Goal: Information Seeking & Learning: Learn about a topic

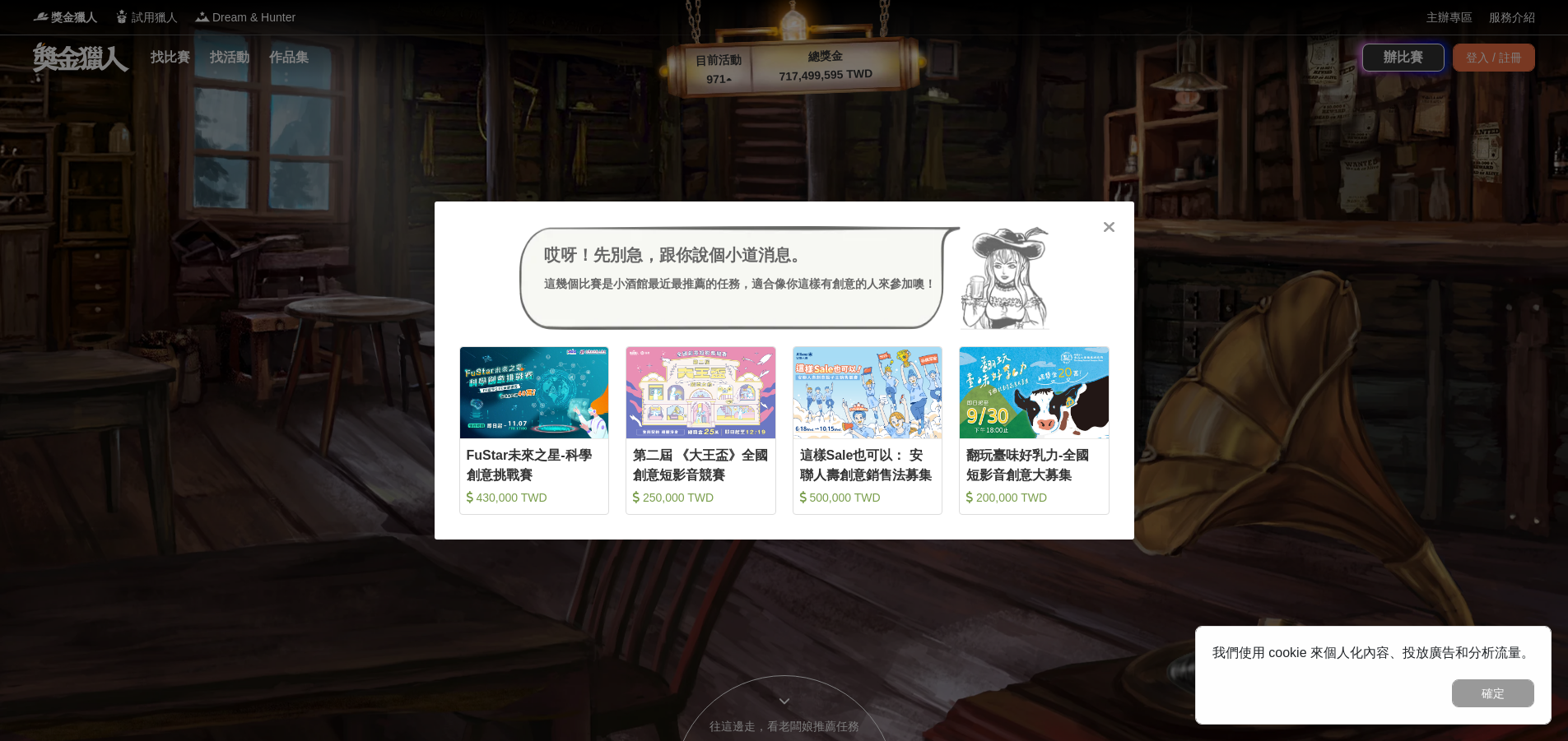
drag, startPoint x: 736, startPoint y: 71, endPoint x: 715, endPoint y: 71, distance: 20.6
click at [736, 71] on div "哎呀！先別急，跟你說個小道消息。 這幾個比賽是小酒館最近最推薦的任務，適合像你這樣有創意的人來參加噢！ 收藏 FuStar未來之星-科學創意挑戰賽 430,0…" at bounding box center [784, 370] width 1568 height 741
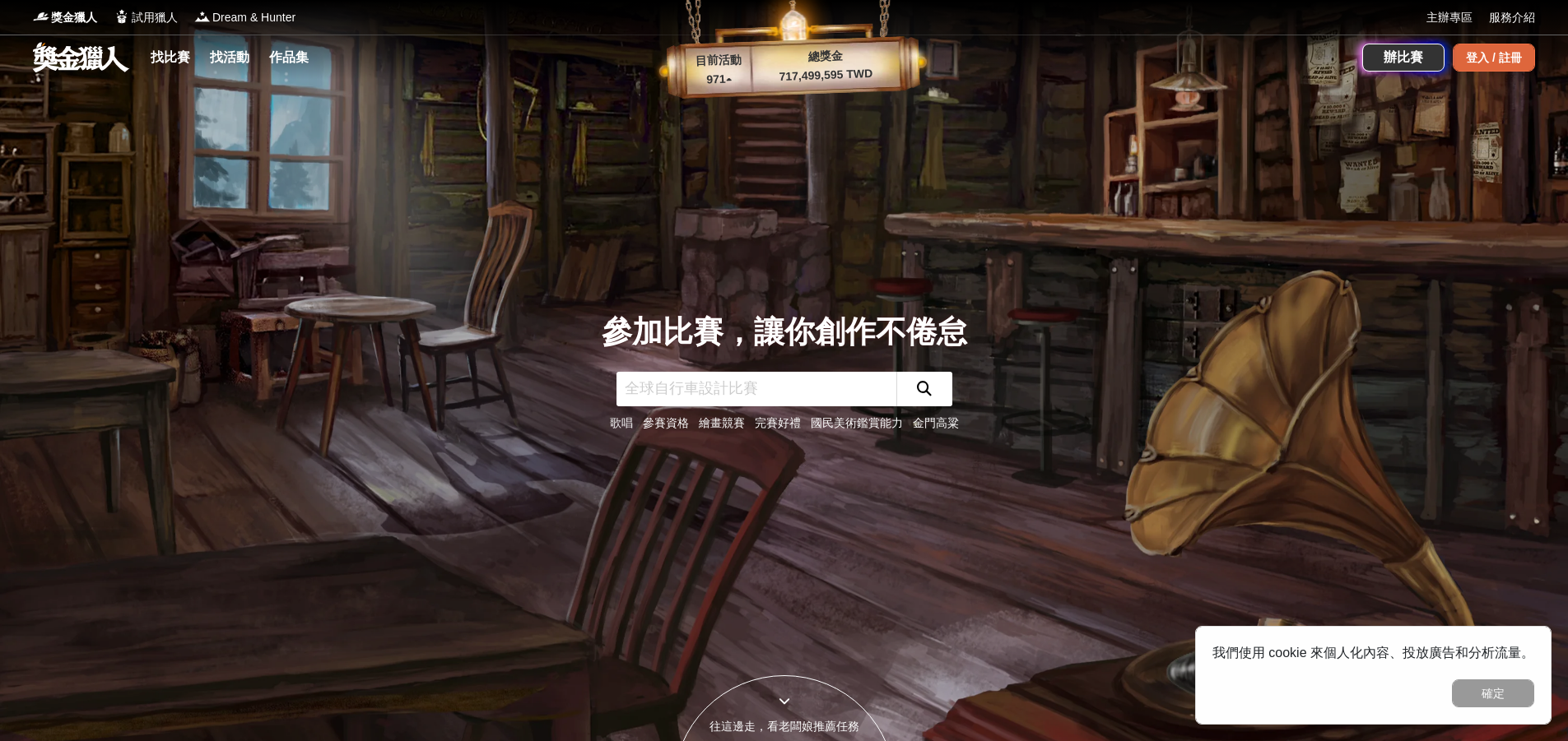
click at [1487, 59] on div "登入 / 註冊" at bounding box center [1493, 58] width 82 height 28
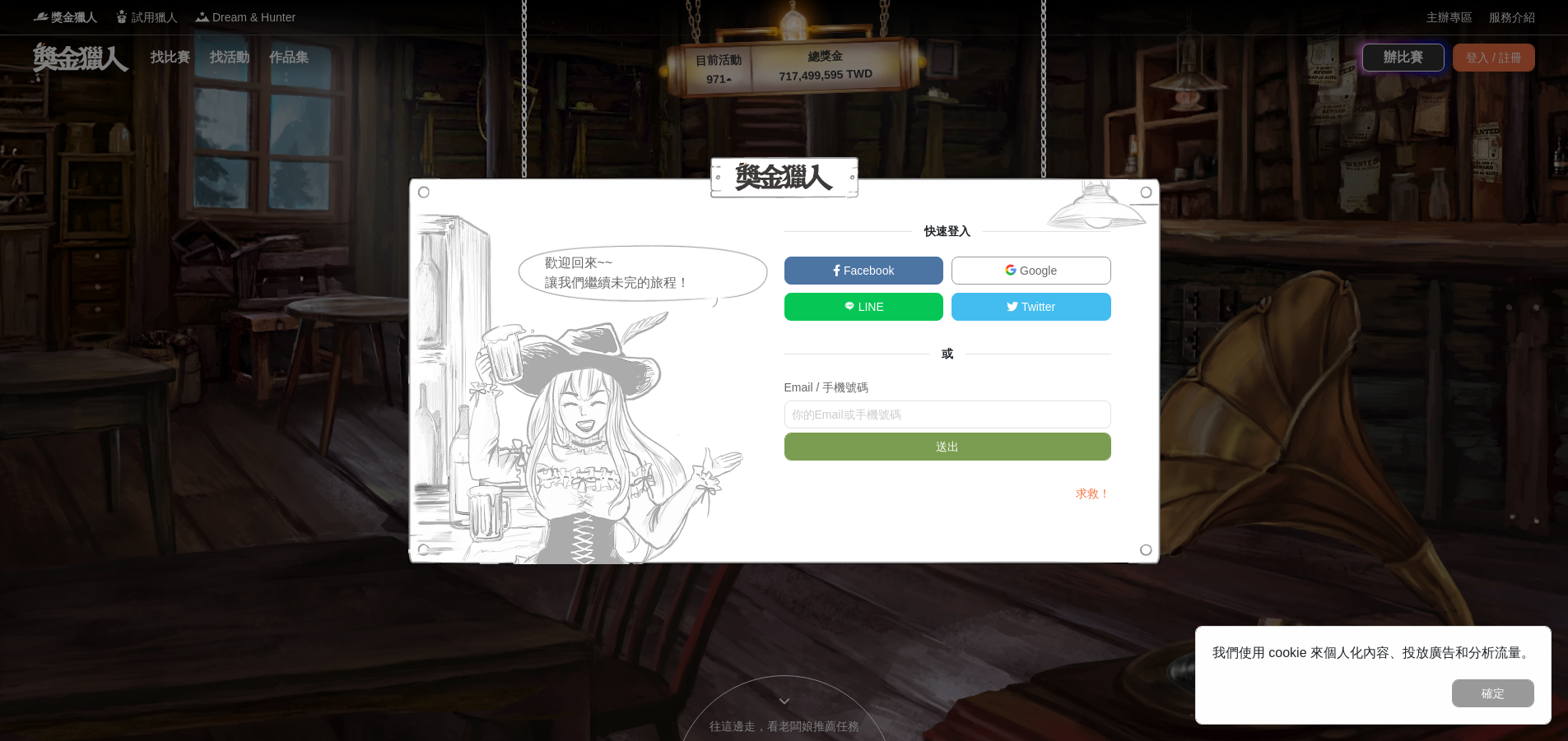
click at [857, 272] on span "Facebook" at bounding box center [866, 270] width 53 height 13
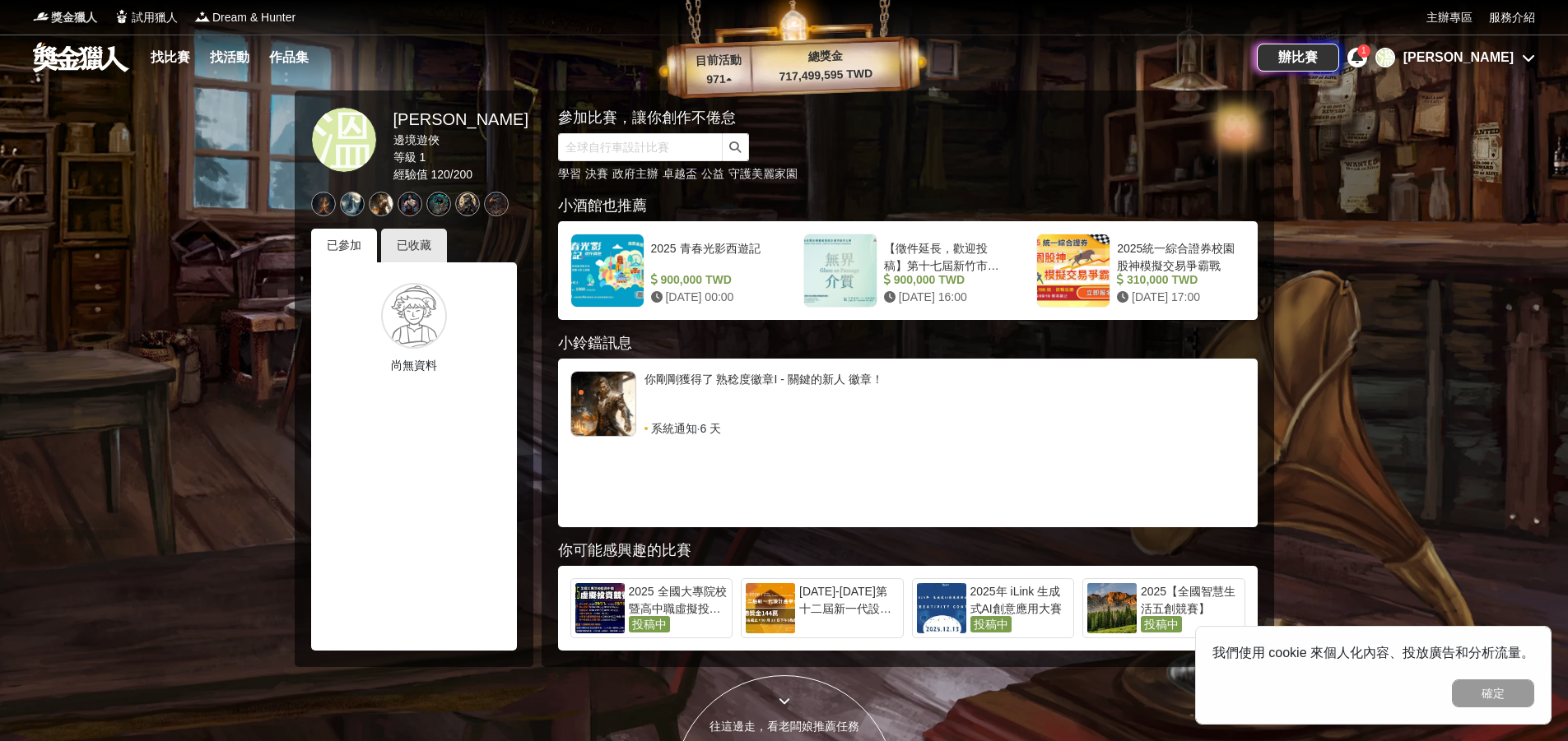
click at [93, 18] on span "獎金獵人" at bounding box center [74, 17] width 46 height 17
click at [1498, 54] on div "[PERSON_NAME]" at bounding box center [1458, 58] width 110 height 20
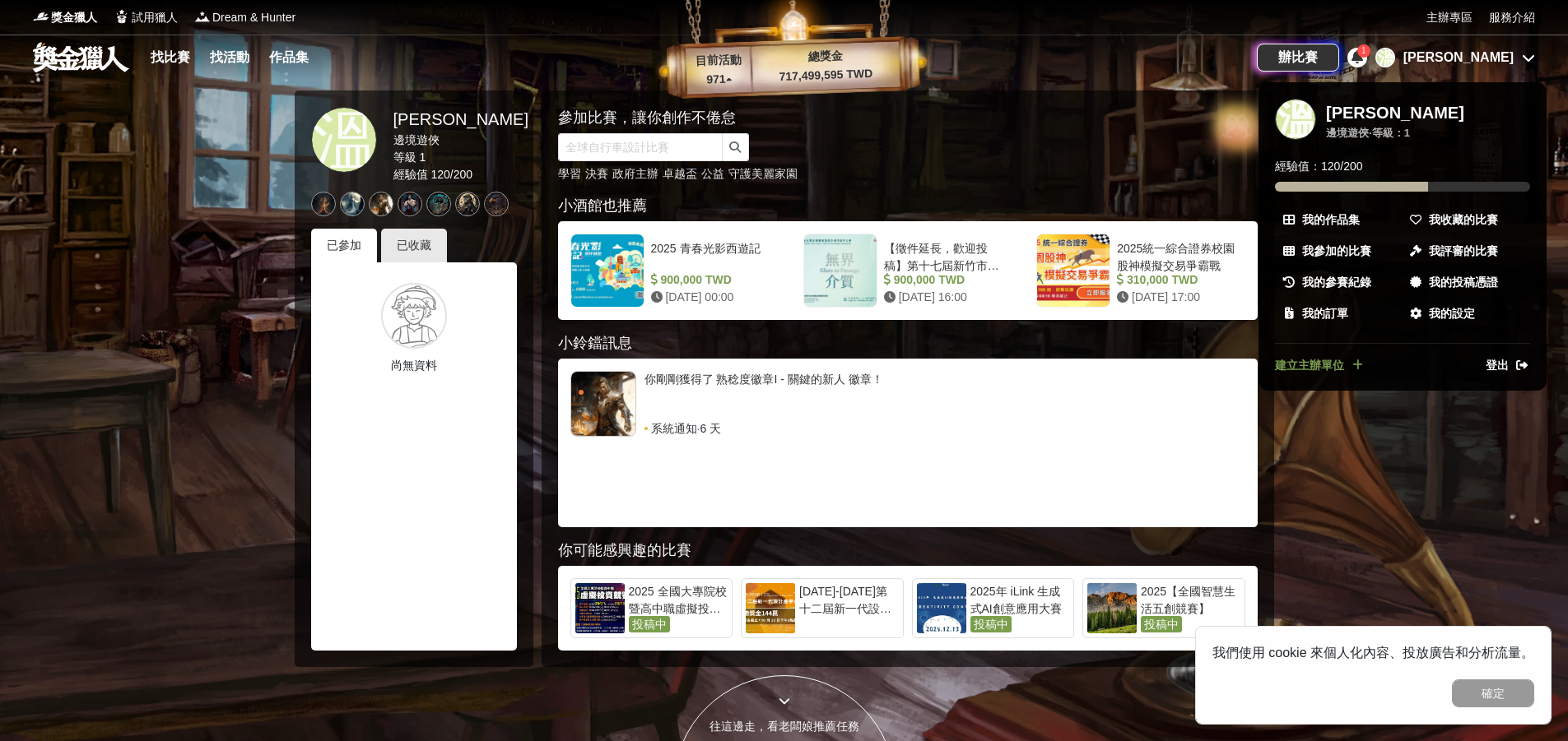
click at [1498, 54] on div at bounding box center [784, 370] width 1568 height 741
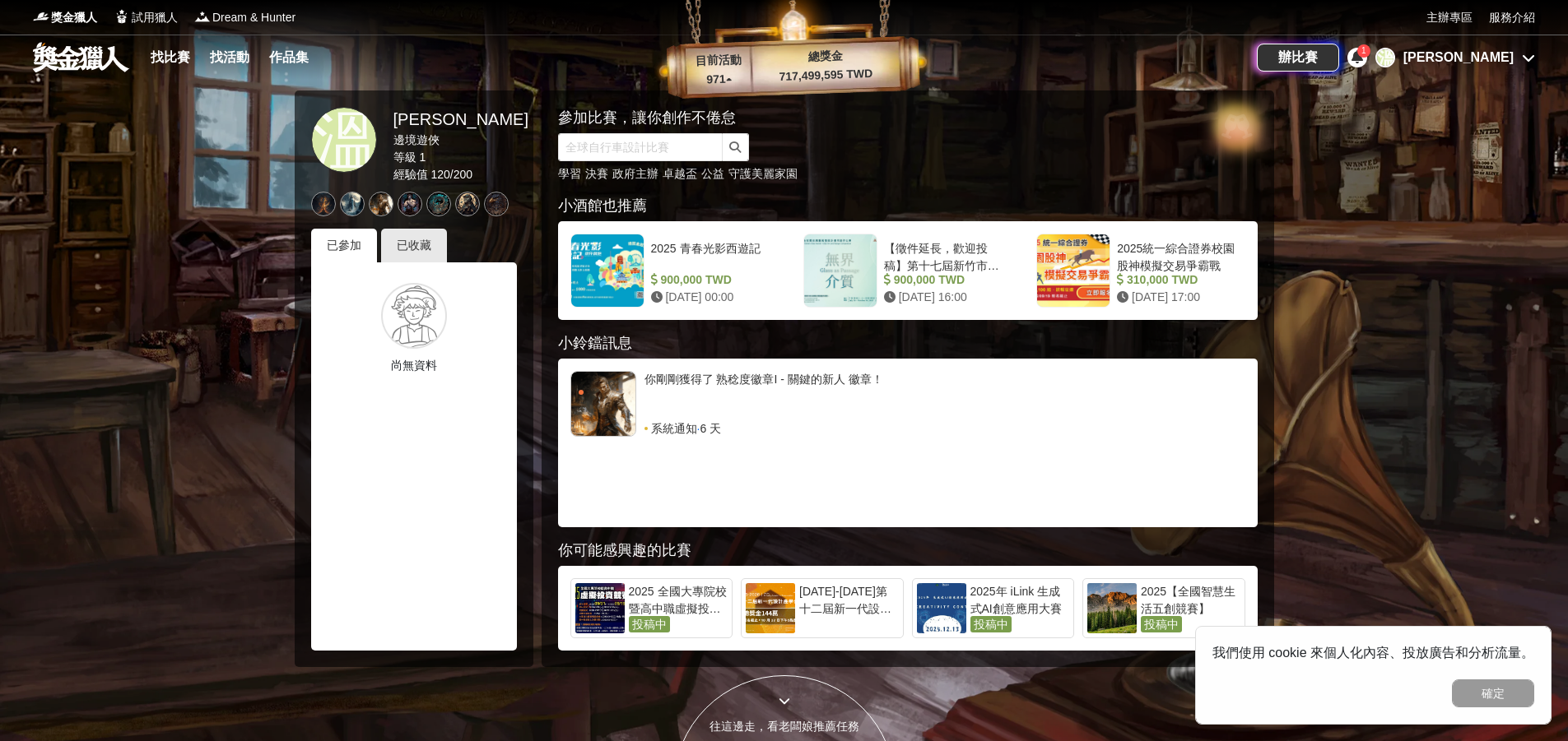
click at [1526, 56] on icon at bounding box center [1528, 57] width 13 height 13
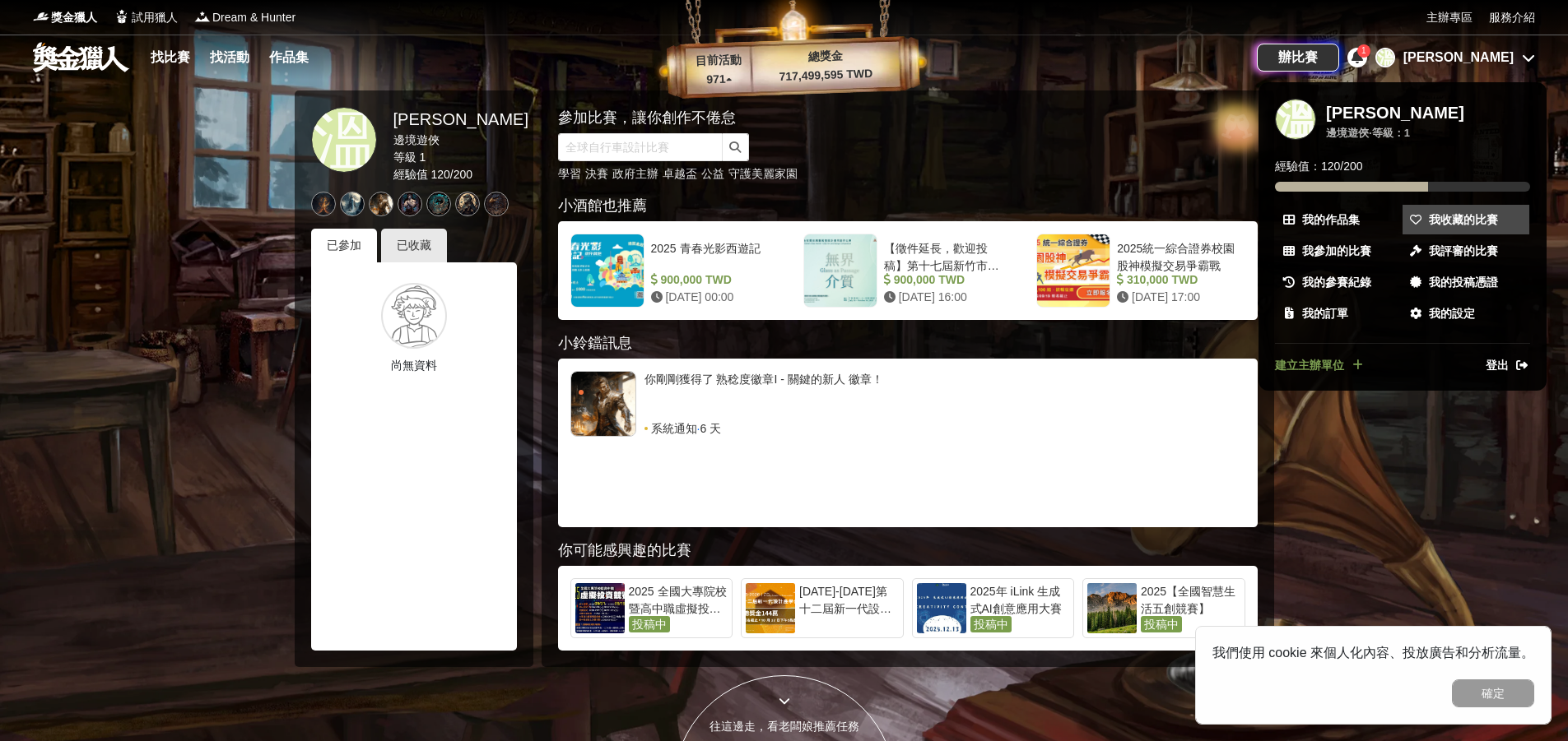
click at [1413, 228] on span at bounding box center [1415, 219] width 16 height 17
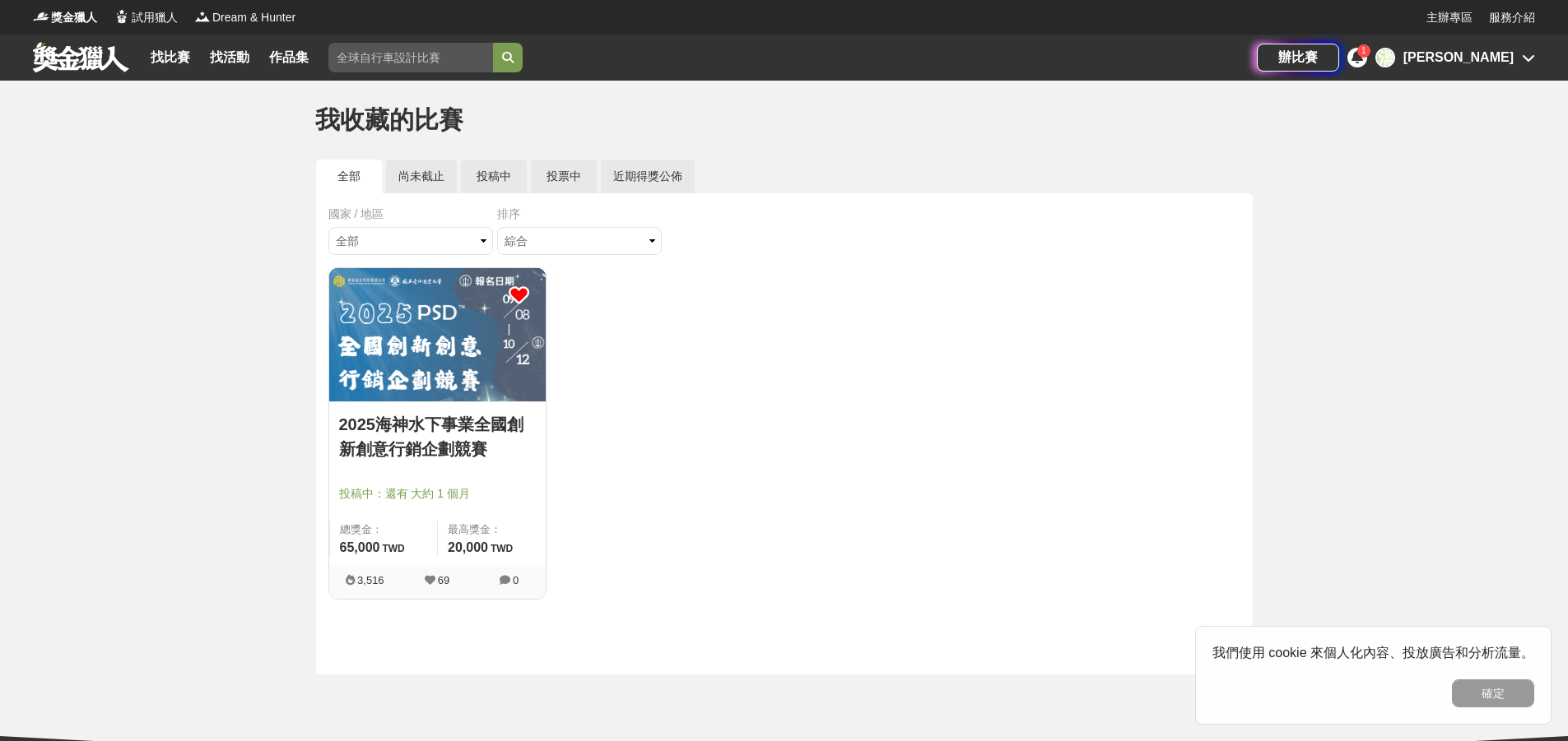
click at [314, 474] on div "全部 尚未截止 投稿中 投票中 近期得獎公佈 國家 / 地區 全部 台灣 國際 排序 綜合 熱門 獎金 截止 最新 2025海神水下事業全國創新創意行銷企劃競…" at bounding box center [784, 417] width 961 height 515
click at [313, 475] on div "全部 尚未截止 投稿中 投票中 近期得獎公佈 國家 / 地區 全部 台灣 國際 排序 綜合 熱門 獎金 截止 最新 2025海神水下事業全國創新創意行銷企劃競…" at bounding box center [784, 417] width 961 height 515
click at [313, 474] on div "全部 尚未截止 投稿中 投票中 近期得獎公佈 國家 / 地區 全部 台灣 國際 排序 綜合 熱門 獎金 截止 最新 2025海神水下事業全國創新創意行銷企劃競…" at bounding box center [784, 417] width 961 height 515
drag, startPoint x: 311, startPoint y: 473, endPoint x: 300, endPoint y: 459, distance: 17.6
click at [300, 459] on div "我收藏的比賽 全部 尚未截止 投稿中 投票中 近期得獎公佈 國家 / 地區 全部 台灣 國際 排序 綜合 熱門 獎金 截止 最新 2025海神水下事業全國創新…" at bounding box center [784, 408] width 1568 height 655
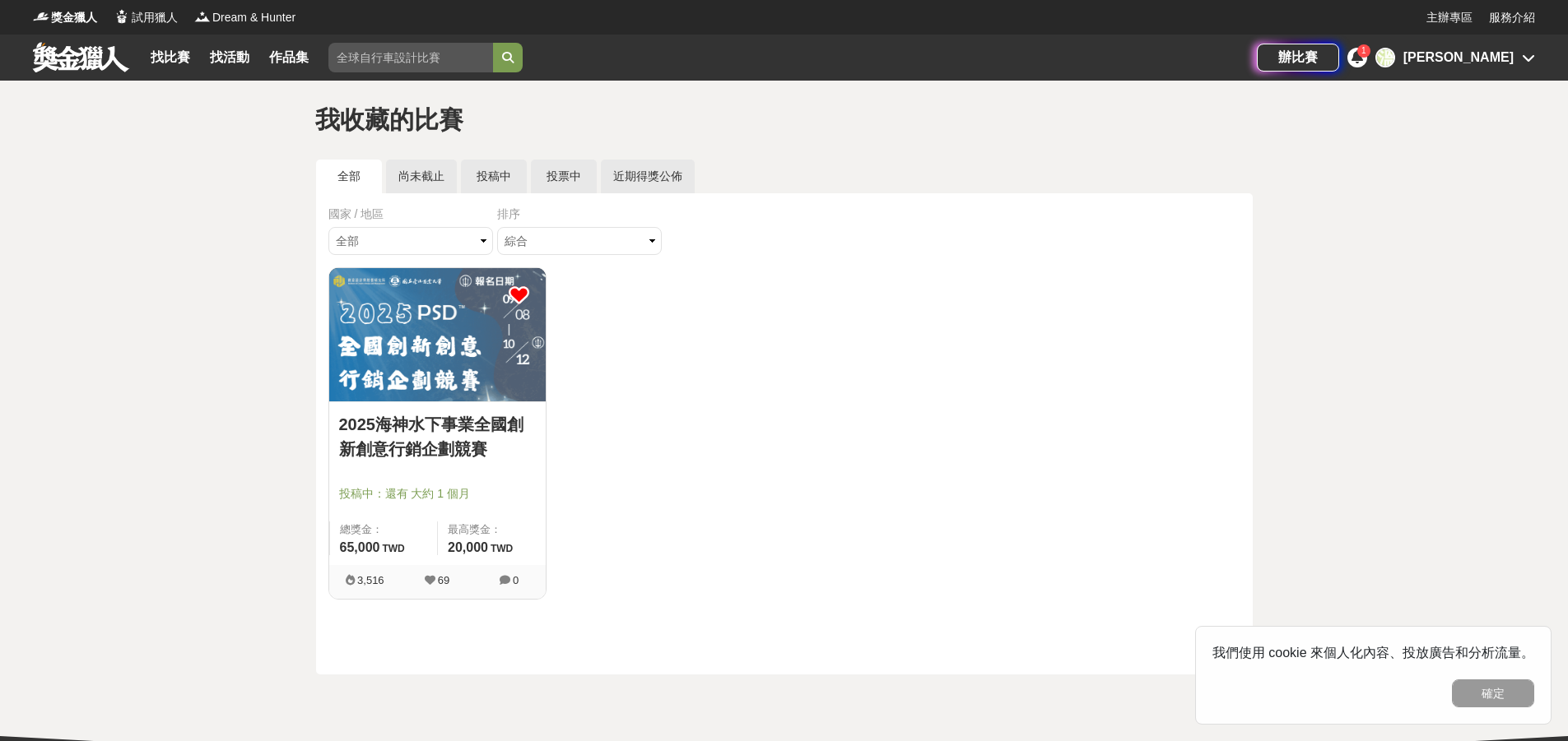
drag, startPoint x: 300, startPoint y: 459, endPoint x: 322, endPoint y: 464, distance: 22.0
click at [299, 459] on div "我收藏的比賽 全部 尚未截止 投稿中 投票中 近期得獎公佈 國家 / 地區 全部 台灣 國際 排序 綜合 熱門 獎金 截止 最新 2025海神水下事業全國創新…" at bounding box center [784, 408] width 1568 height 655
click at [454, 446] on link "2025海神水下事業全國創新創意行銷企劃競賽" at bounding box center [437, 436] width 197 height 49
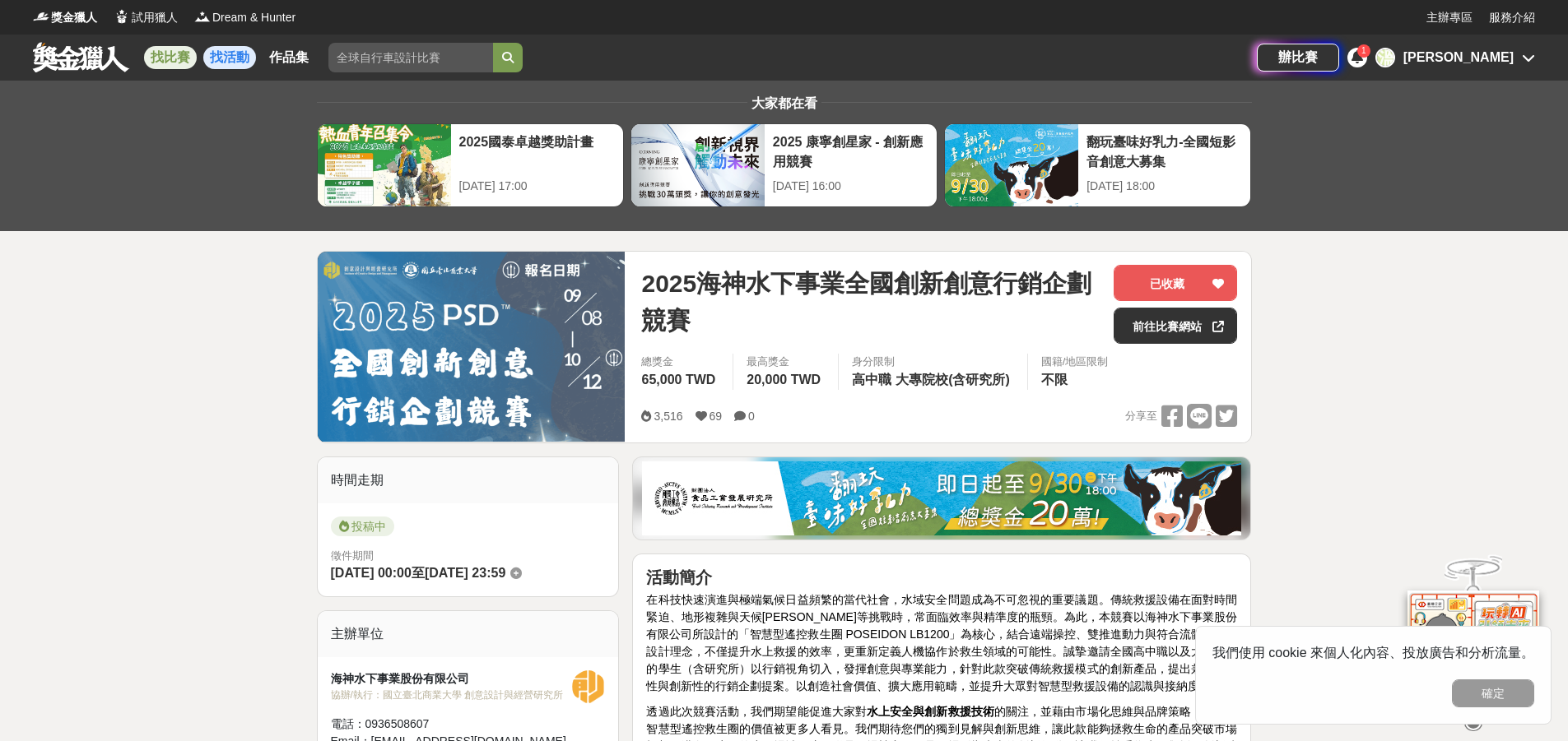
click at [235, 53] on link "找活動" at bounding box center [229, 57] width 53 height 23
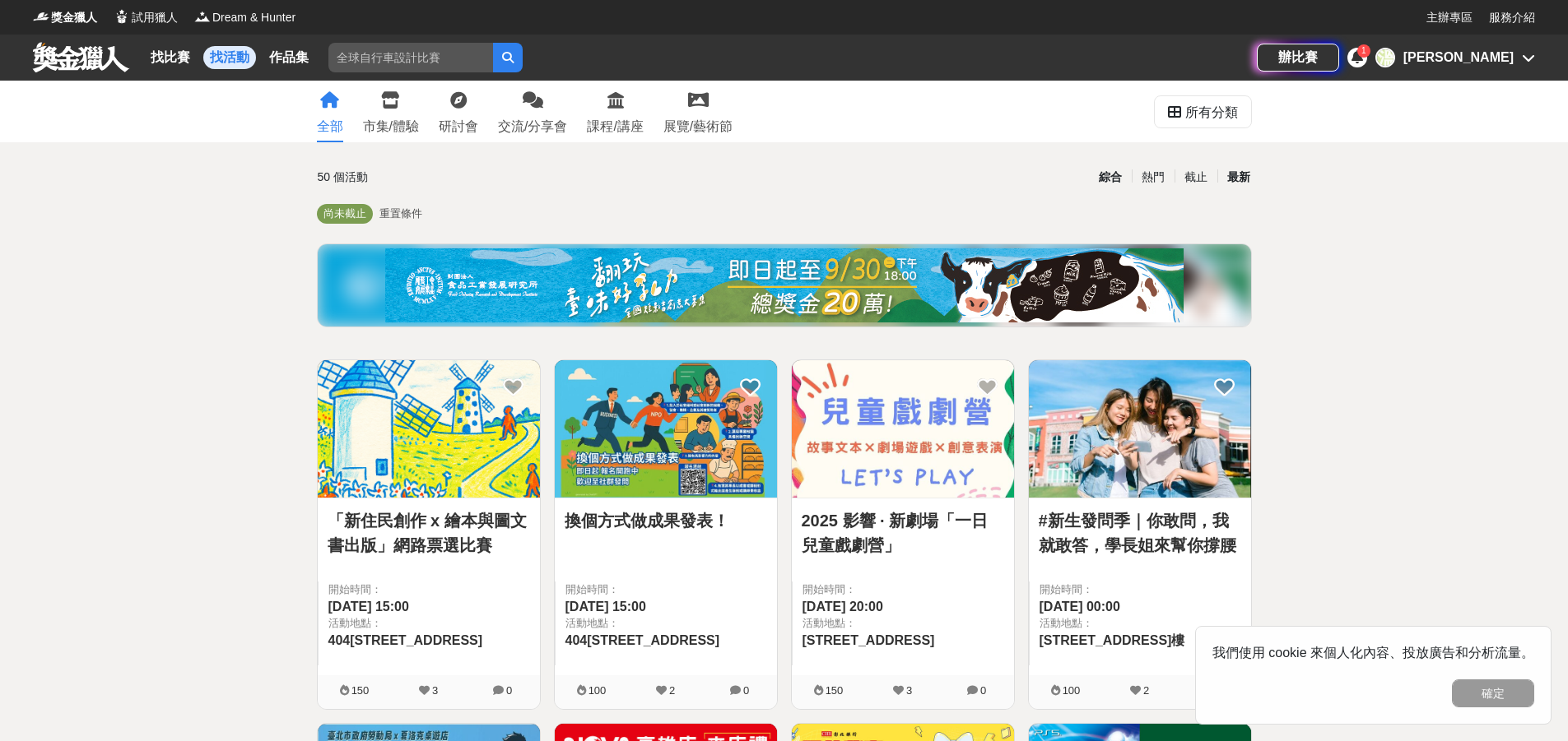
click at [1238, 180] on div "最新" at bounding box center [1238, 177] width 43 height 29
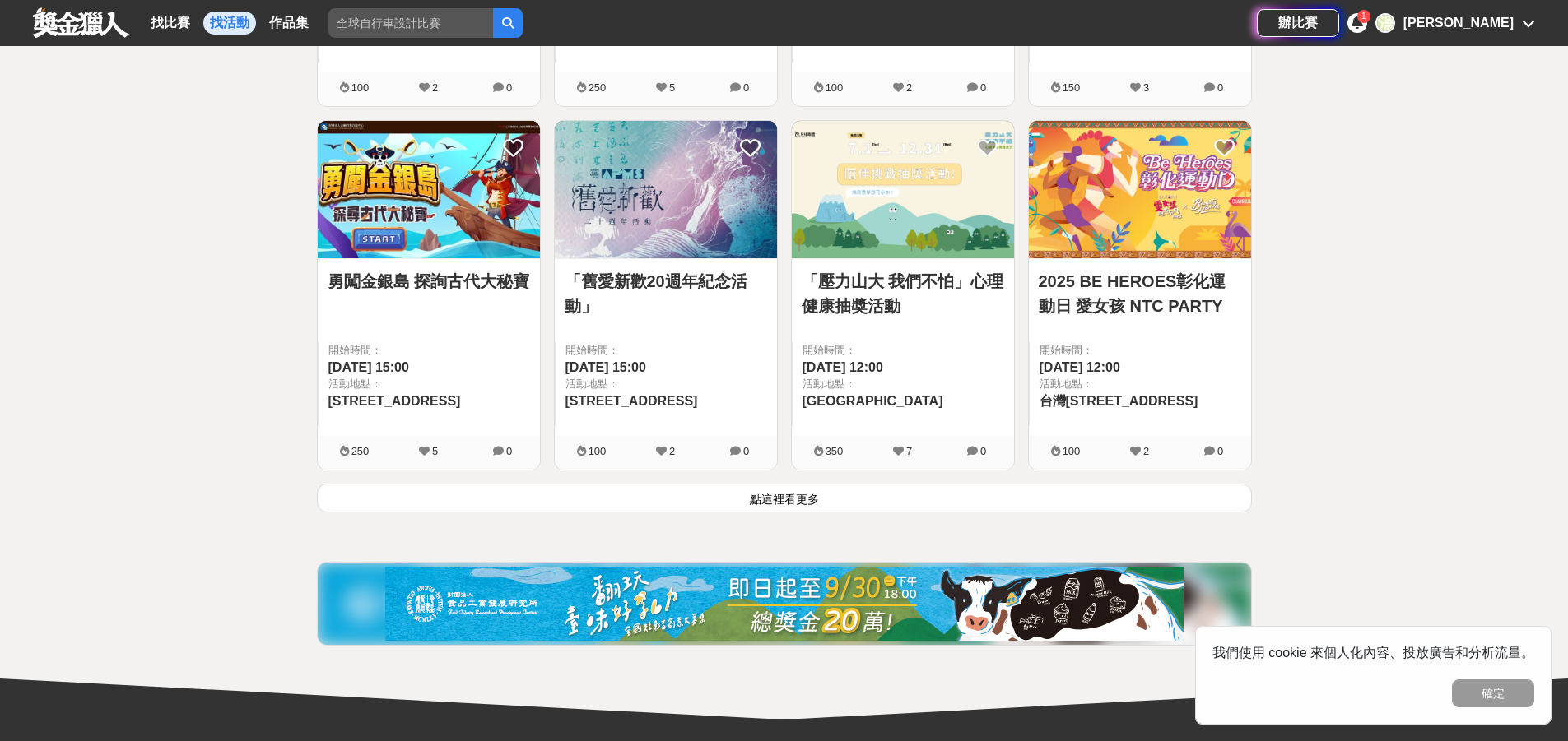
scroll to position [2057, 0]
click at [767, 496] on button "點這裡看更多" at bounding box center [784, 497] width 935 height 29
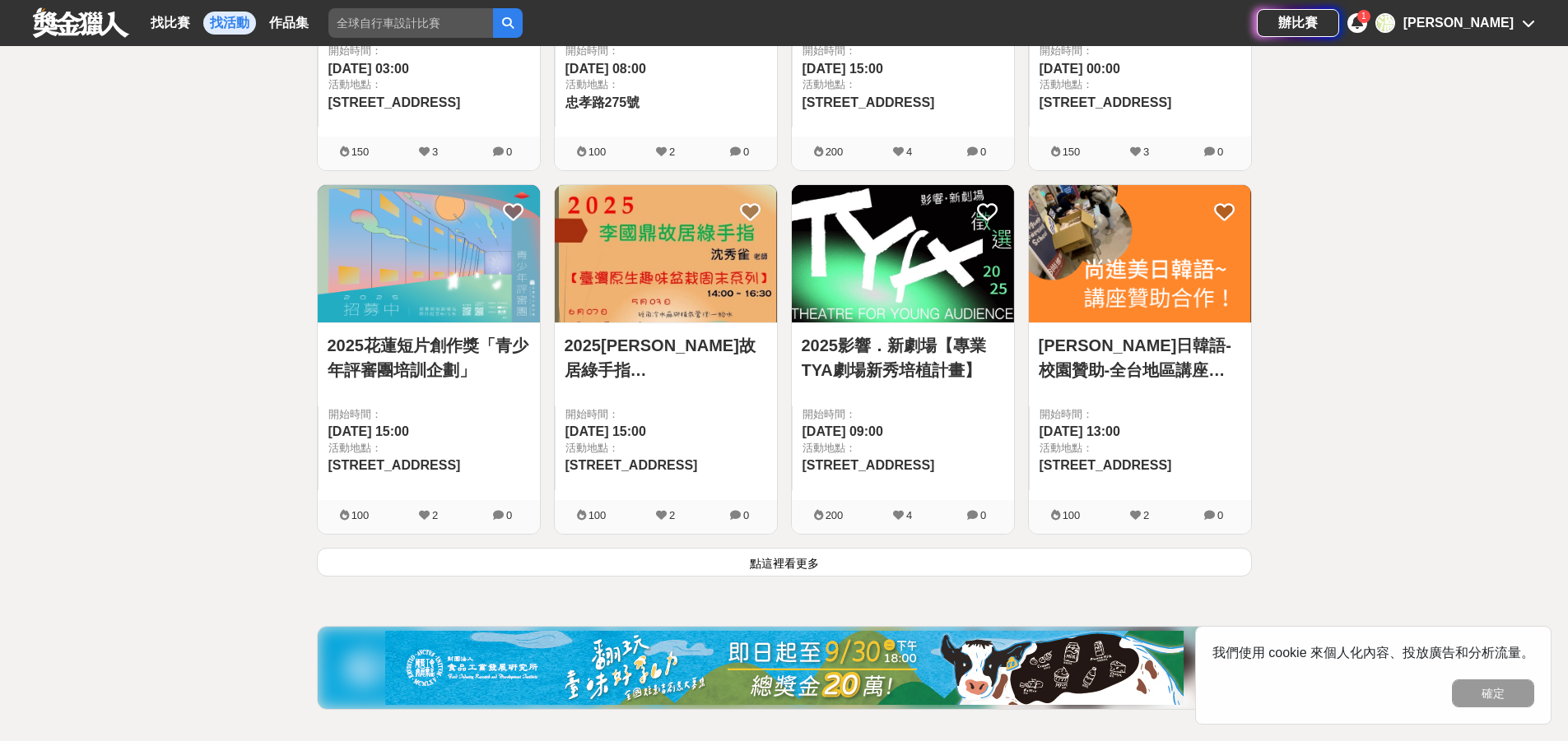
scroll to position [4197, 0]
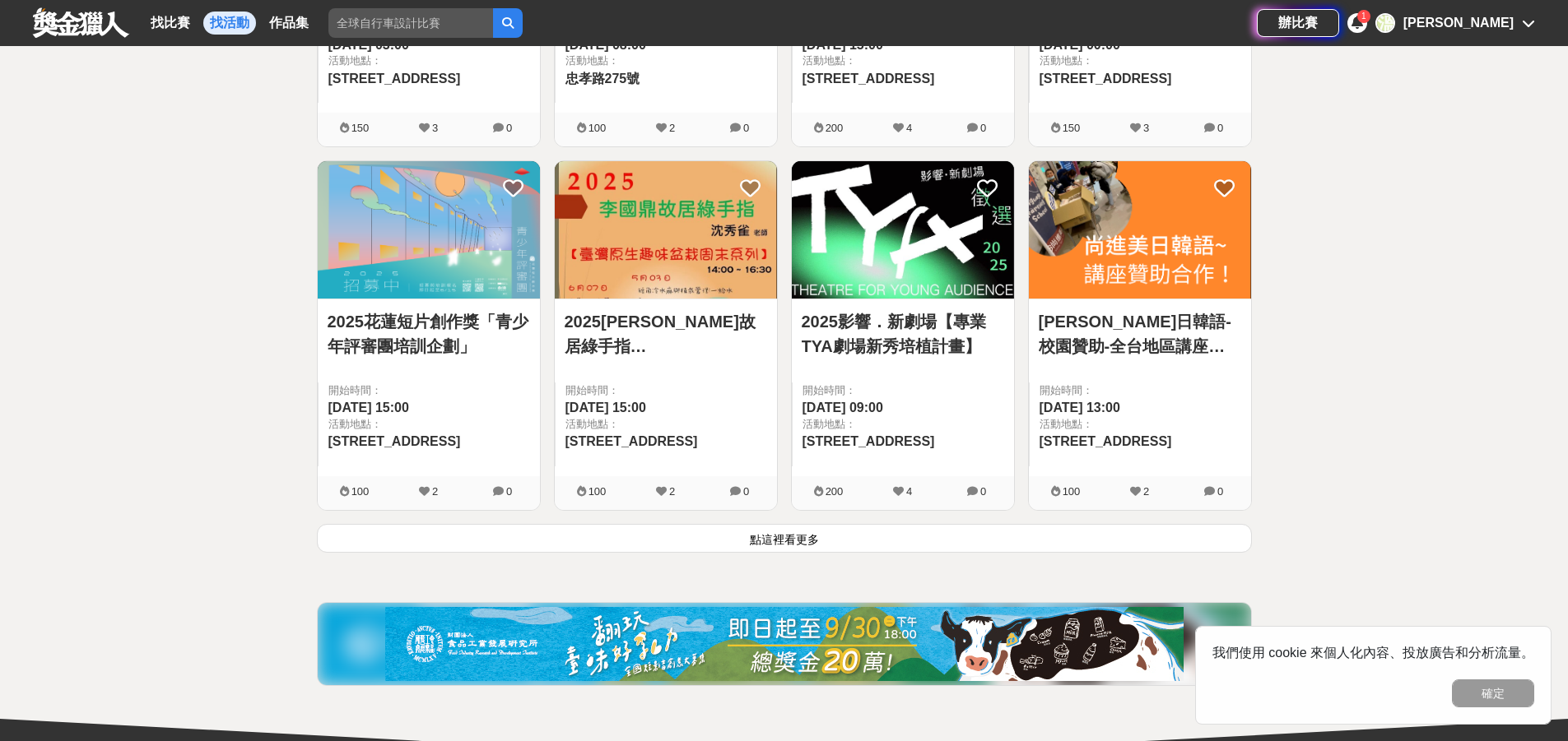
click at [755, 543] on button "點這裡看更多" at bounding box center [784, 538] width 935 height 29
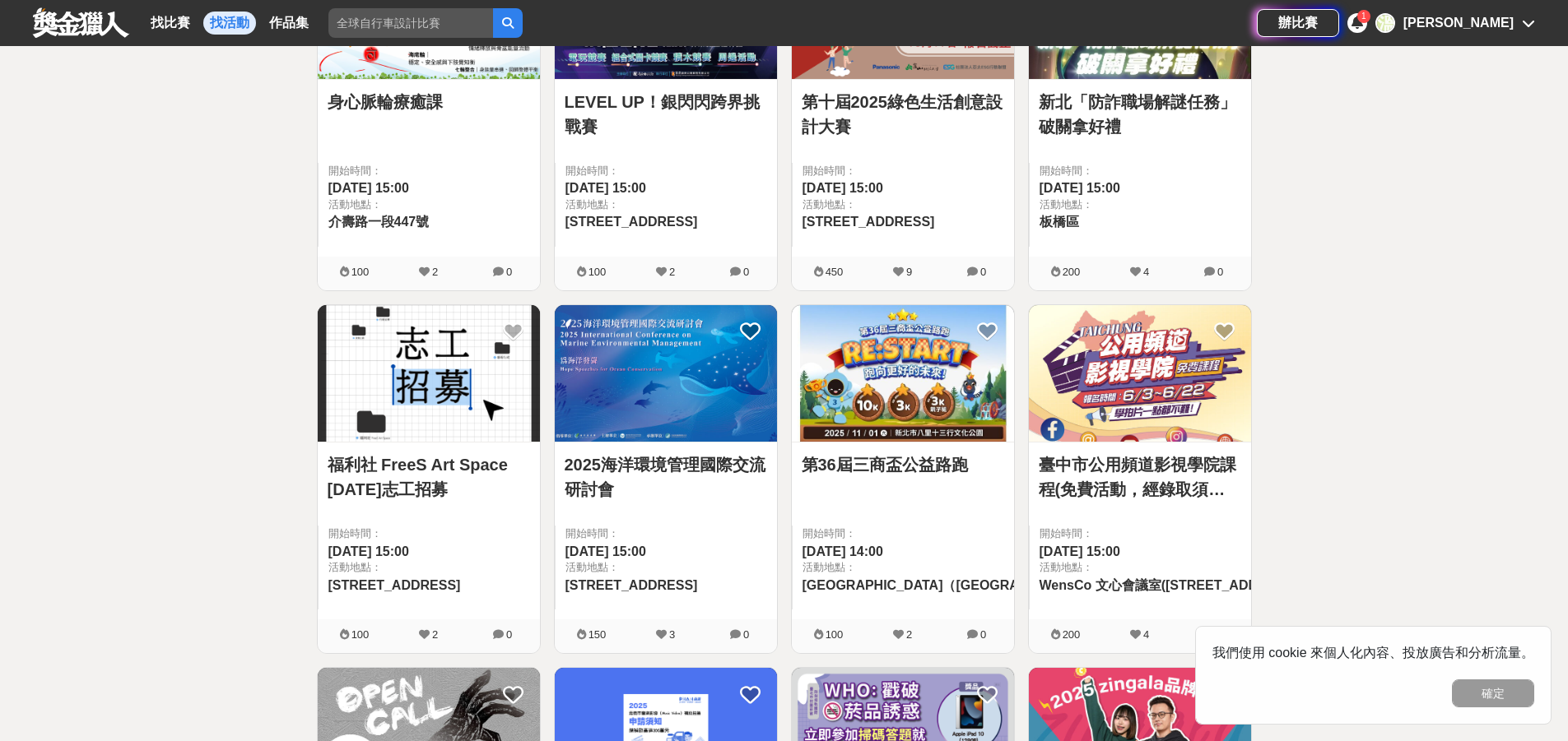
scroll to position [3292, 0]
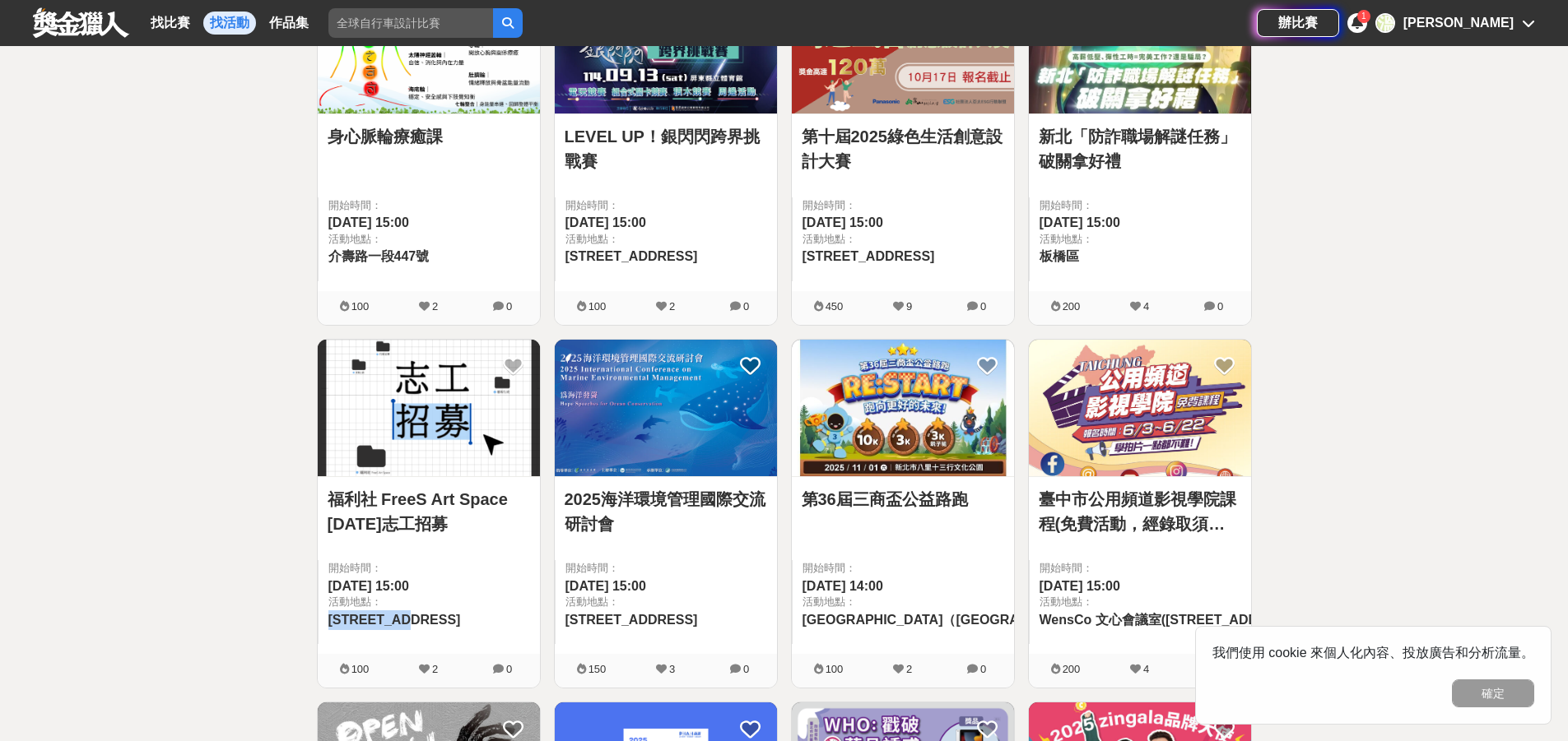
drag, startPoint x: 329, startPoint y: 620, endPoint x: 459, endPoint y: 623, distance: 130.0
click at [459, 621] on span "[STREET_ADDRESS]" at bounding box center [394, 620] width 132 height 14
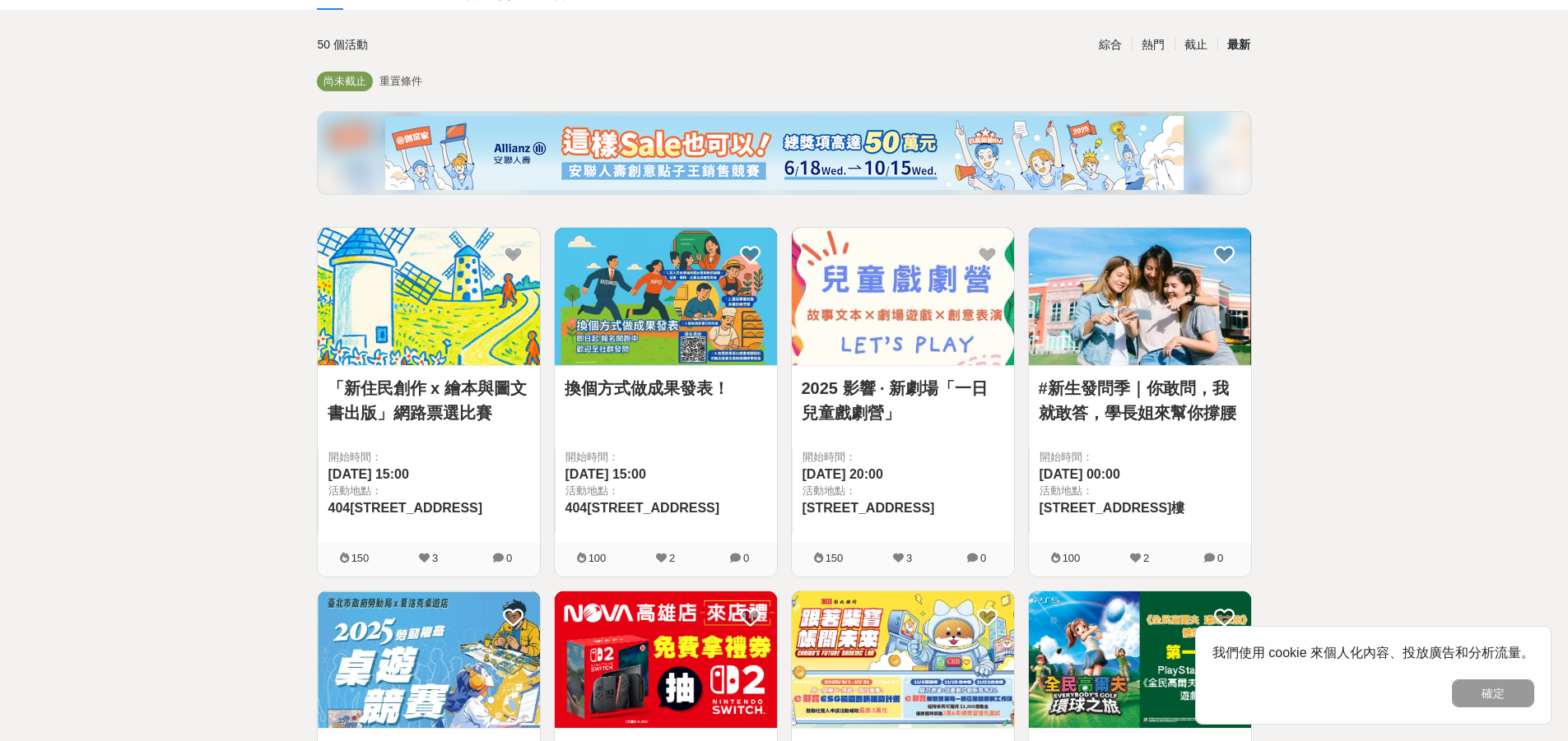
scroll to position [0, 0]
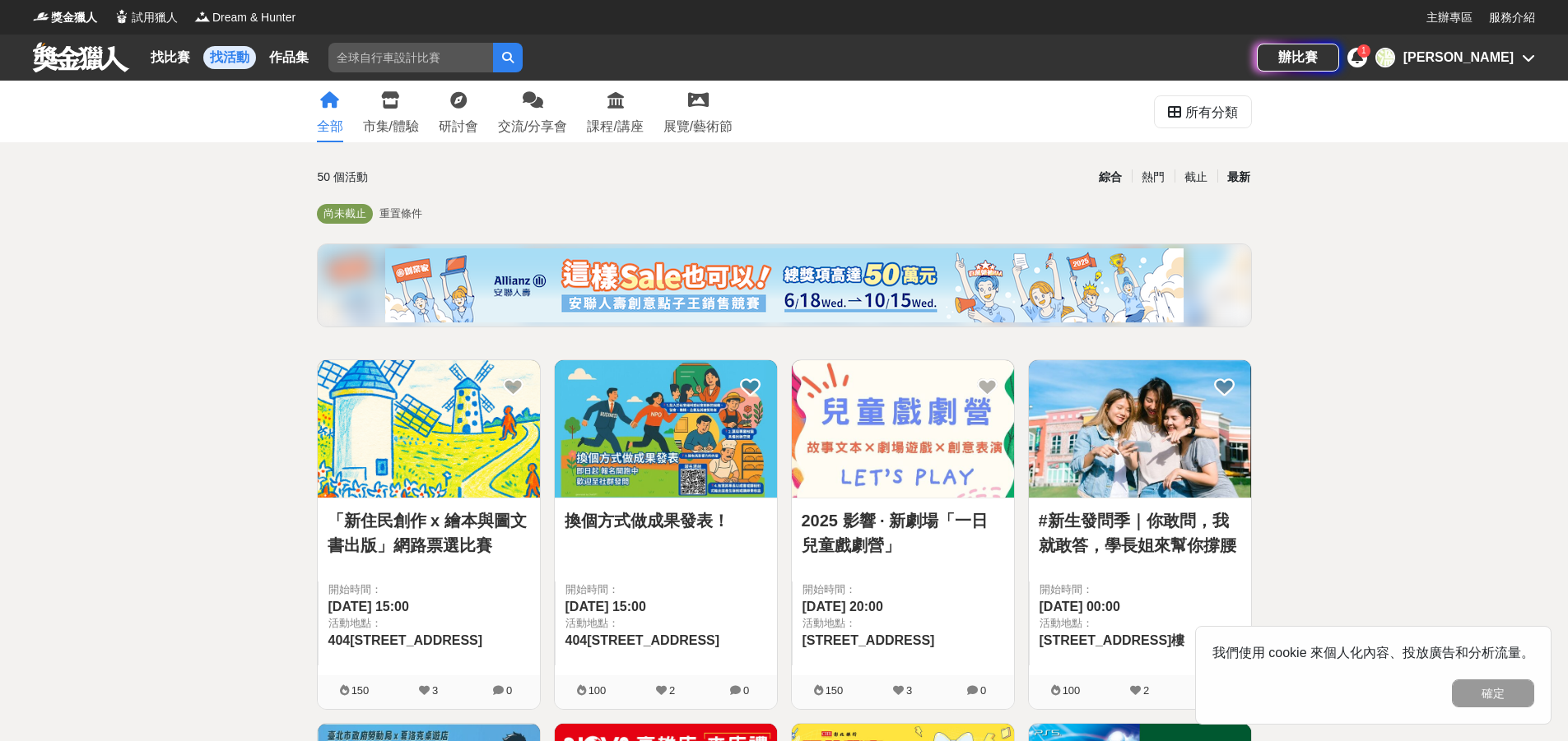
click at [1102, 179] on div "綜合" at bounding box center [1110, 177] width 43 height 29
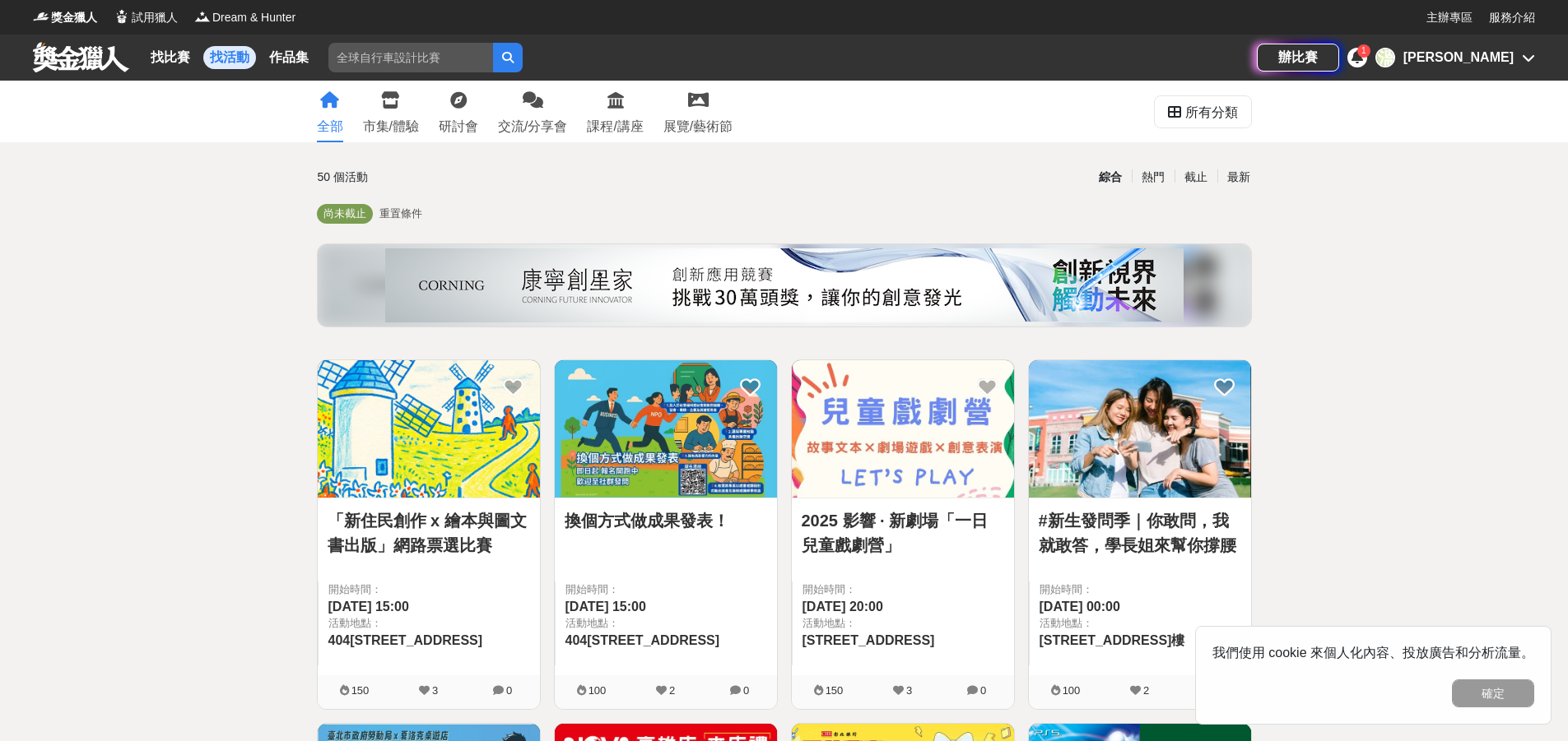
click at [1102, 179] on div "綜合" at bounding box center [1110, 177] width 43 height 29
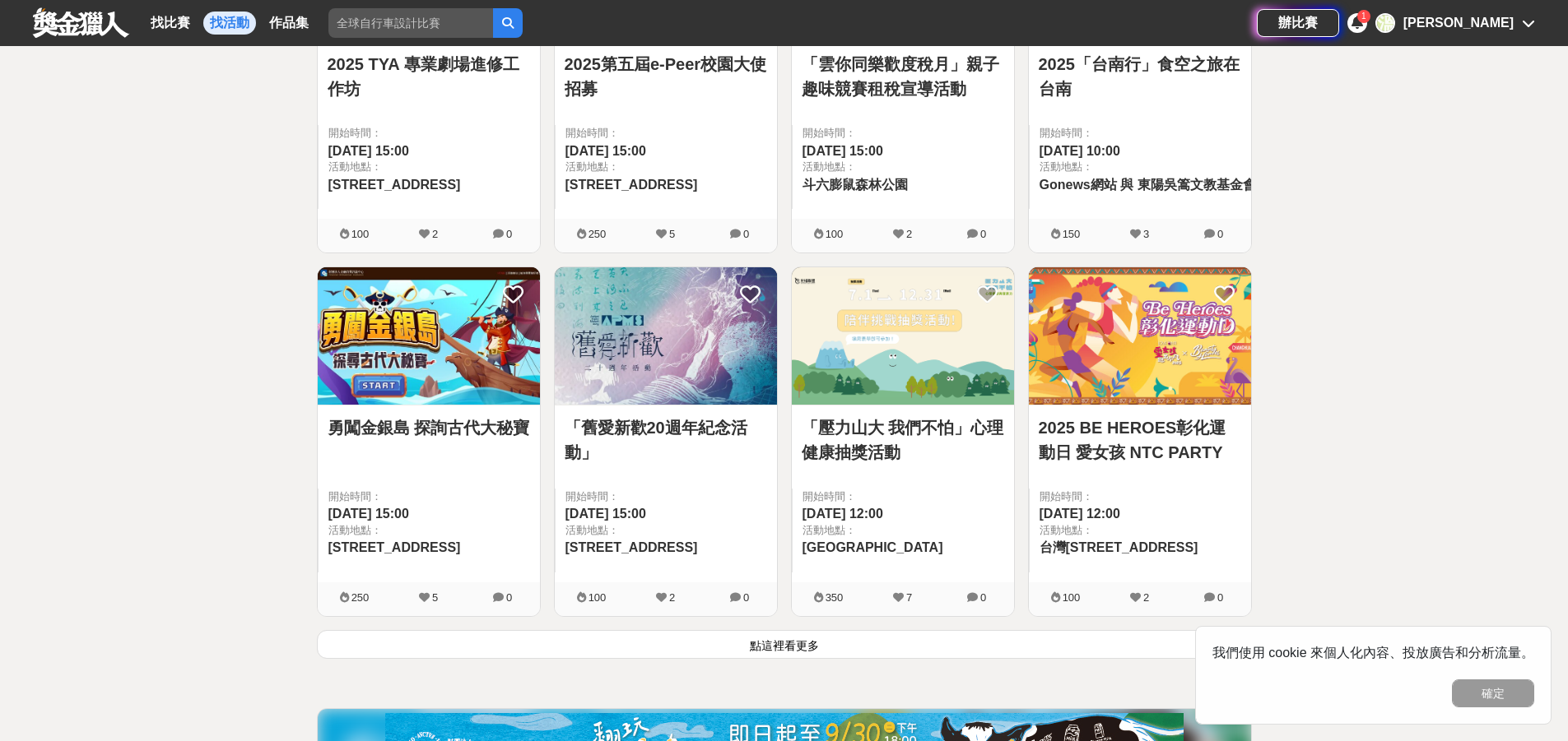
scroll to position [2222, 0]
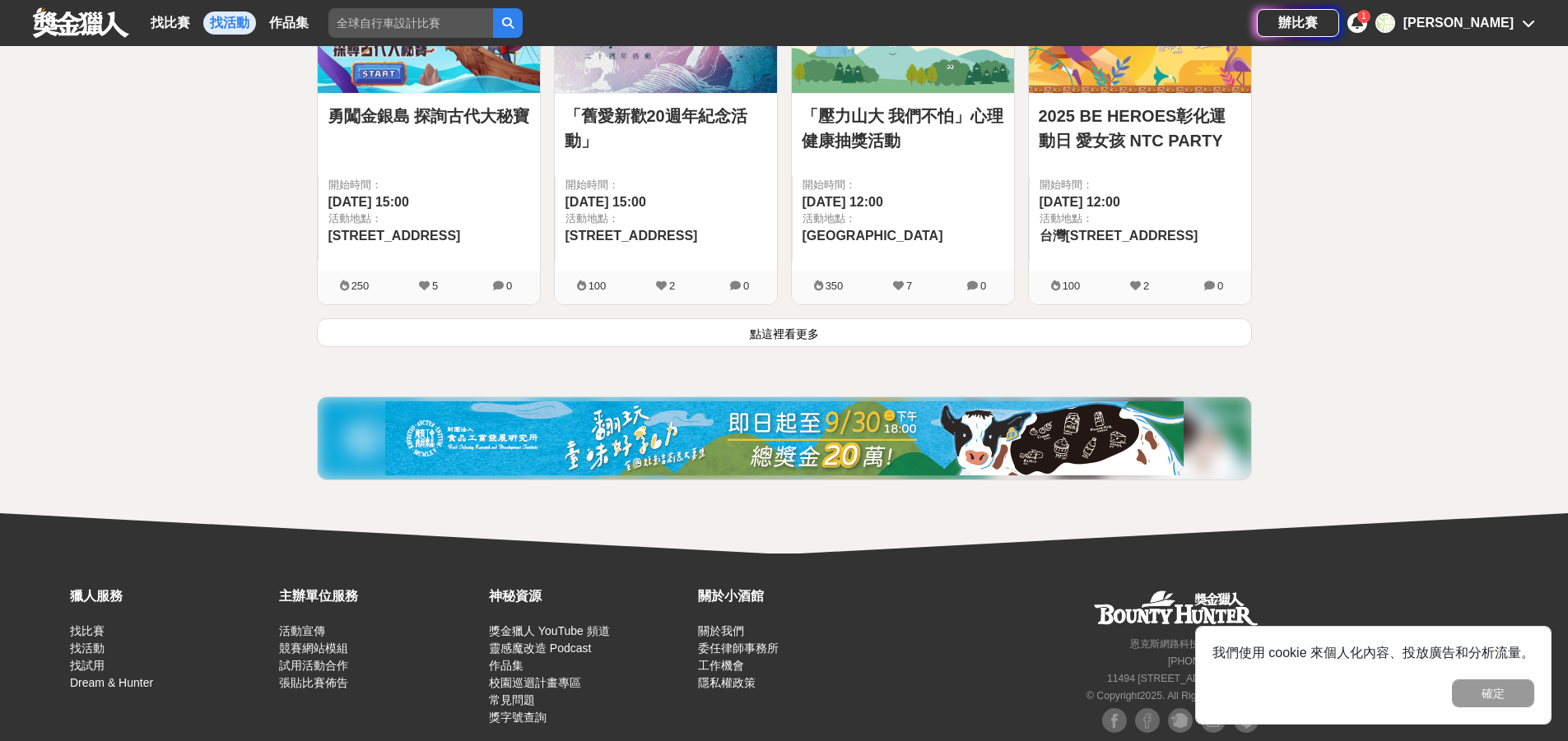
click at [843, 330] on button "點這裡看更多" at bounding box center [784, 332] width 935 height 29
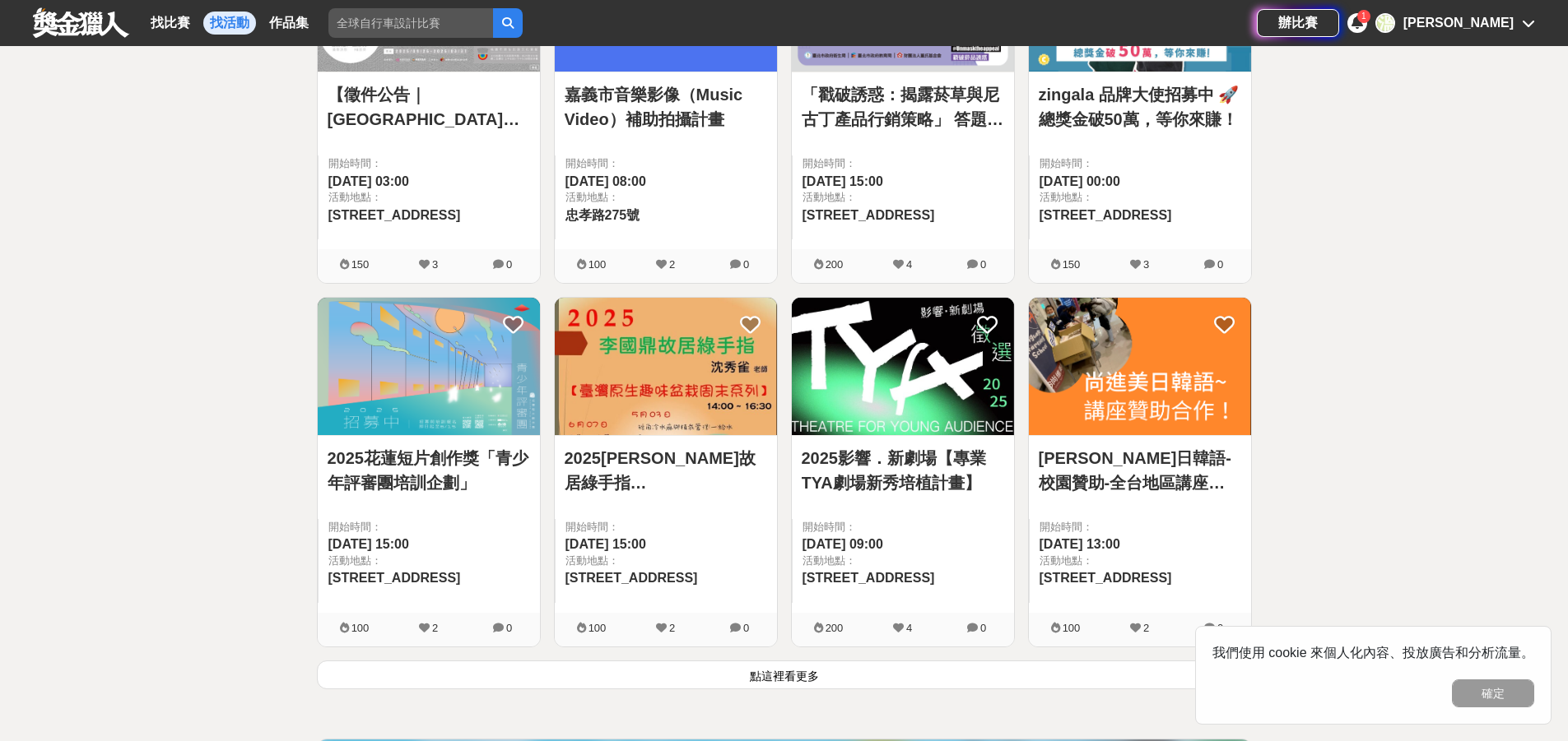
scroll to position [4361, 0]
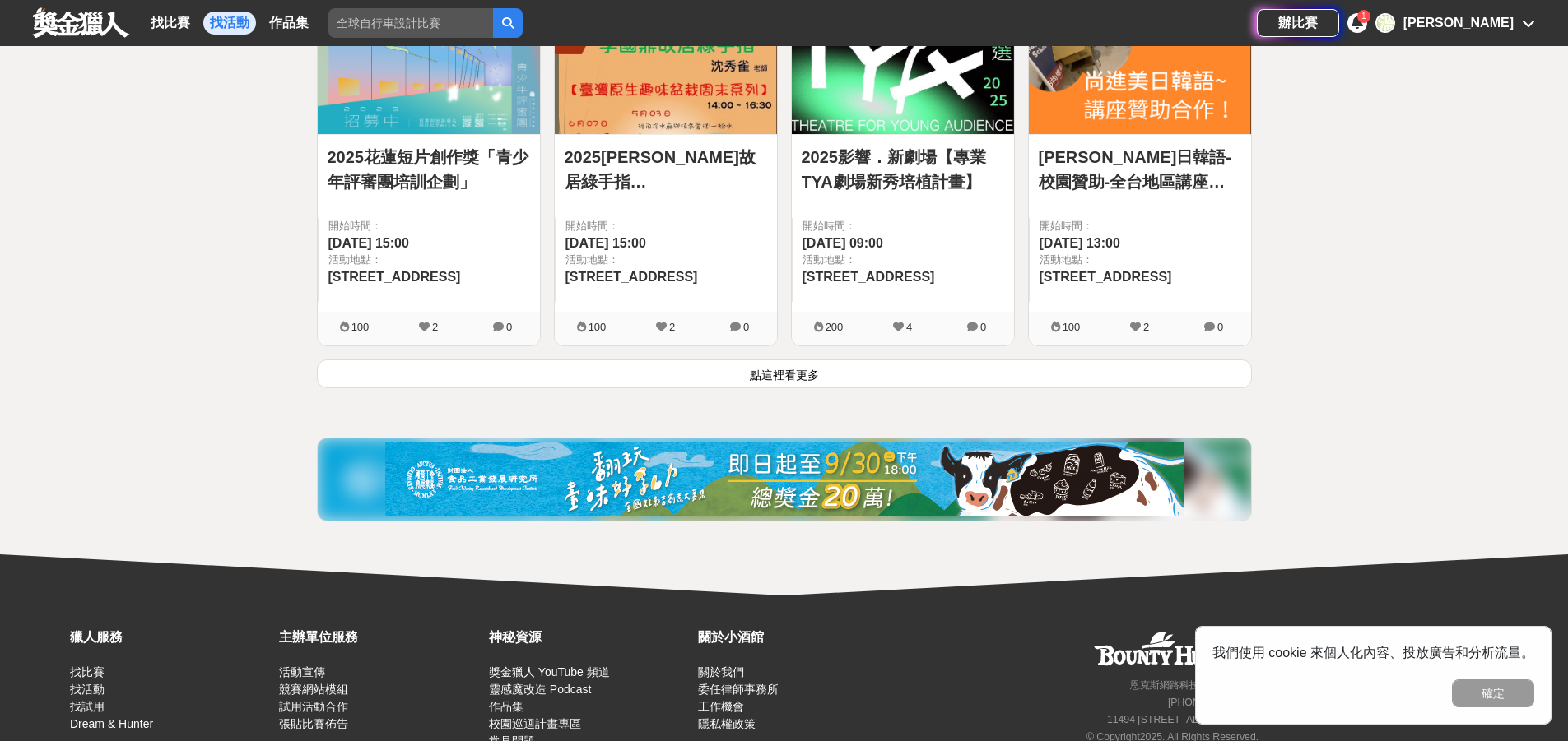
click at [792, 363] on button "點這裡看更多" at bounding box center [784, 374] width 935 height 29
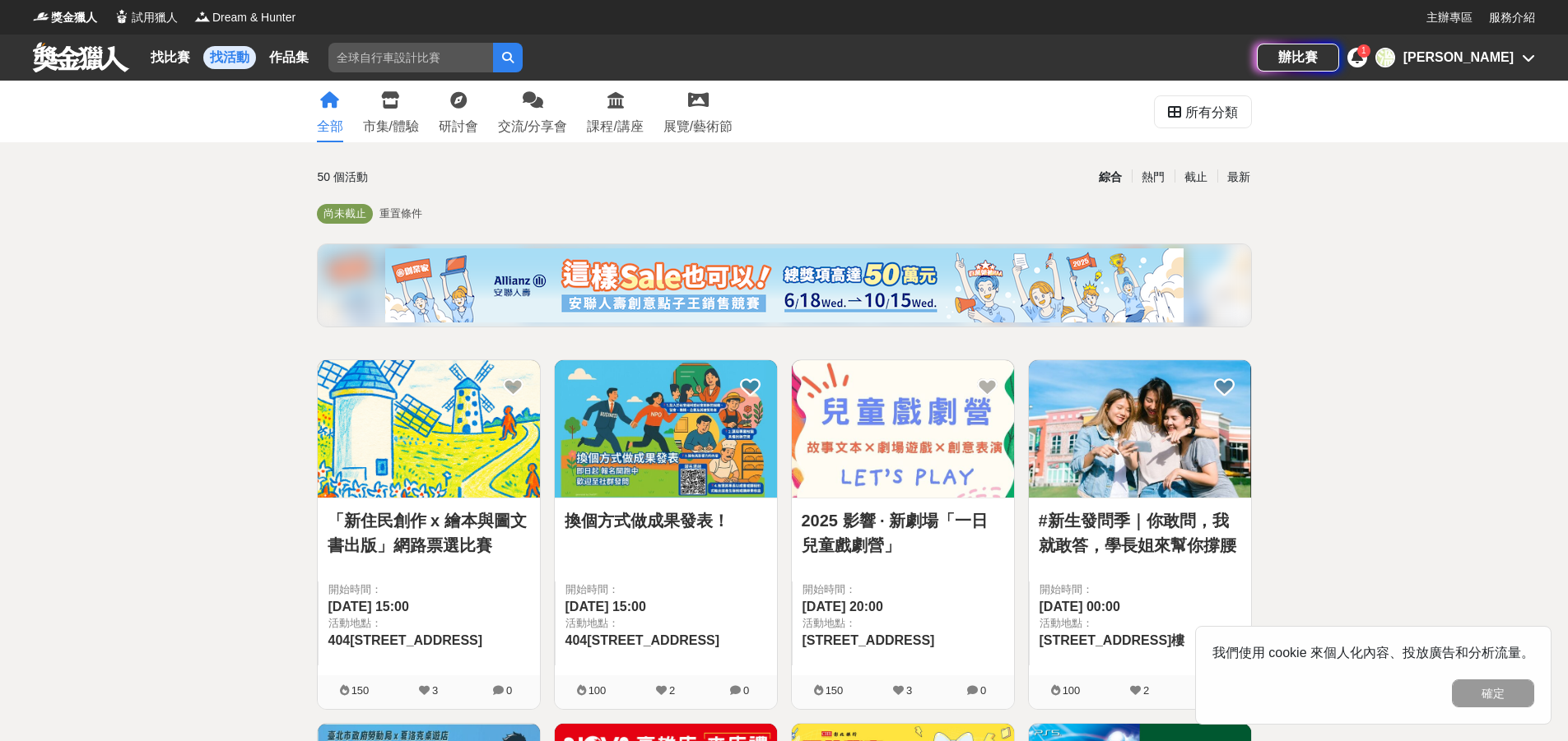
click at [1112, 174] on div "綜合" at bounding box center [1110, 177] width 43 height 29
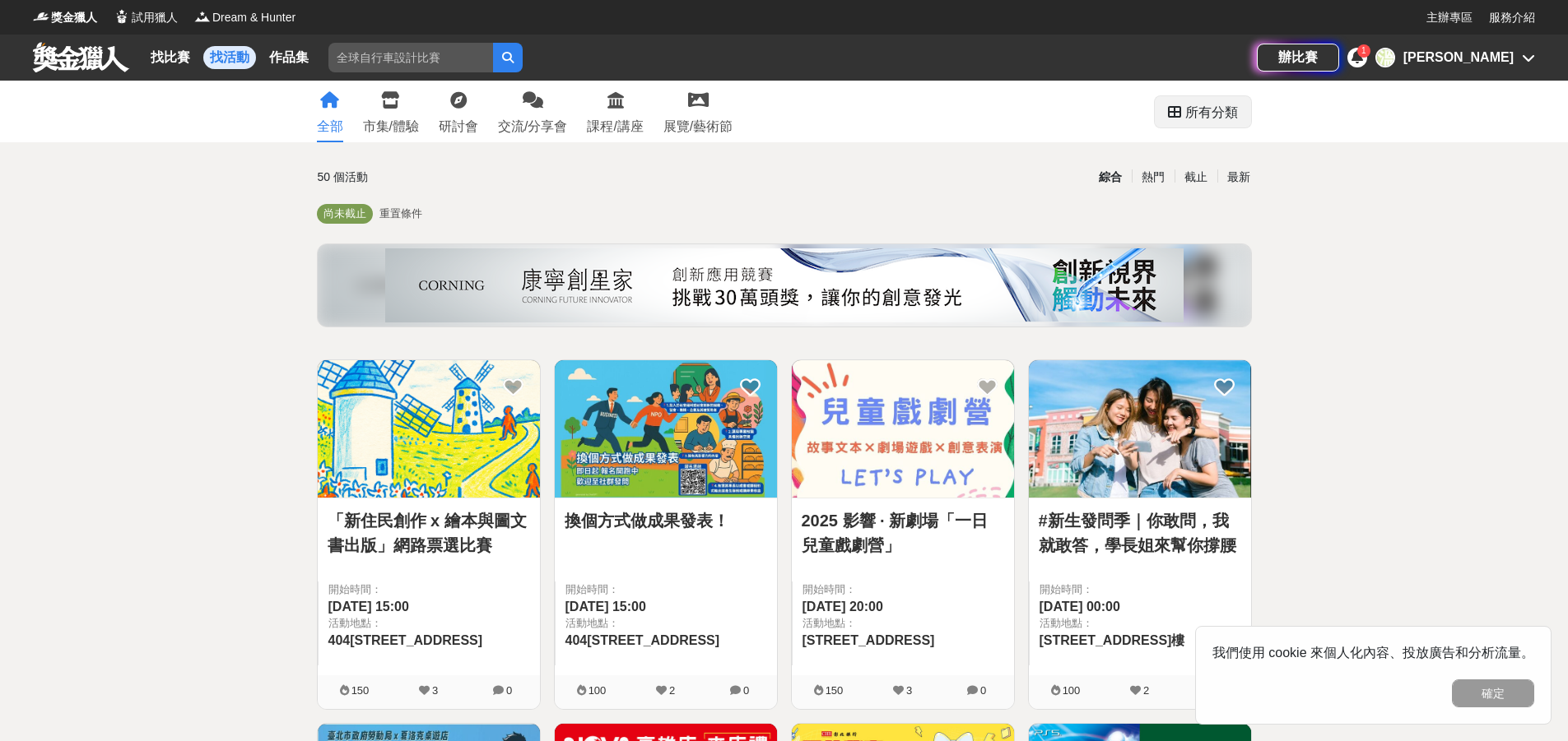
click at [1215, 114] on div "所有分類" at bounding box center [1211, 112] width 53 height 33
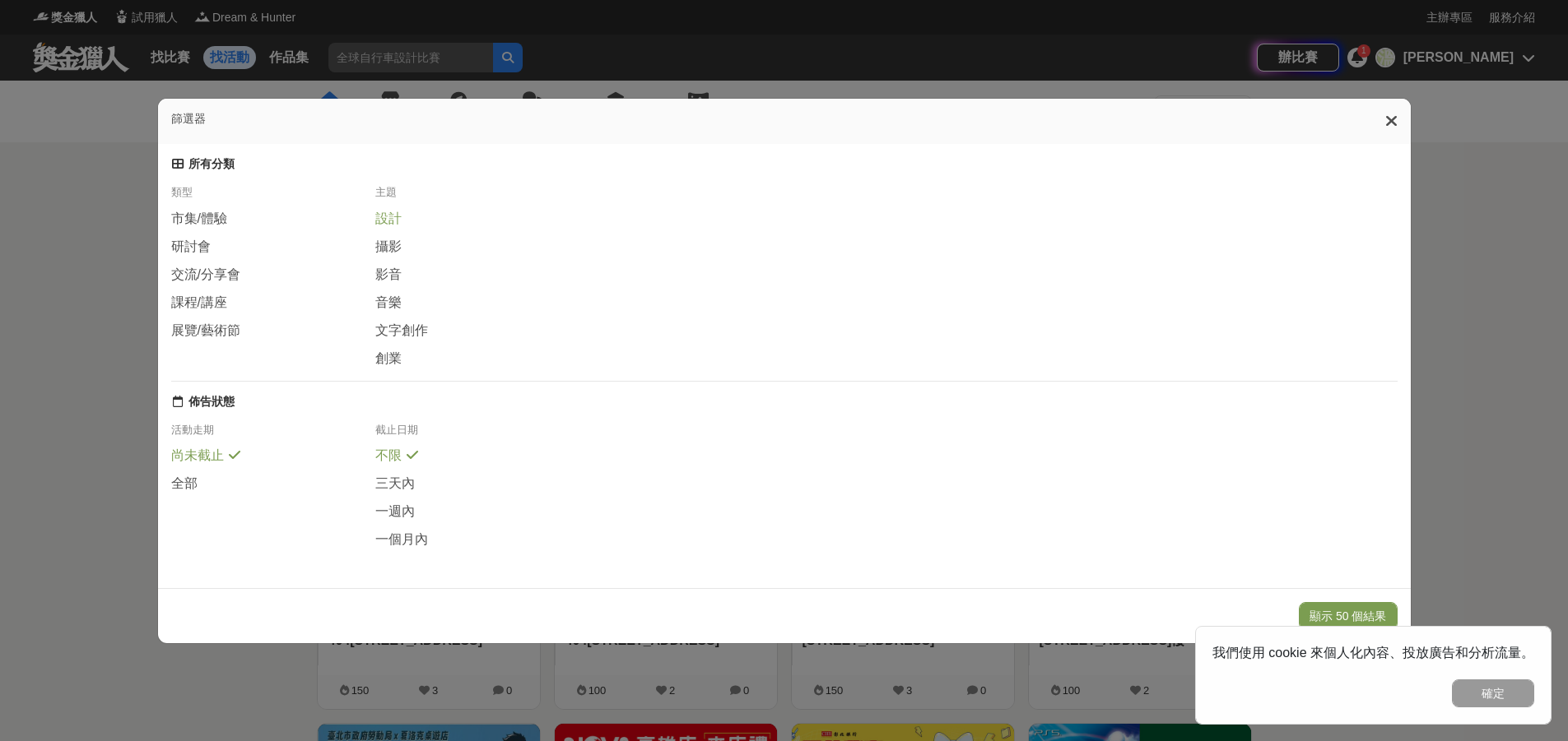
click at [382, 223] on span "設計" at bounding box center [388, 219] width 26 height 17
click at [1316, 607] on button "顯示 3 個結果" at bounding box center [1351, 616] width 92 height 28
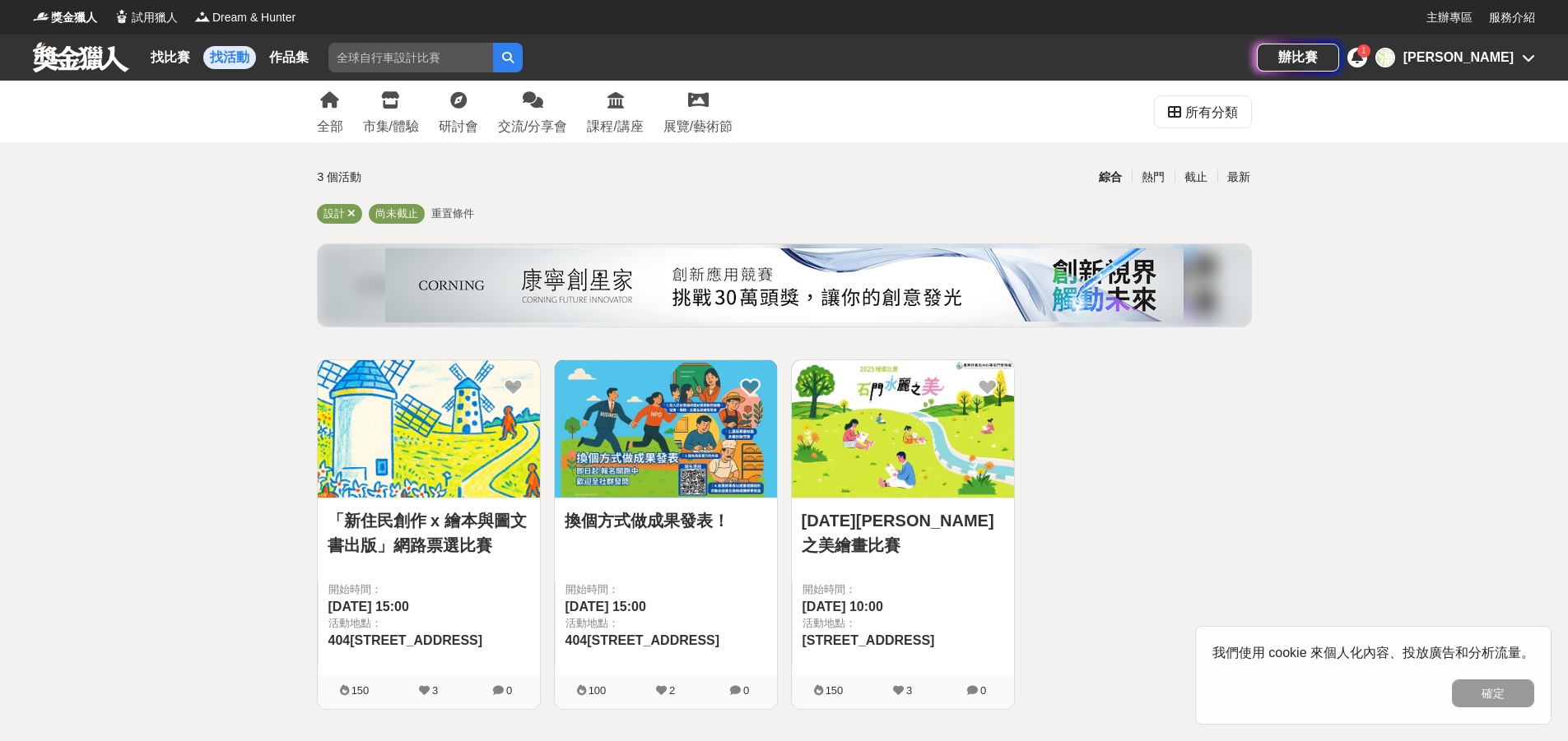
click at [1112, 183] on div "綜合" at bounding box center [1110, 177] width 43 height 29
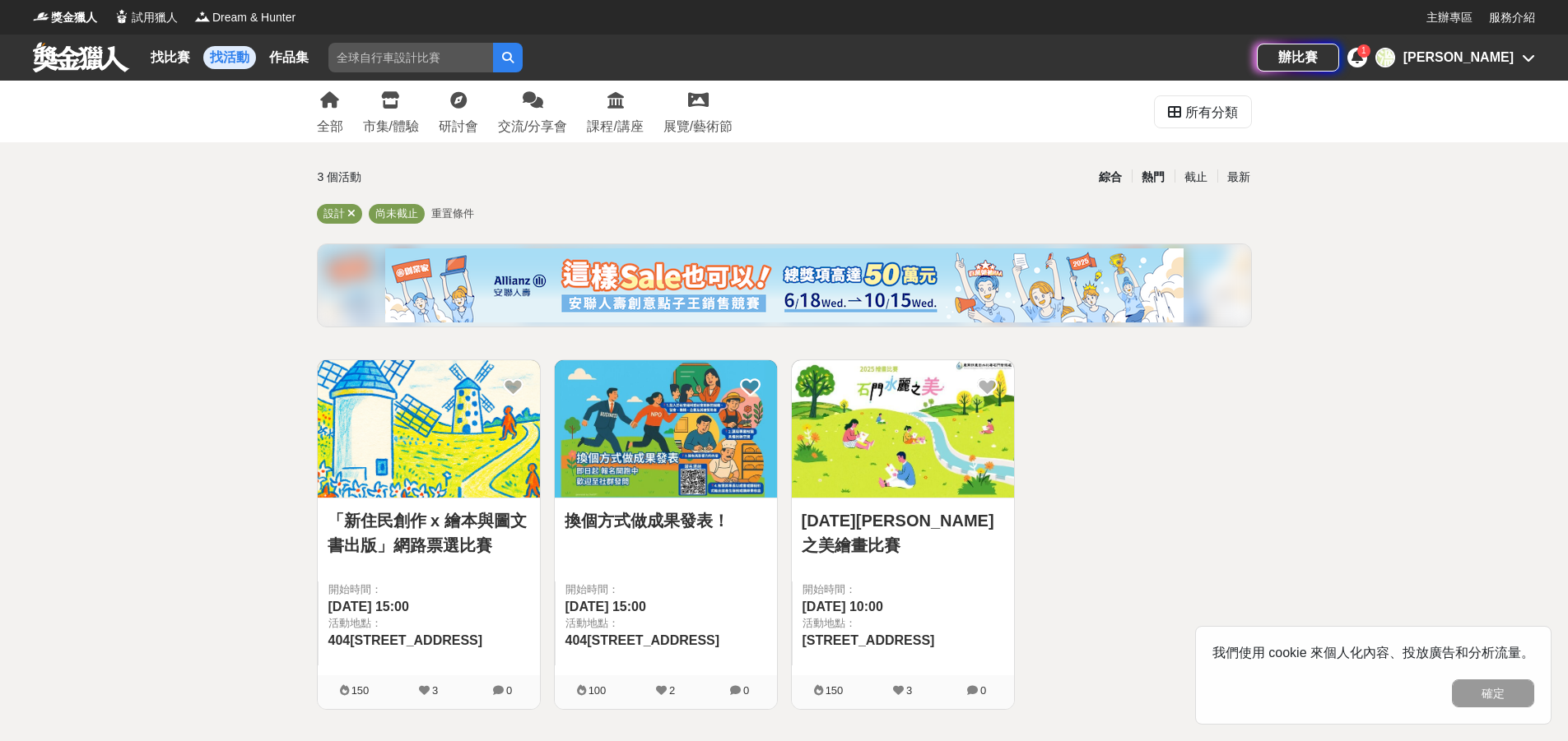
click at [1145, 173] on div "熱門" at bounding box center [1153, 177] width 43 height 29
click at [166, 62] on link "找比賽" at bounding box center [170, 57] width 53 height 23
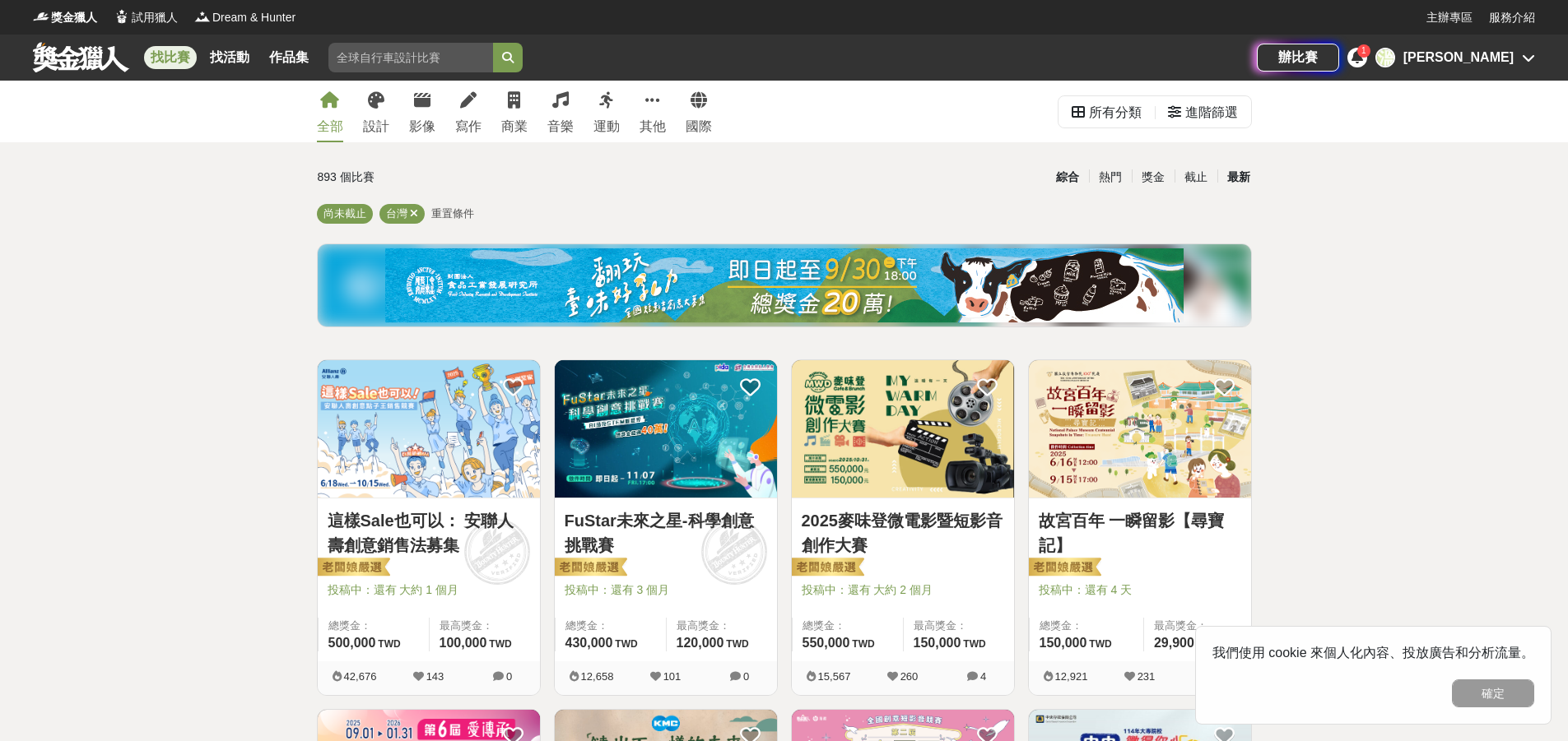
click at [1238, 184] on div "最新" at bounding box center [1238, 177] width 43 height 29
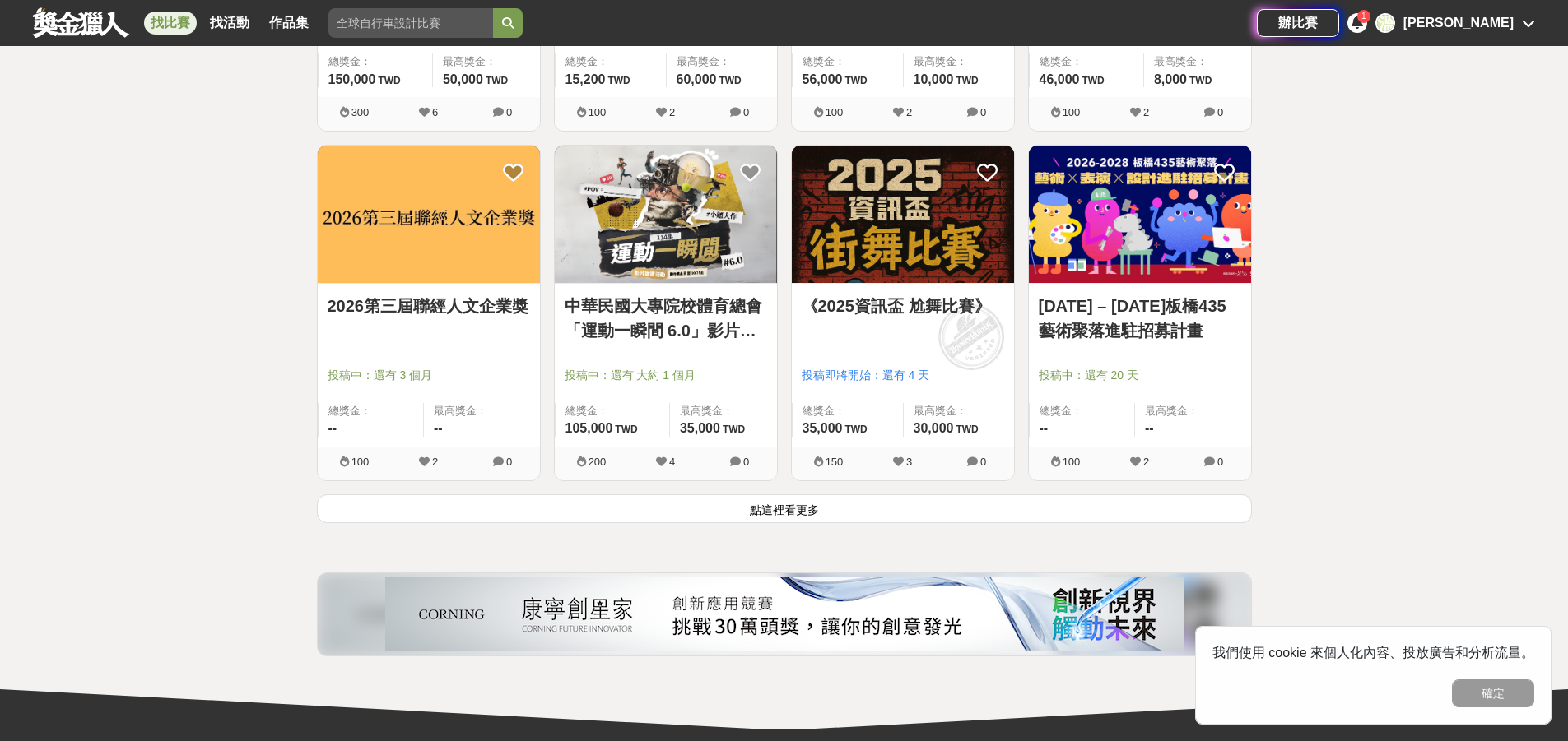
scroll to position [1975, 0]
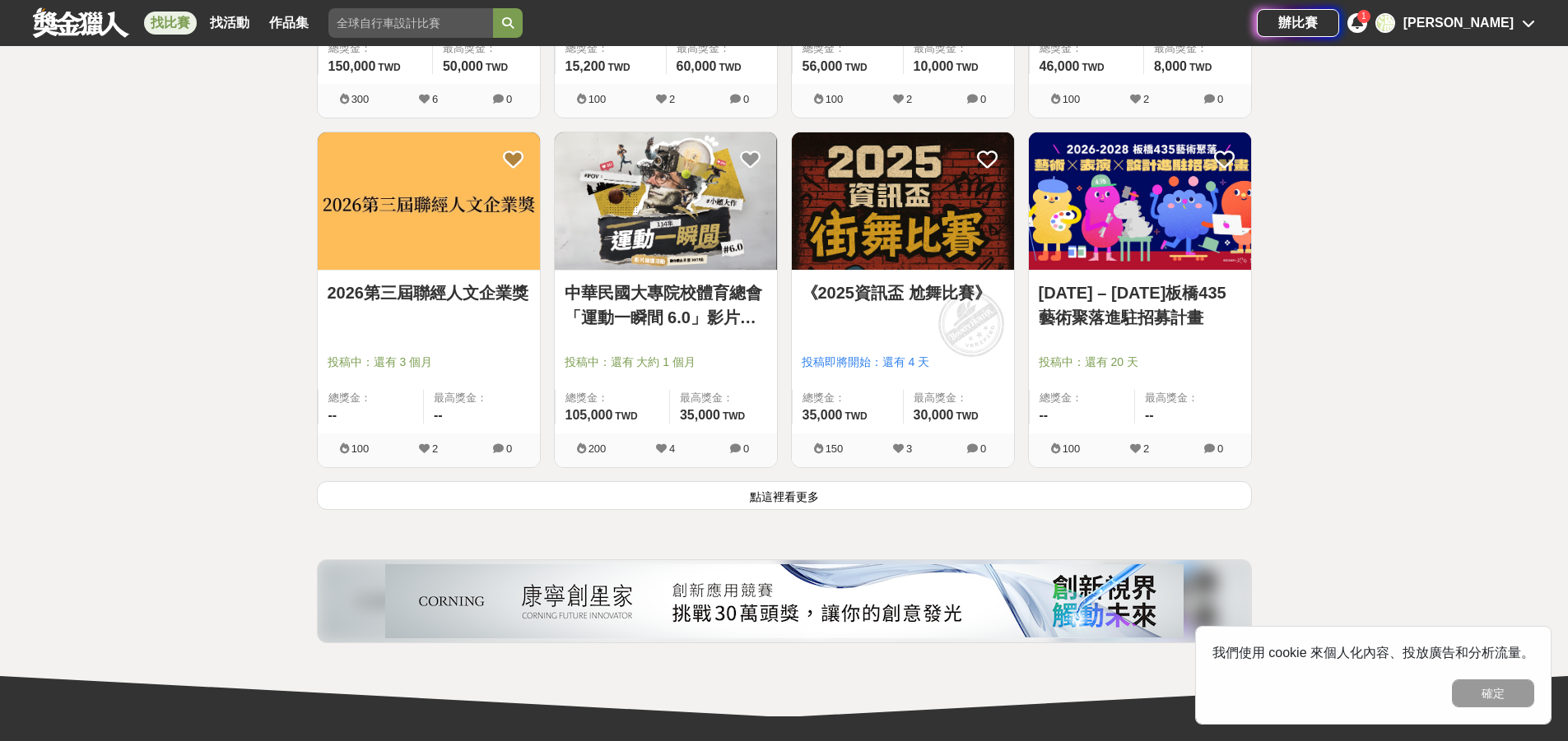
click at [737, 486] on button "點這裡看更多" at bounding box center [784, 495] width 935 height 29
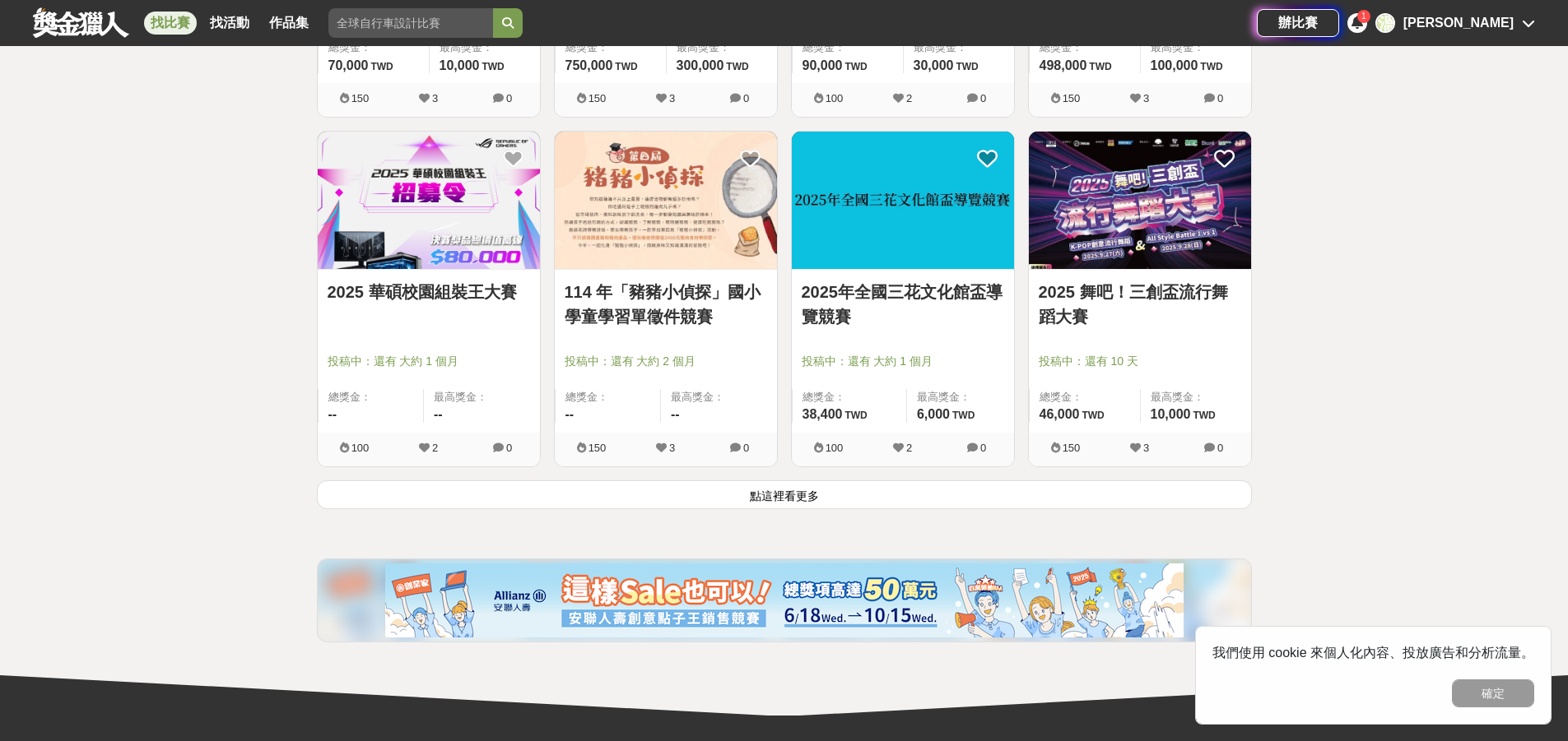
scroll to position [4115, 0]
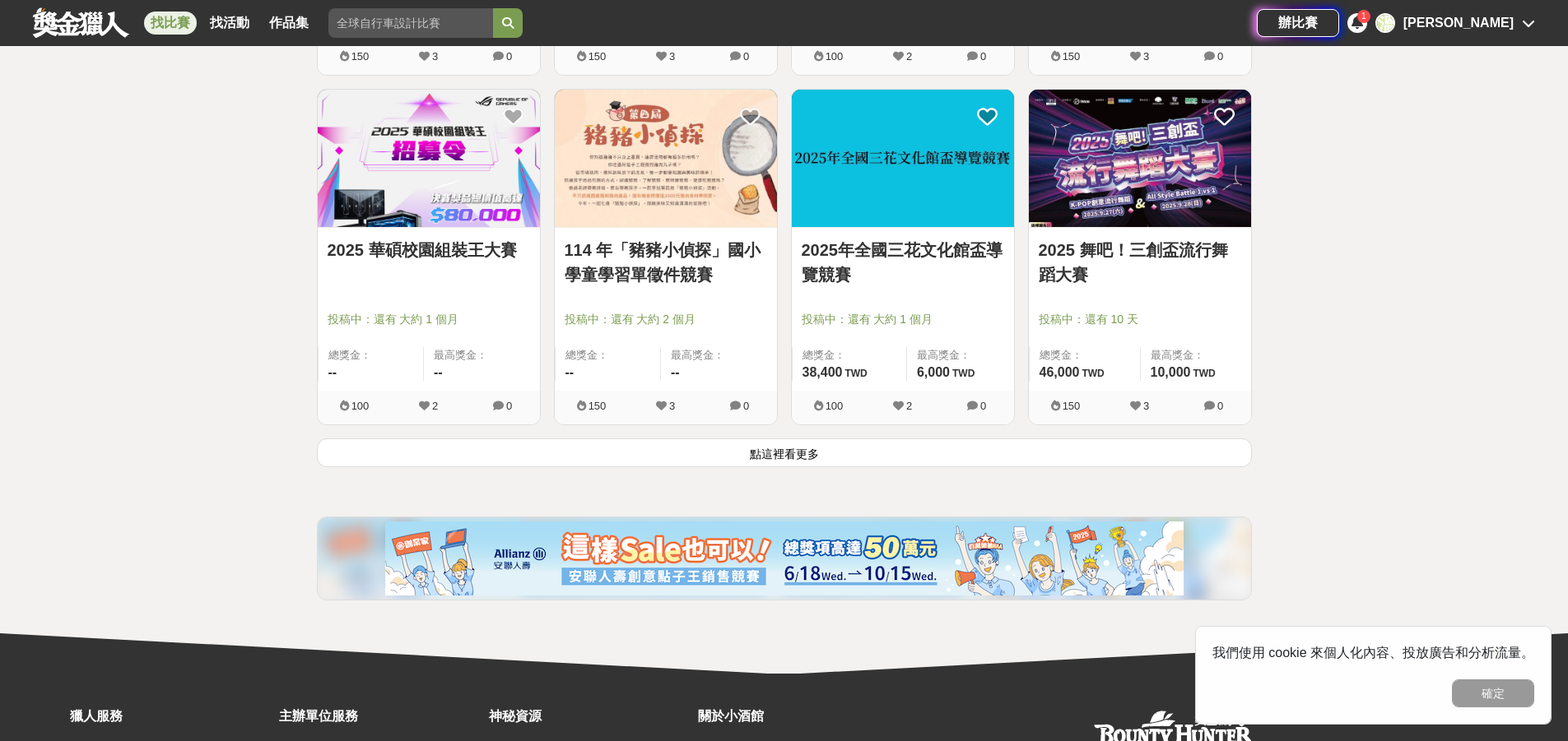
drag, startPoint x: 788, startPoint y: 454, endPoint x: 781, endPoint y: 465, distance: 13.0
click at [781, 464] on button "點這裡看更多" at bounding box center [784, 453] width 935 height 29
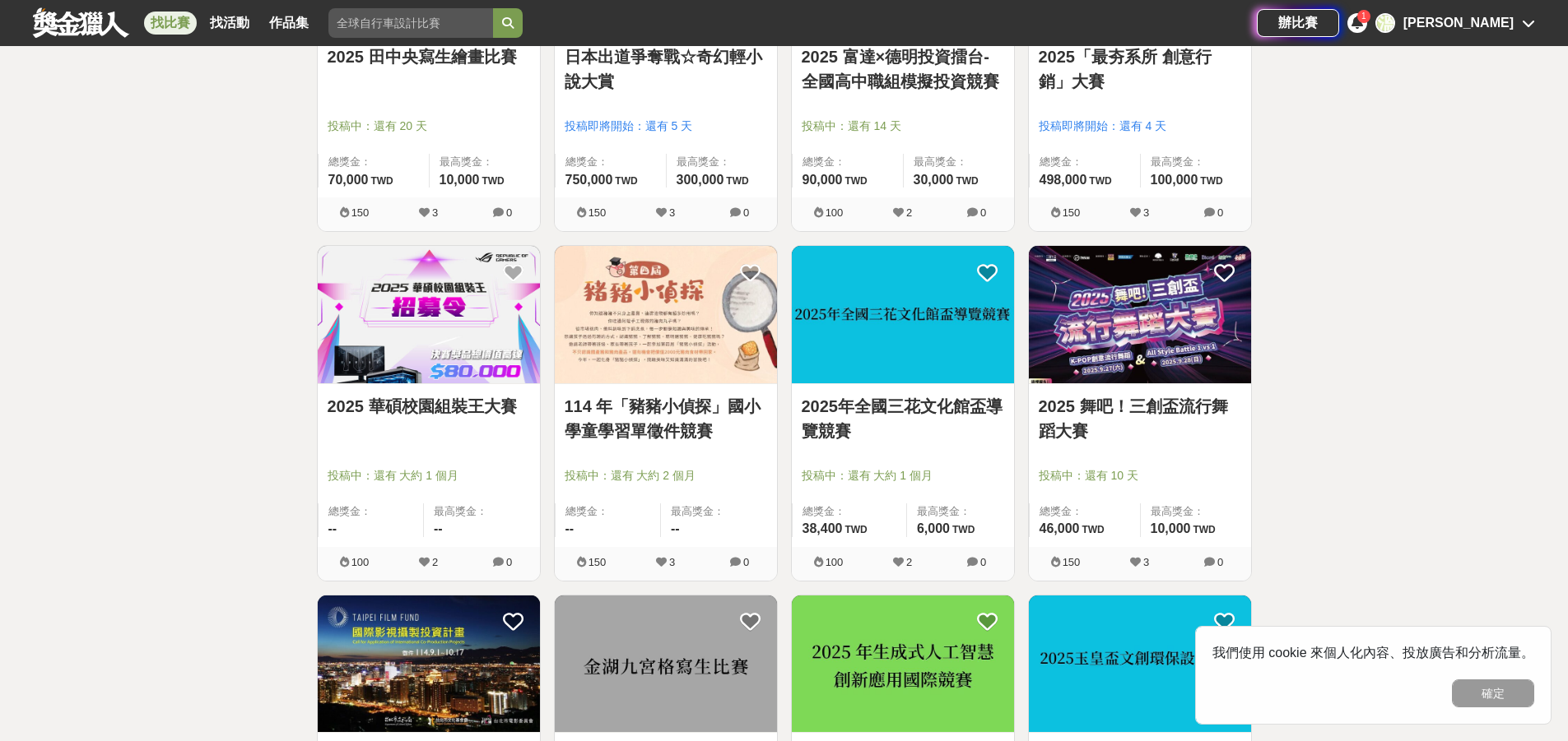
scroll to position [3950, 0]
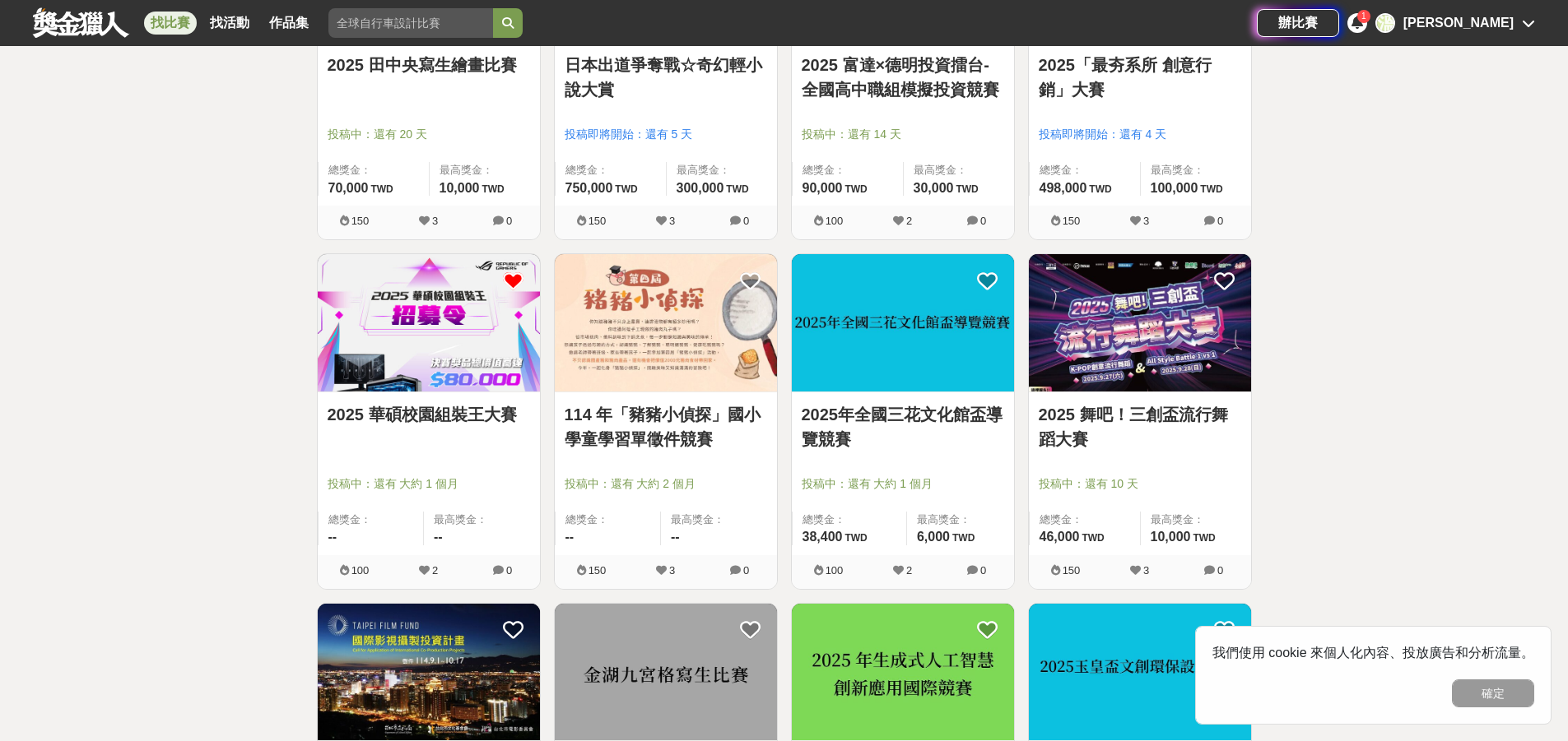
click at [519, 281] on icon at bounding box center [513, 281] width 21 height 21
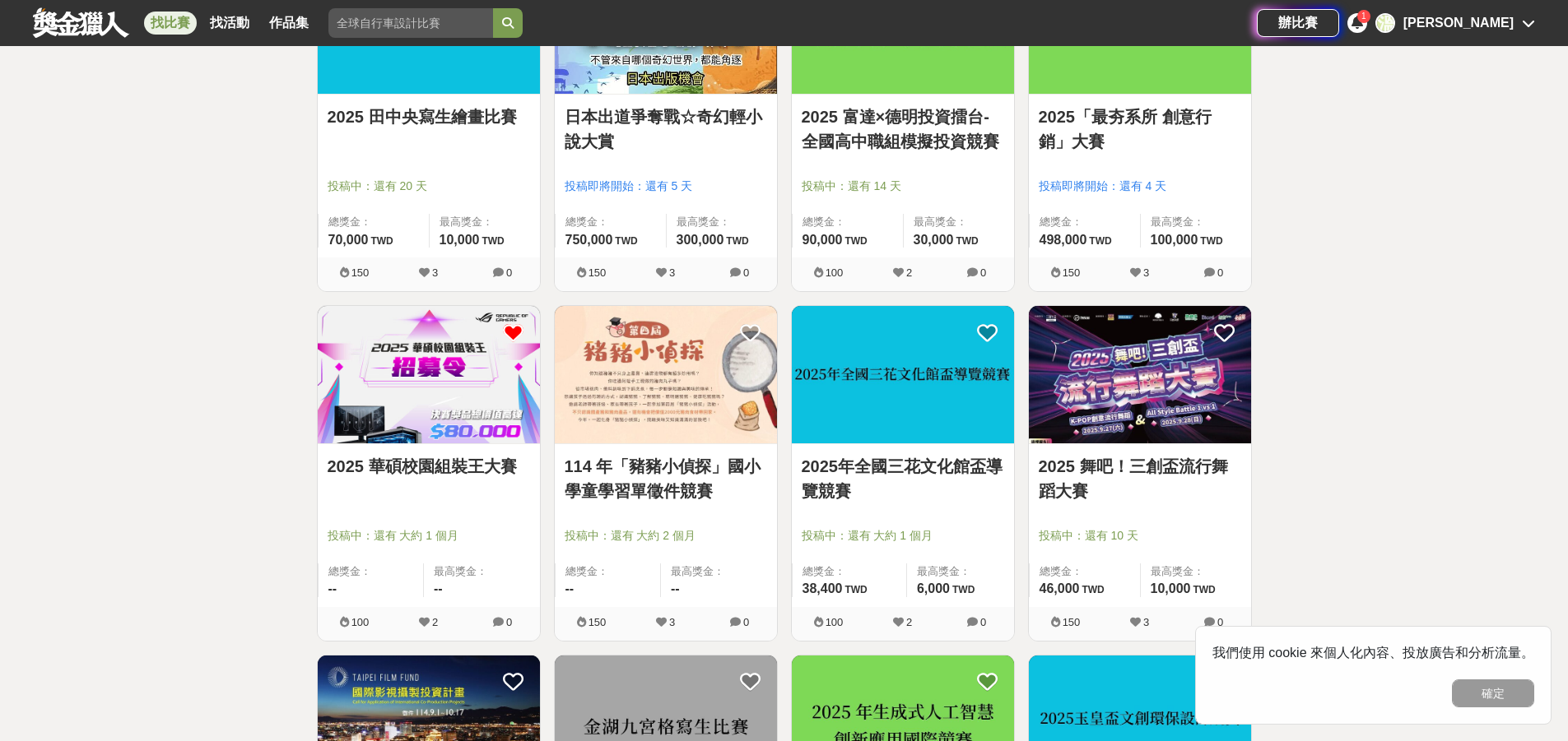
scroll to position [3868, 0]
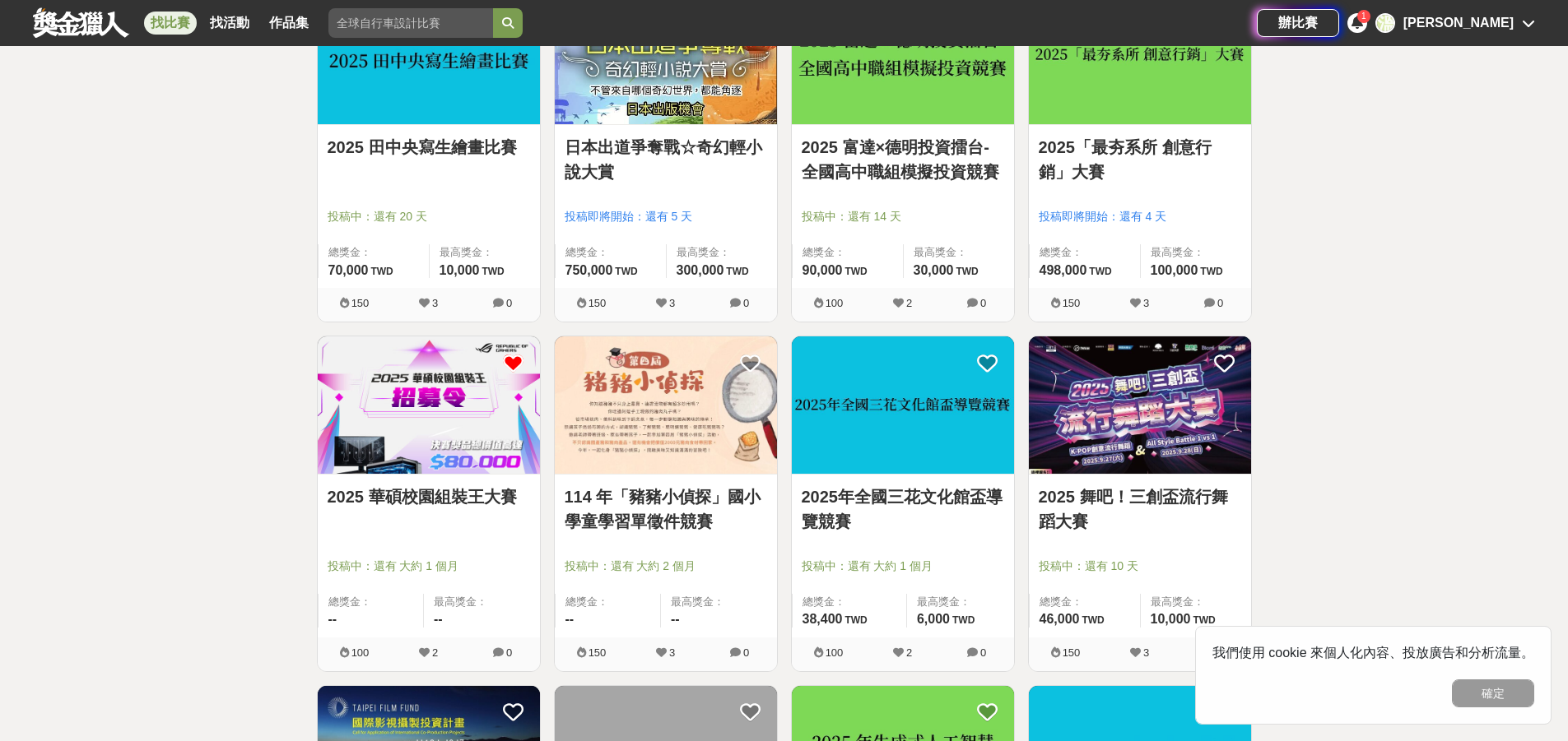
click at [429, 582] on div "投稿中：還有 大約 1 個月" at bounding box center [429, 573] width 202 height 31
click at [427, 582] on div "投稿中：還有 大約 1 個月" at bounding box center [429, 573] width 202 height 31
click at [411, 456] on img at bounding box center [429, 405] width 222 height 137
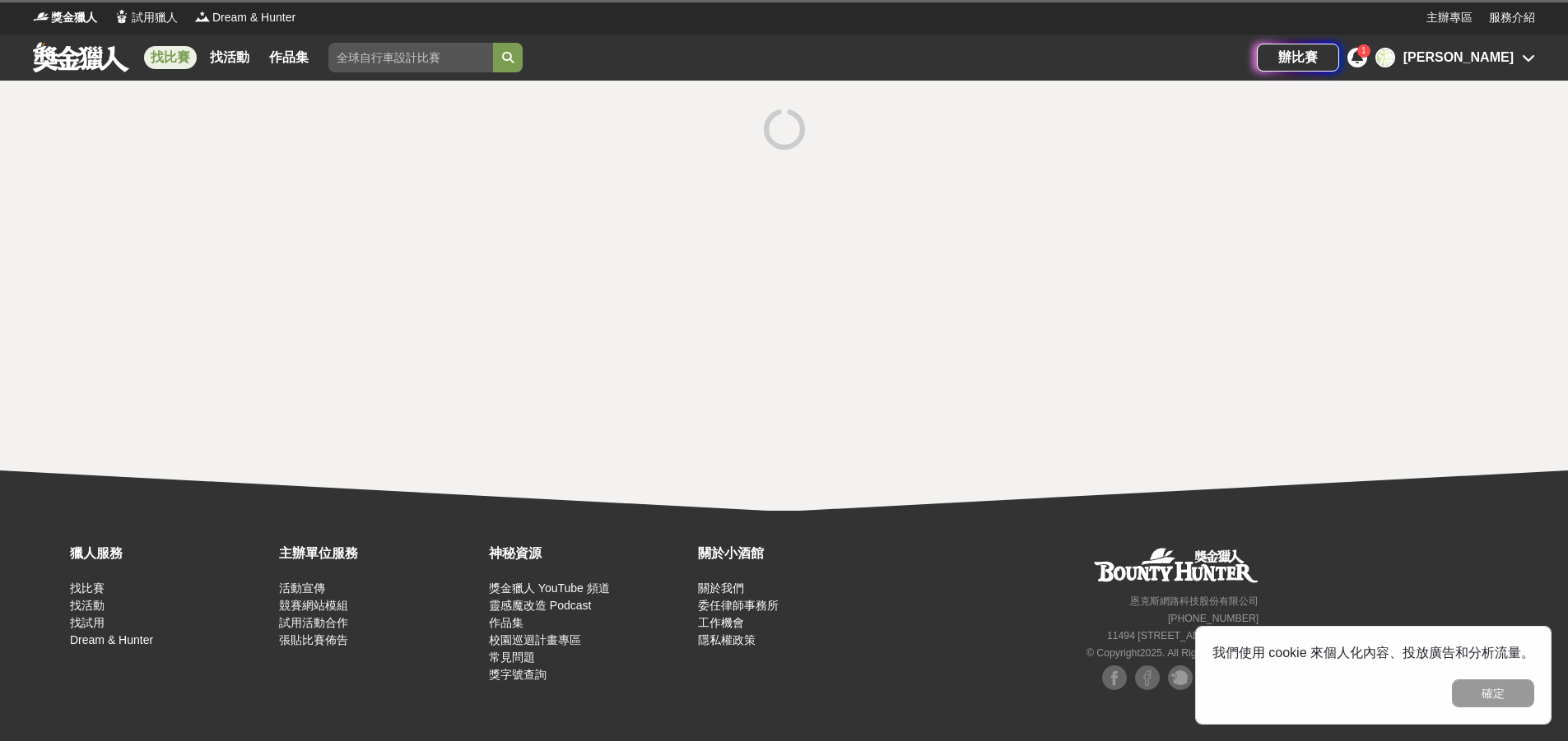
click at [411, 456] on div at bounding box center [784, 296] width 1568 height 430
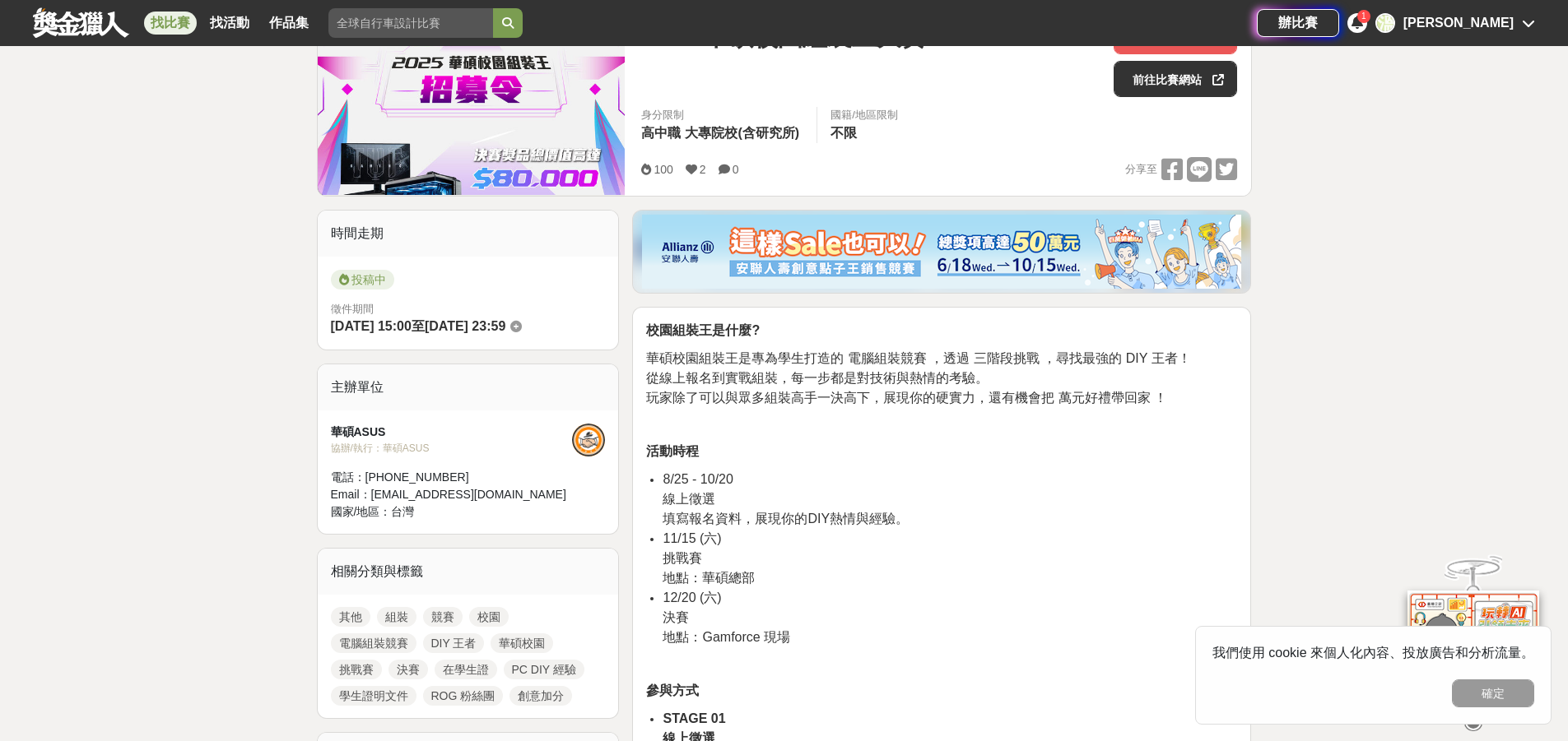
scroll to position [82, 0]
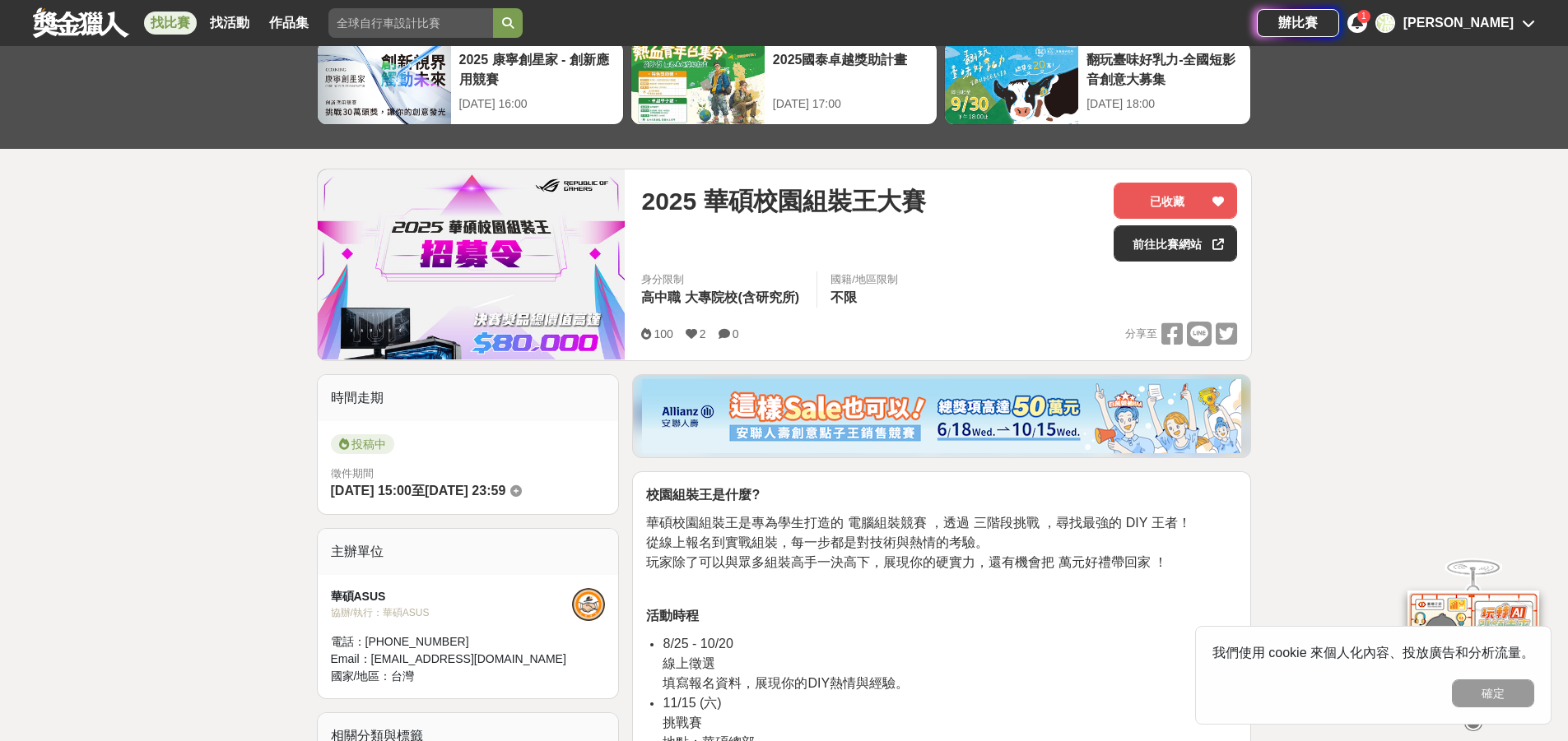
click at [832, 559] on span "玩家除了可以與眾多組裝高手一決高下，展現你的硬實力，還有機會把 萬元好禮帶回家 ！" at bounding box center [906, 562] width 521 height 14
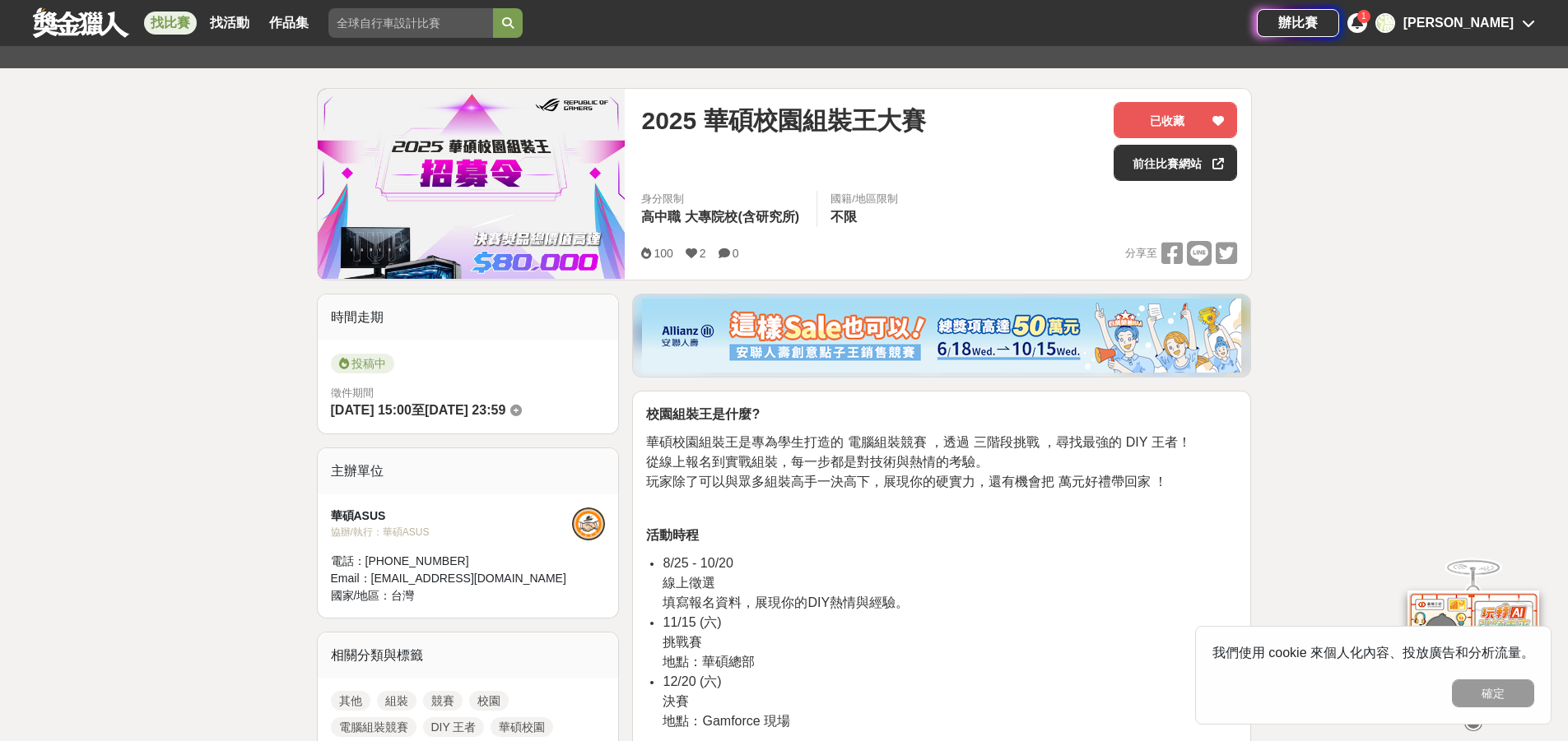
scroll to position [0, 0]
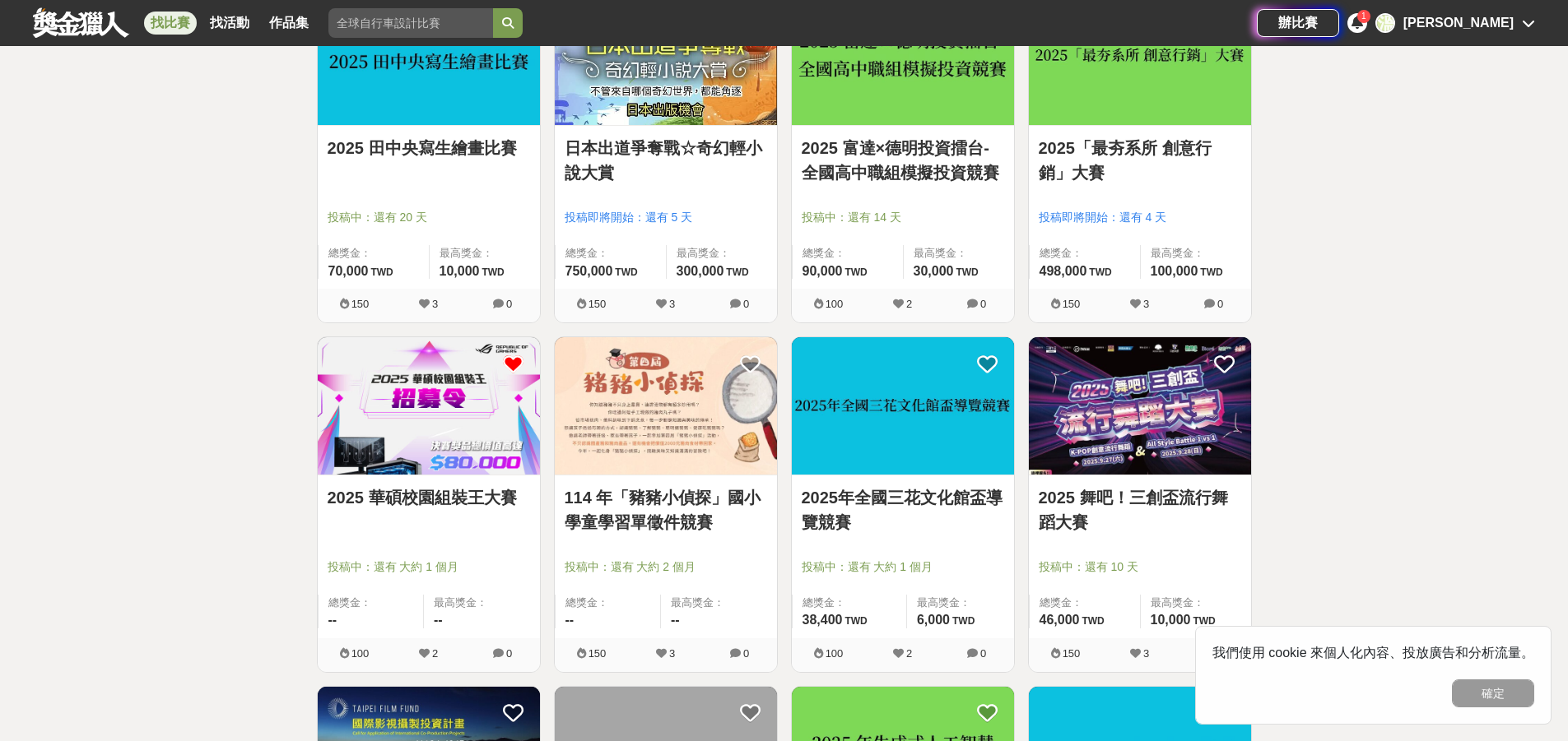
scroll to position [3868, 0]
drag, startPoint x: 119, startPoint y: 318, endPoint x: 253, endPoint y: 307, distance: 134.6
click at [500, 447] on img at bounding box center [429, 405] width 222 height 137
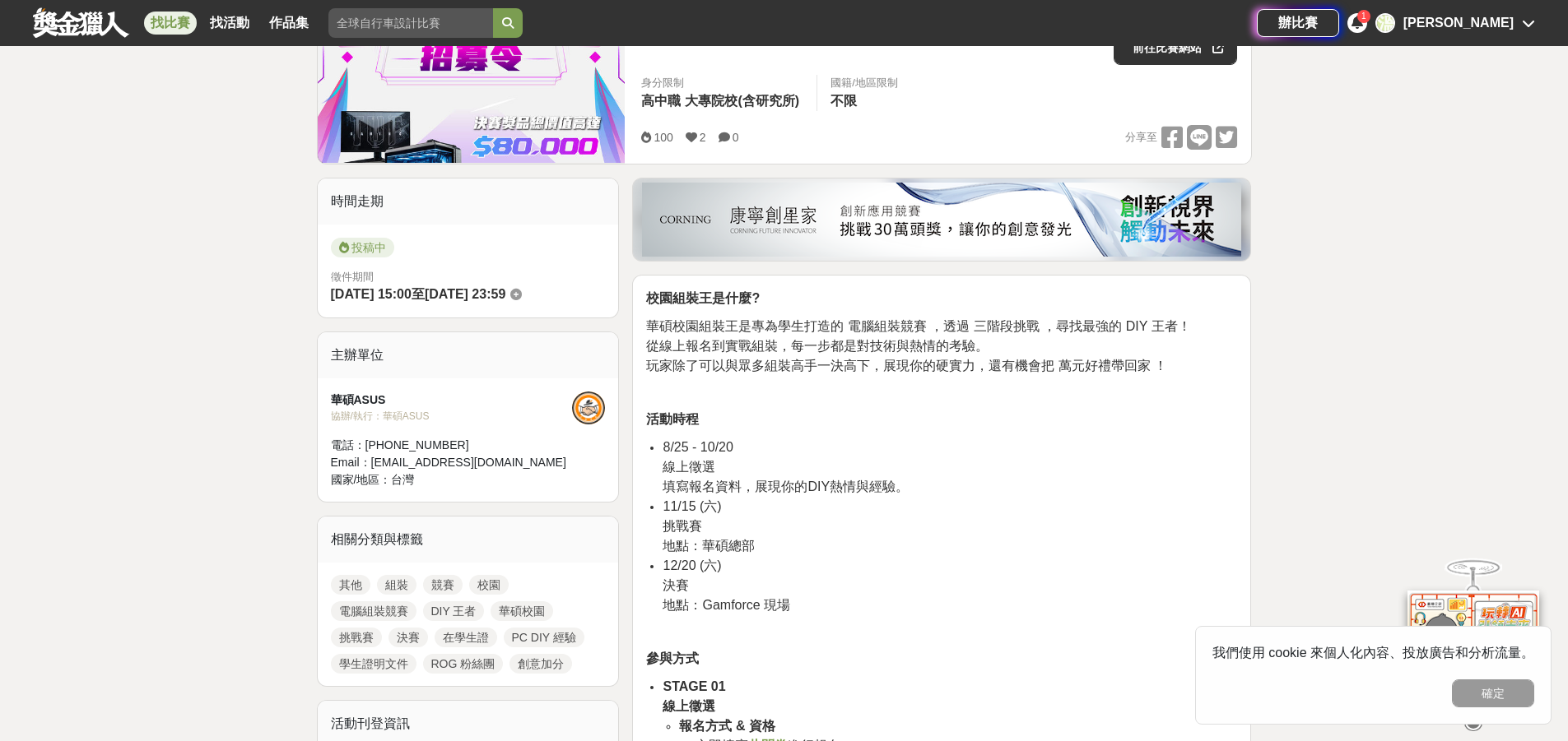
scroll to position [329, 0]
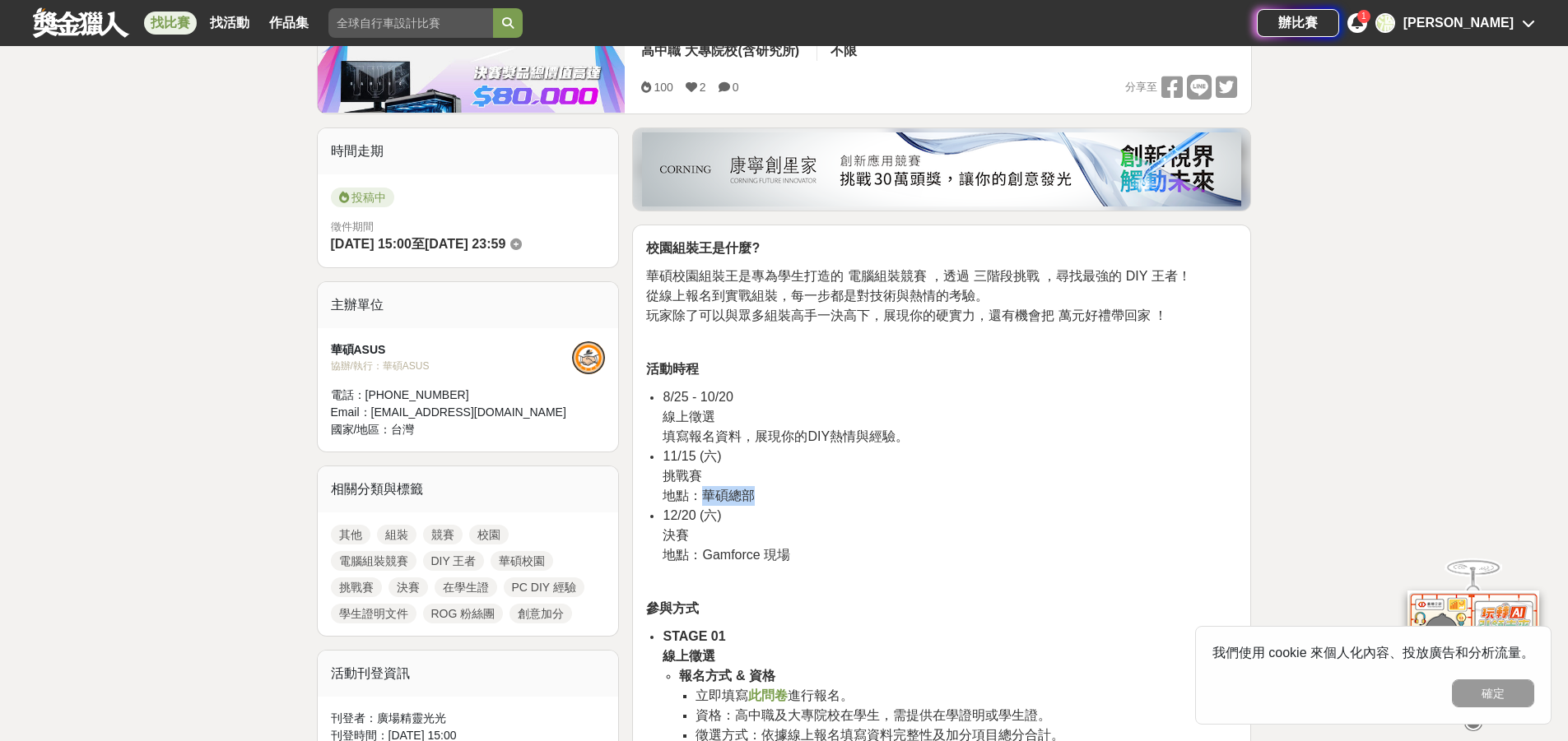
drag, startPoint x: 757, startPoint y: 494, endPoint x: 709, endPoint y: 494, distance: 48.6
click at [709, 494] on li "11/15 (六) 挑戰賽 地點：華碩總部" at bounding box center [949, 476] width 574 height 59
copy span "華碩總部"
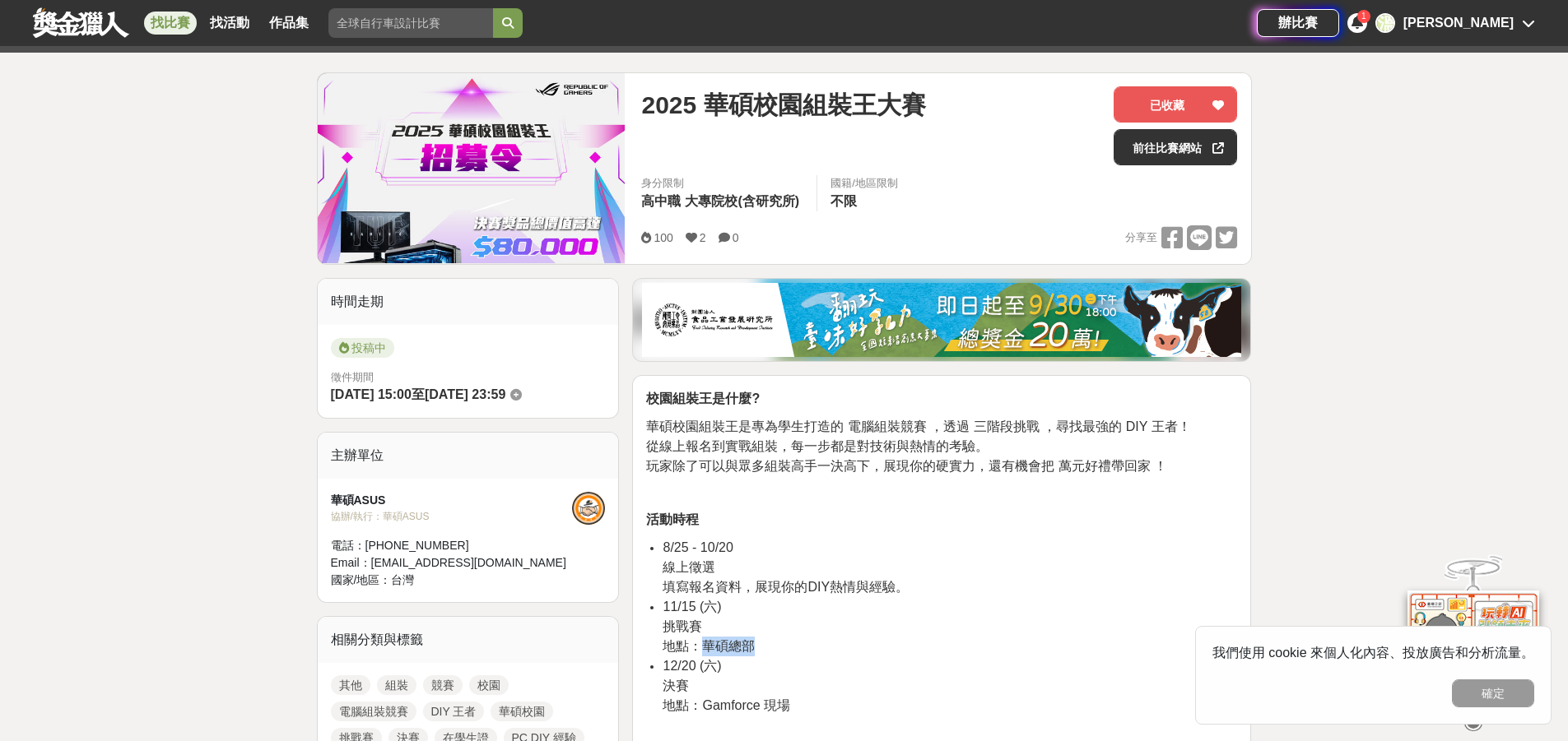
scroll to position [247, 0]
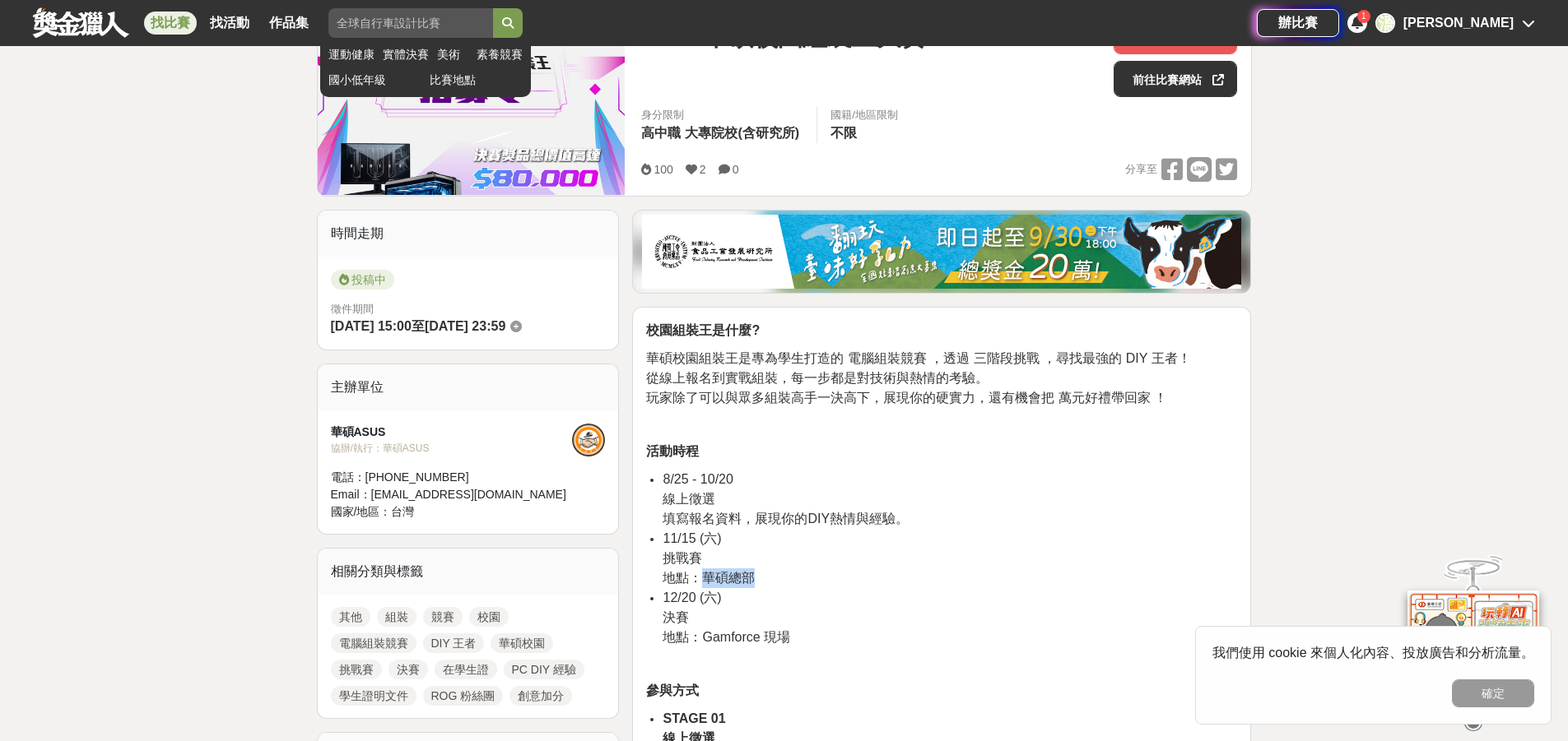
click at [437, 9] on input "search" at bounding box center [410, 23] width 165 height 30
click at [448, 81] on link "比賽地點" at bounding box center [476, 80] width 93 height 17
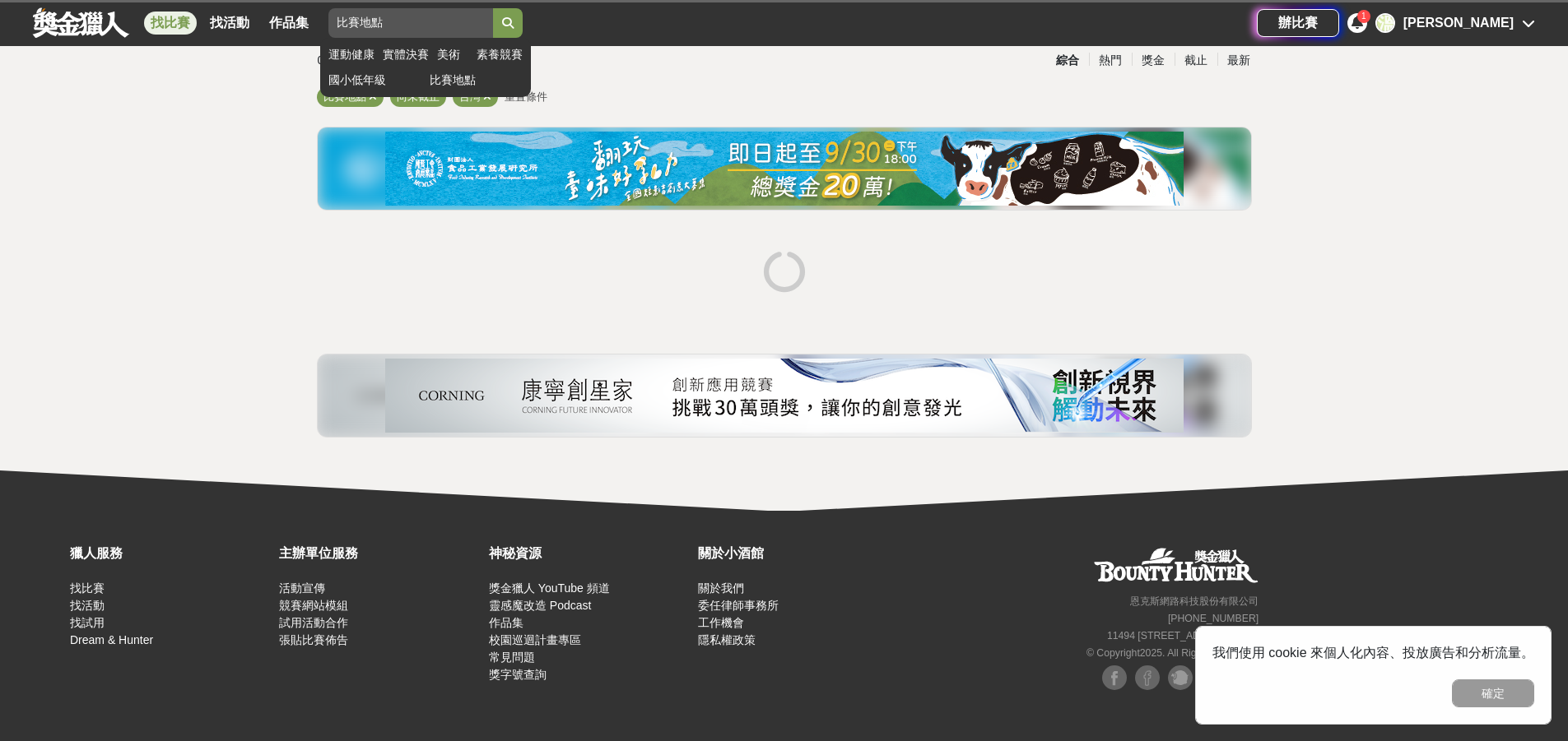
scroll to position [117, 0]
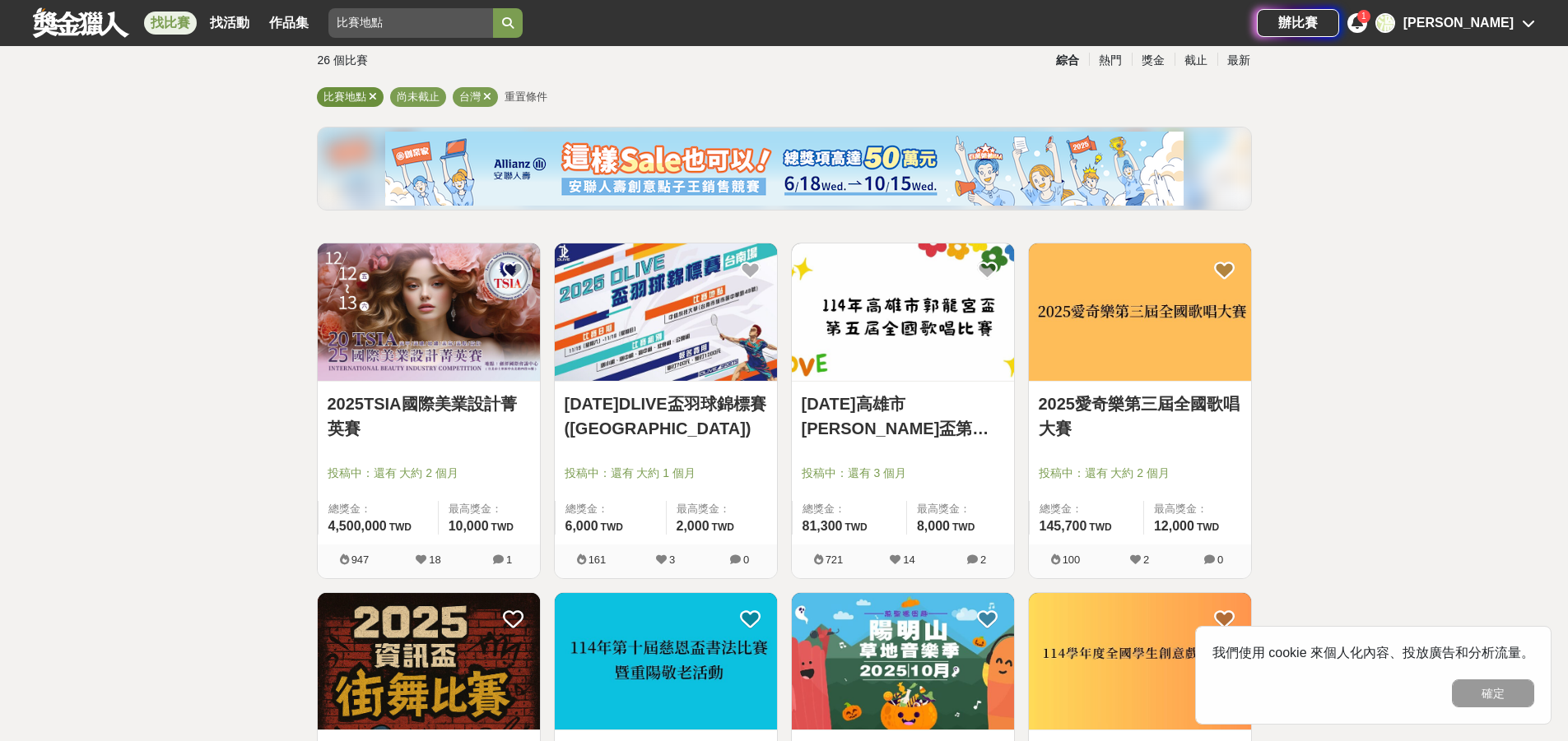
click at [372, 94] on icon at bounding box center [373, 96] width 8 height 11
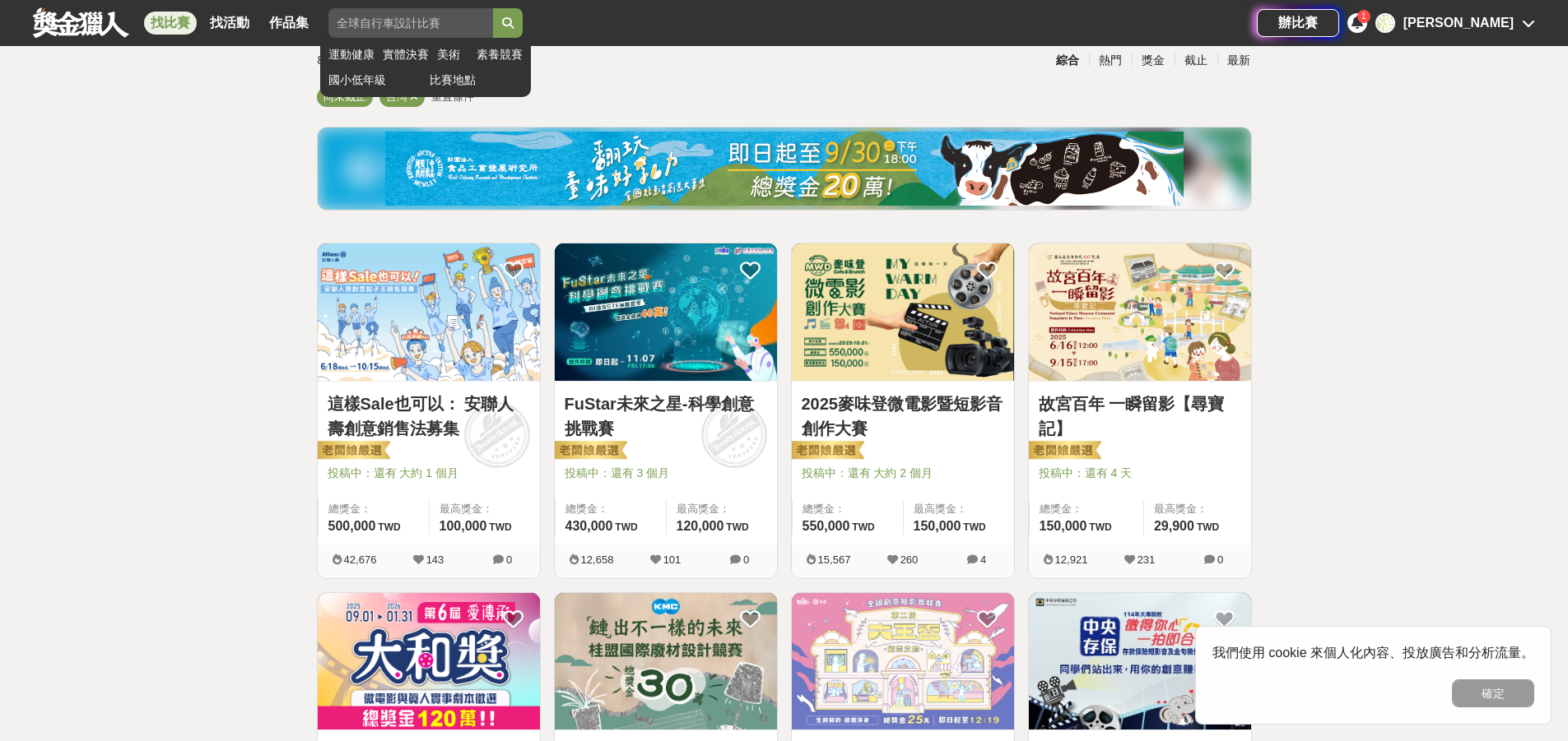
click at [386, 26] on input "search" at bounding box center [410, 23] width 165 height 30
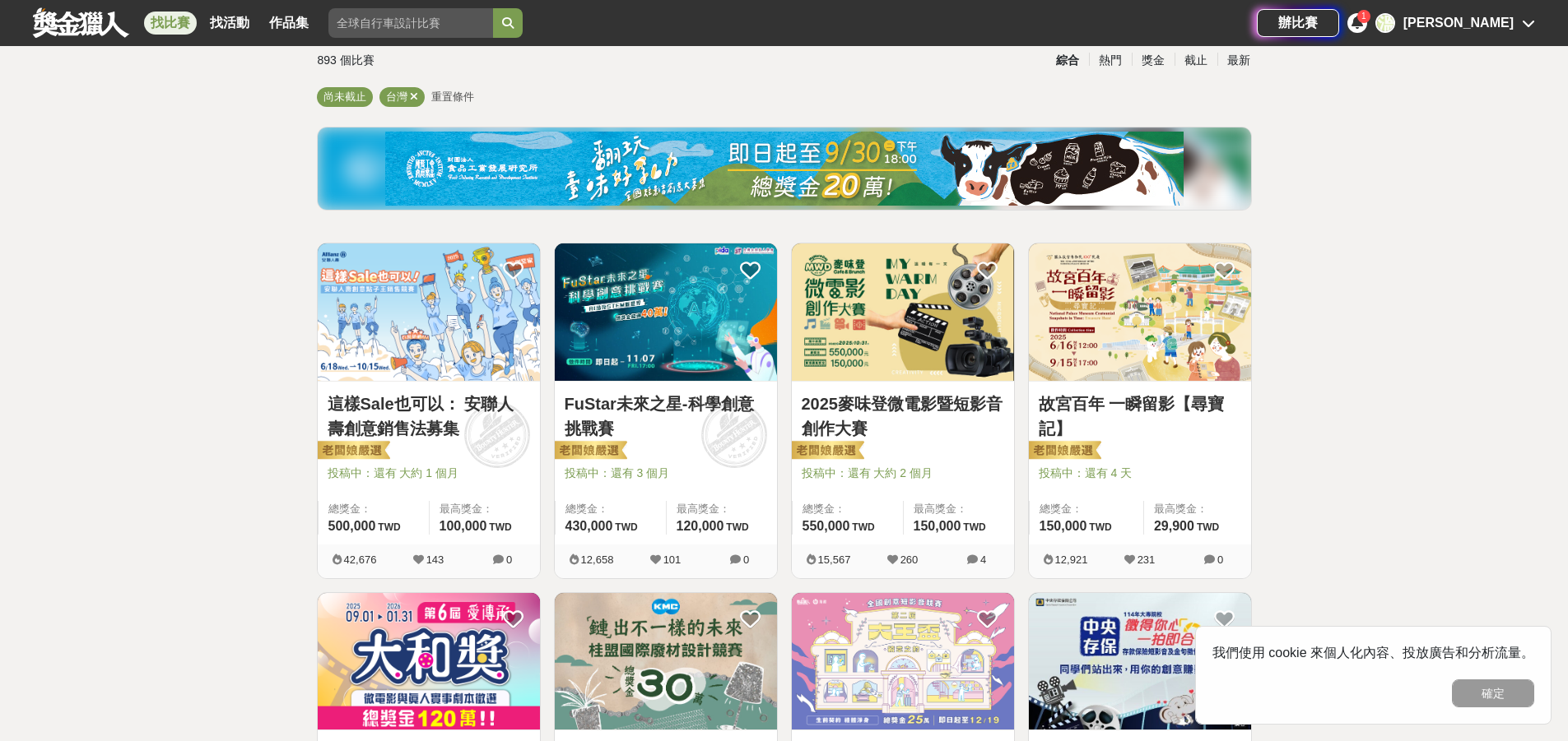
type input "ㄒ"
type input "虎尾]"
click at [493, 8] on button "submit" at bounding box center [508, 23] width 30 height 30
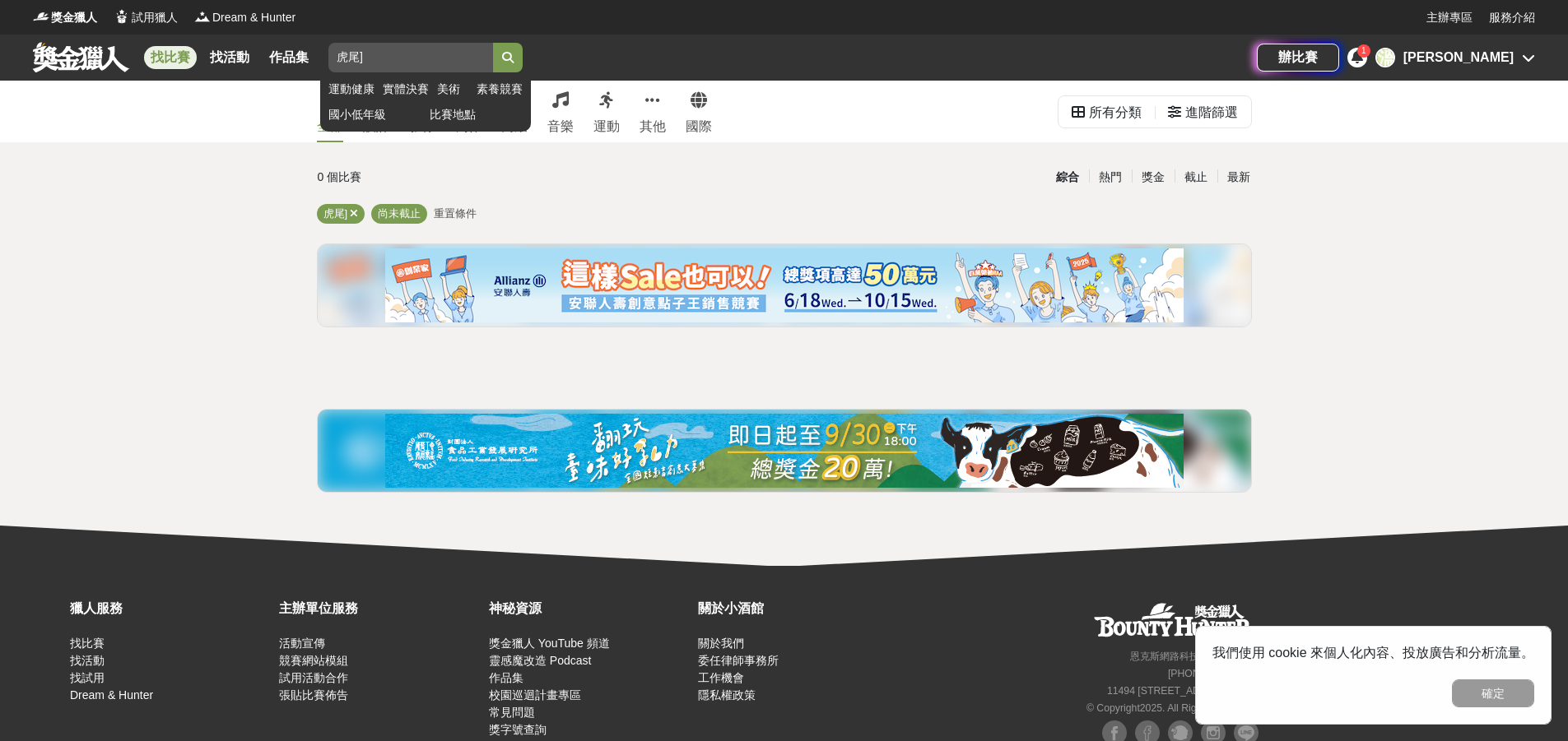
click at [481, 56] on input "虎尾]" at bounding box center [410, 58] width 165 height 30
click at [507, 56] on icon "submit" at bounding box center [508, 58] width 12 height 12
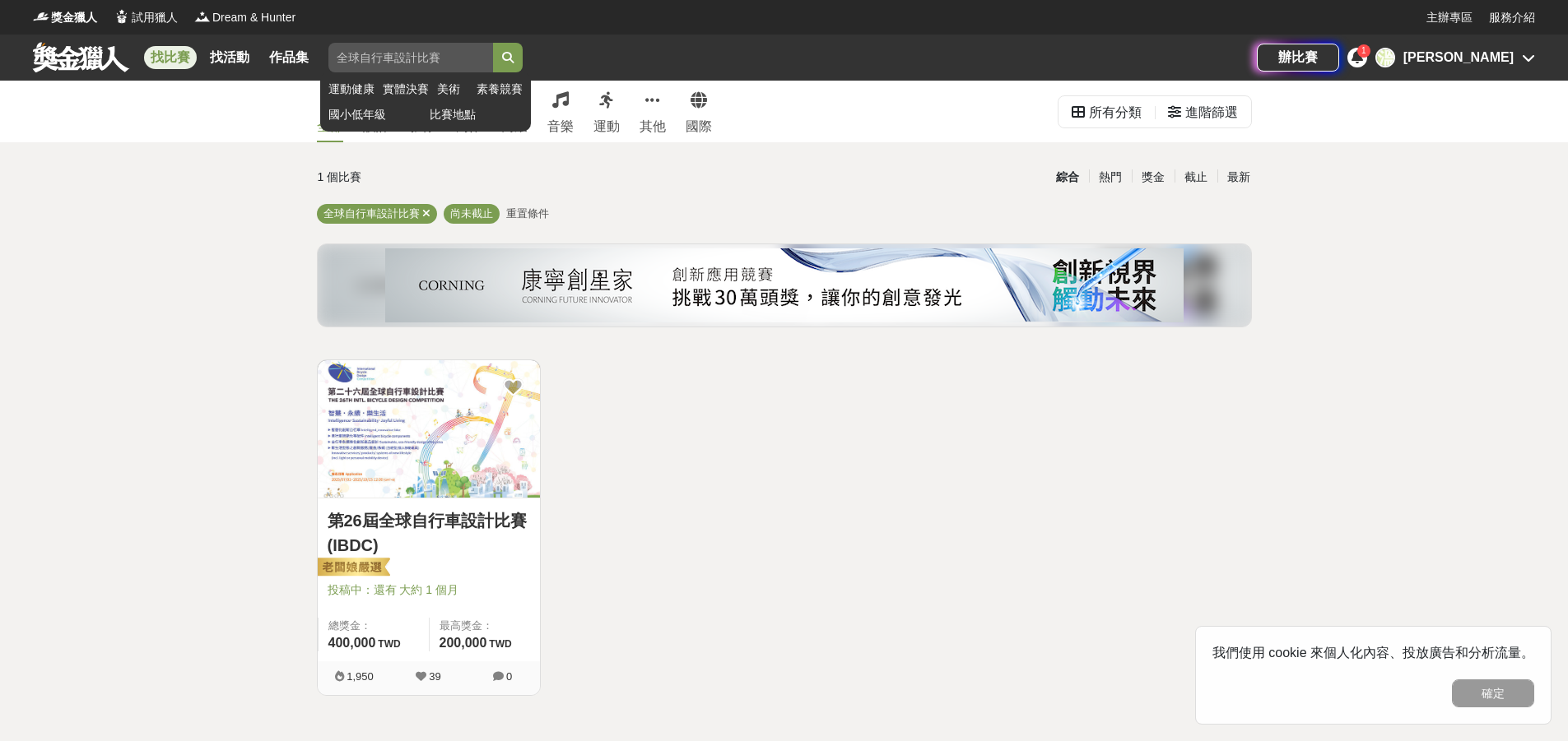
click at [487, 53] on input "search" at bounding box center [410, 58] width 165 height 30
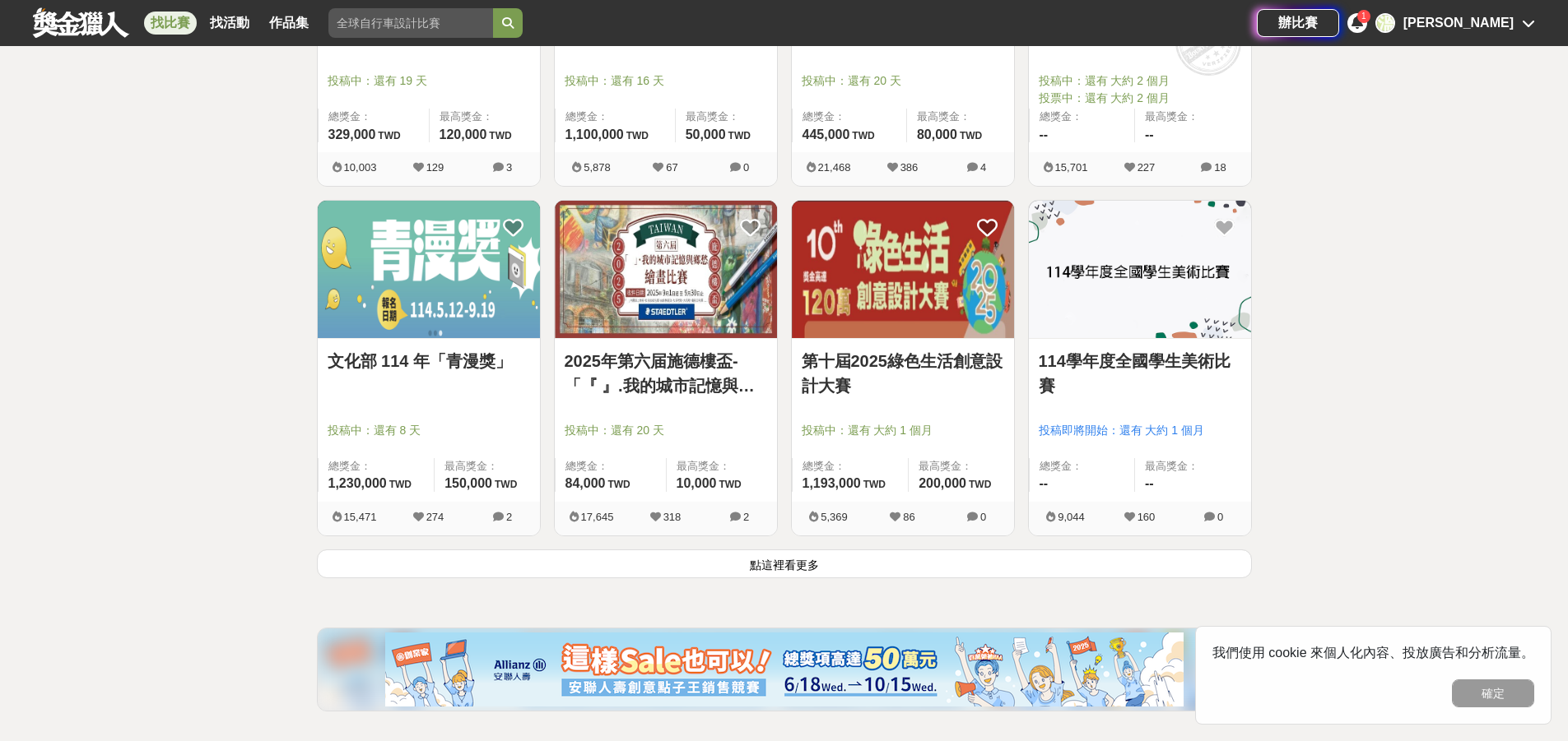
scroll to position [1927, 0]
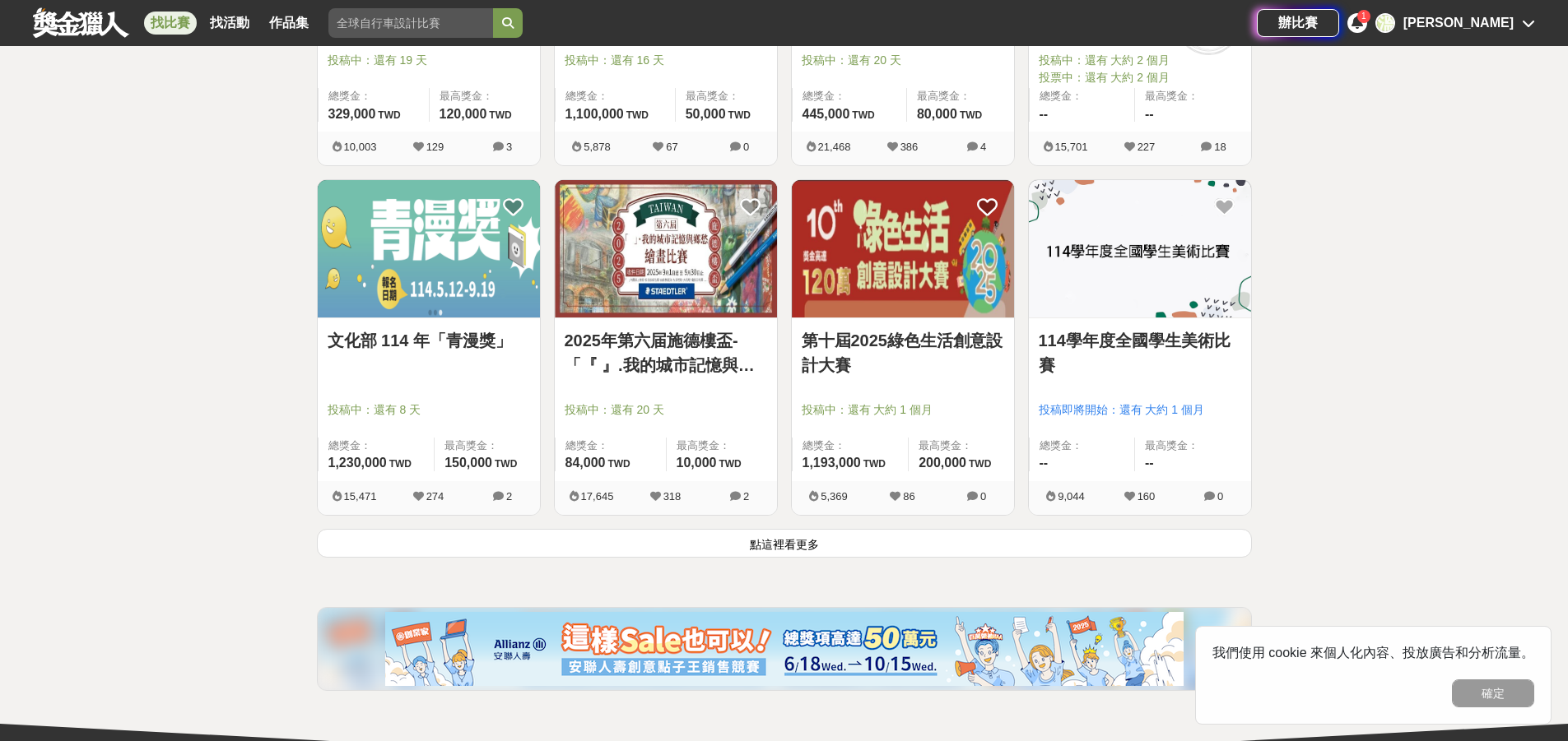
click at [797, 544] on button "點這裡看更多" at bounding box center [784, 543] width 935 height 29
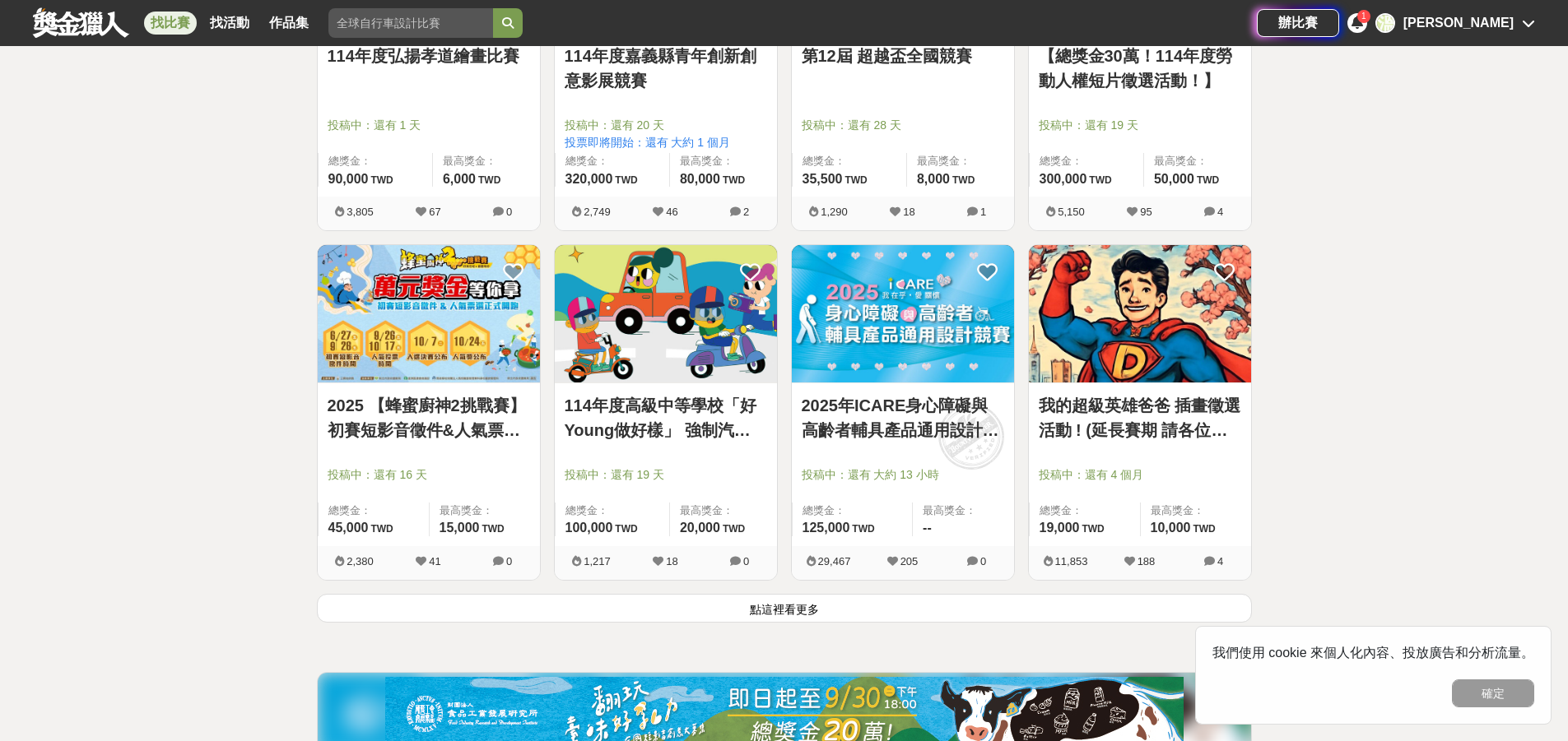
scroll to position [3985, 0]
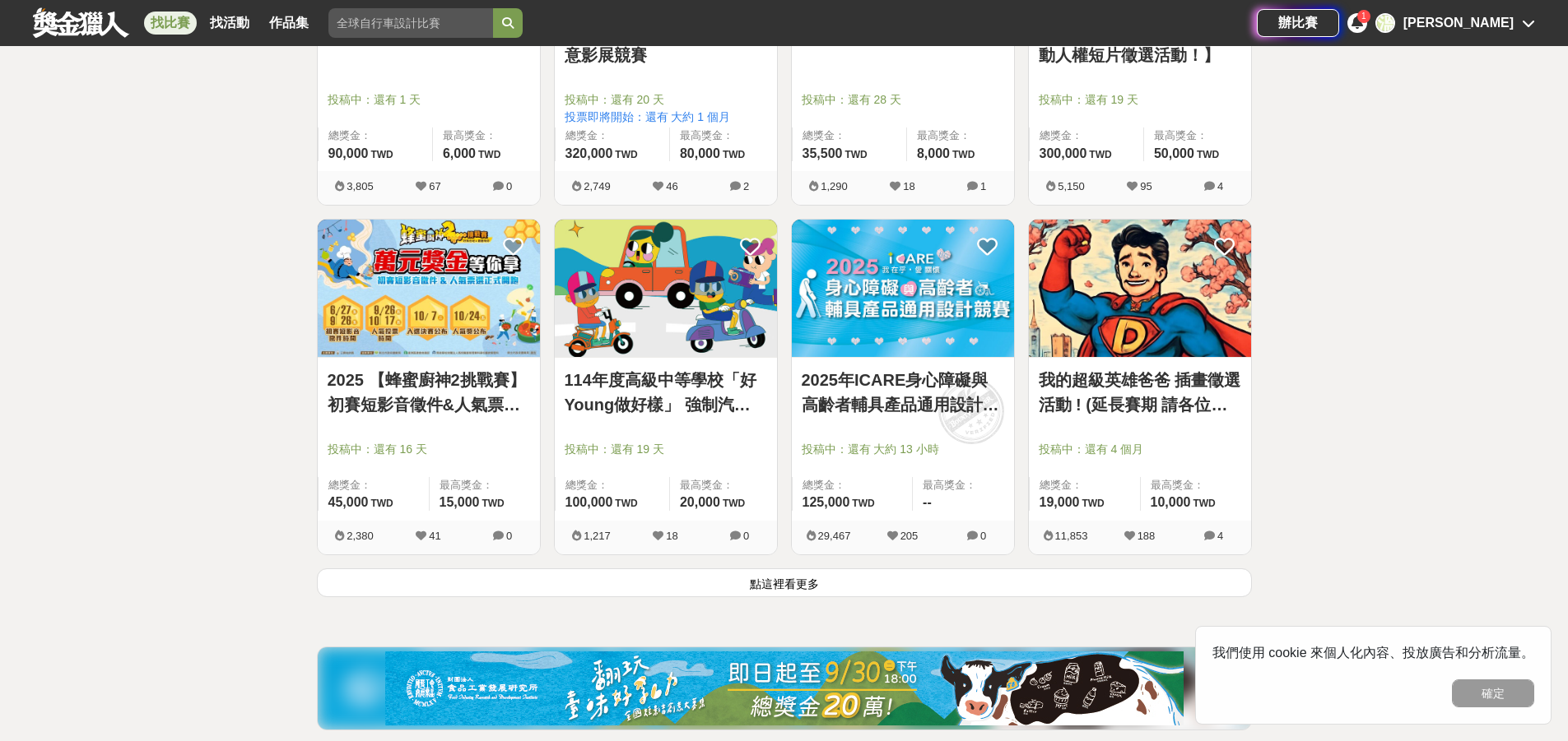
click at [778, 588] on button "點這裡看更多" at bounding box center [784, 583] width 935 height 29
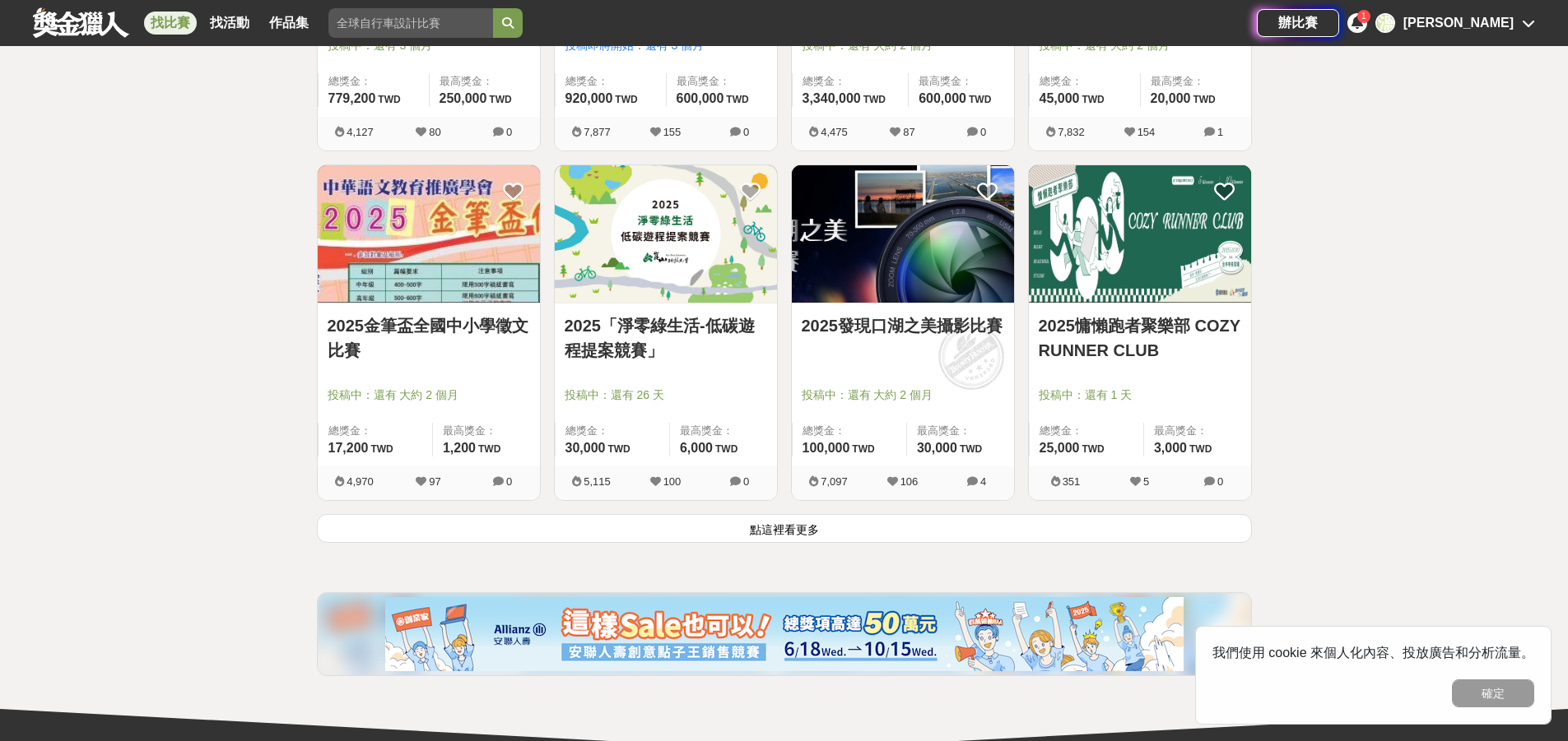
scroll to position [6127, 0]
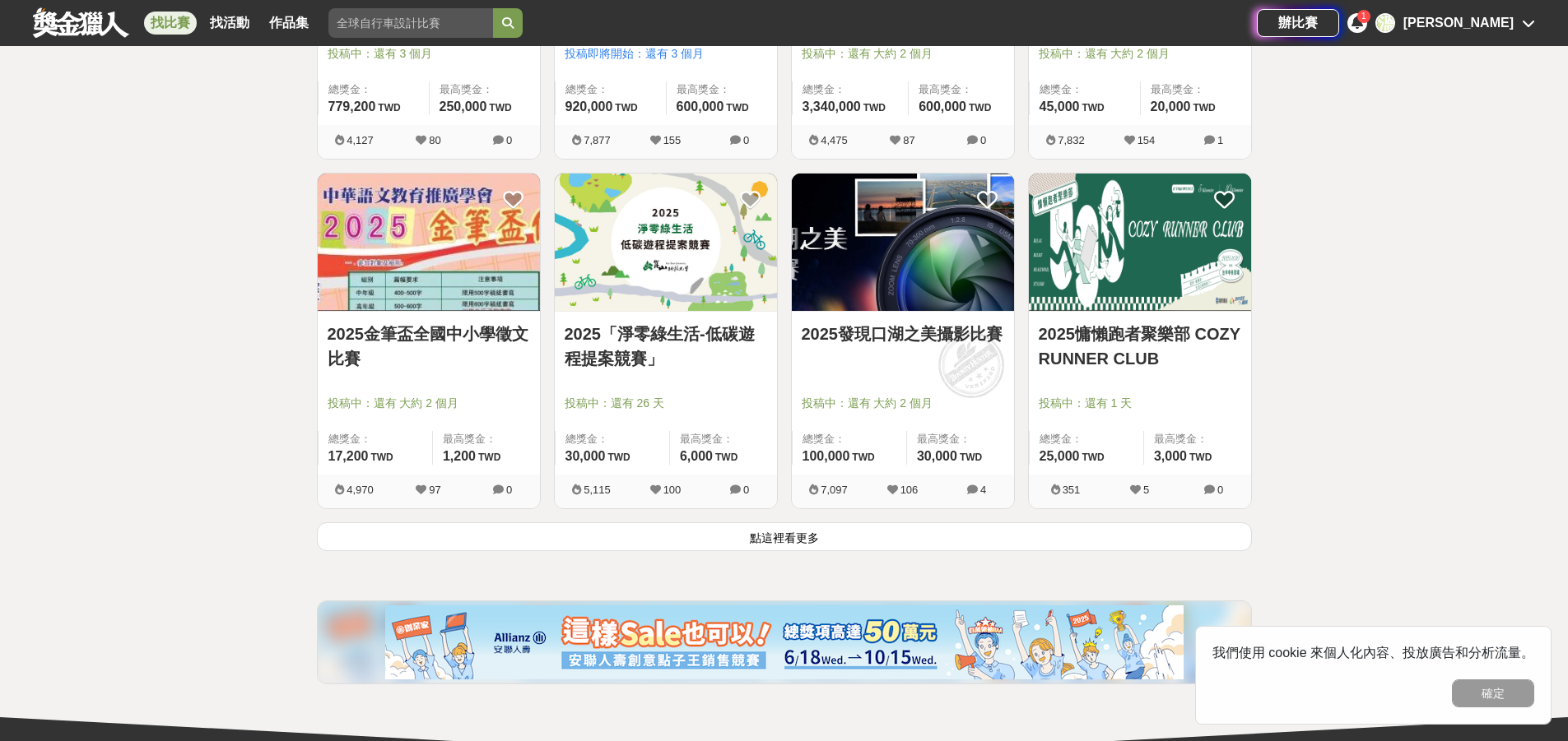
click at [733, 525] on button "點這裡看更多" at bounding box center [784, 537] width 935 height 29
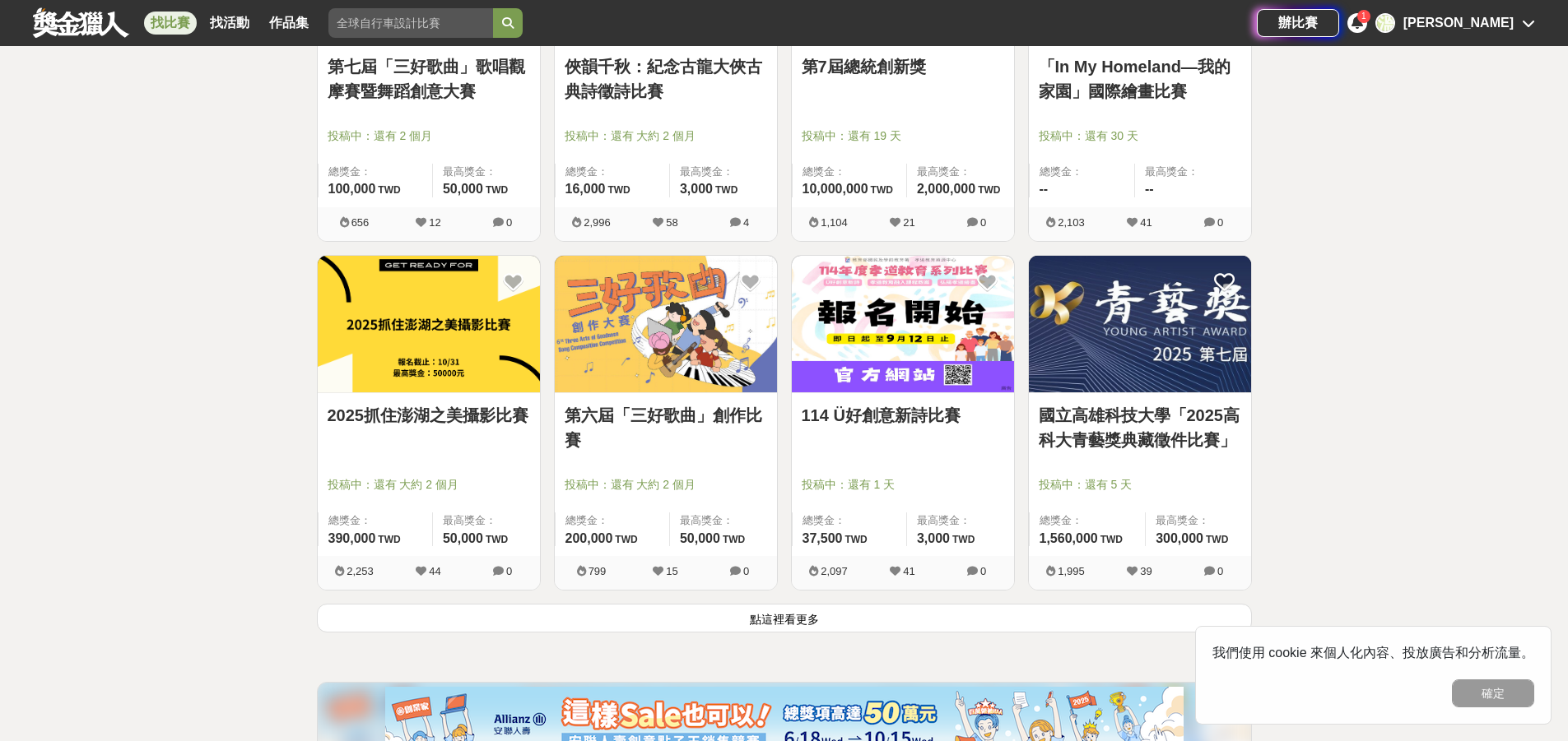
scroll to position [8185, 0]
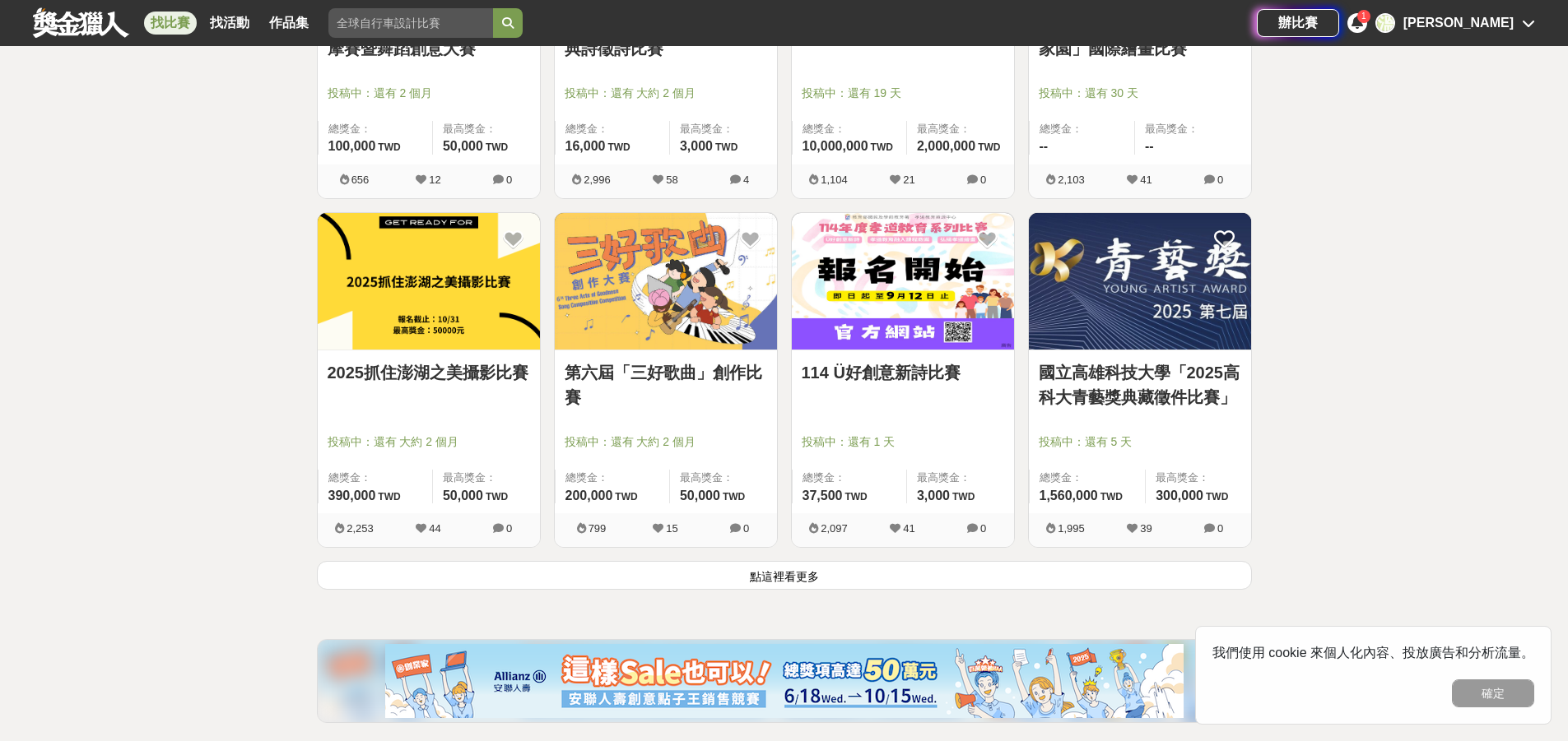
click at [613, 585] on button "點這裡看更多" at bounding box center [784, 575] width 935 height 29
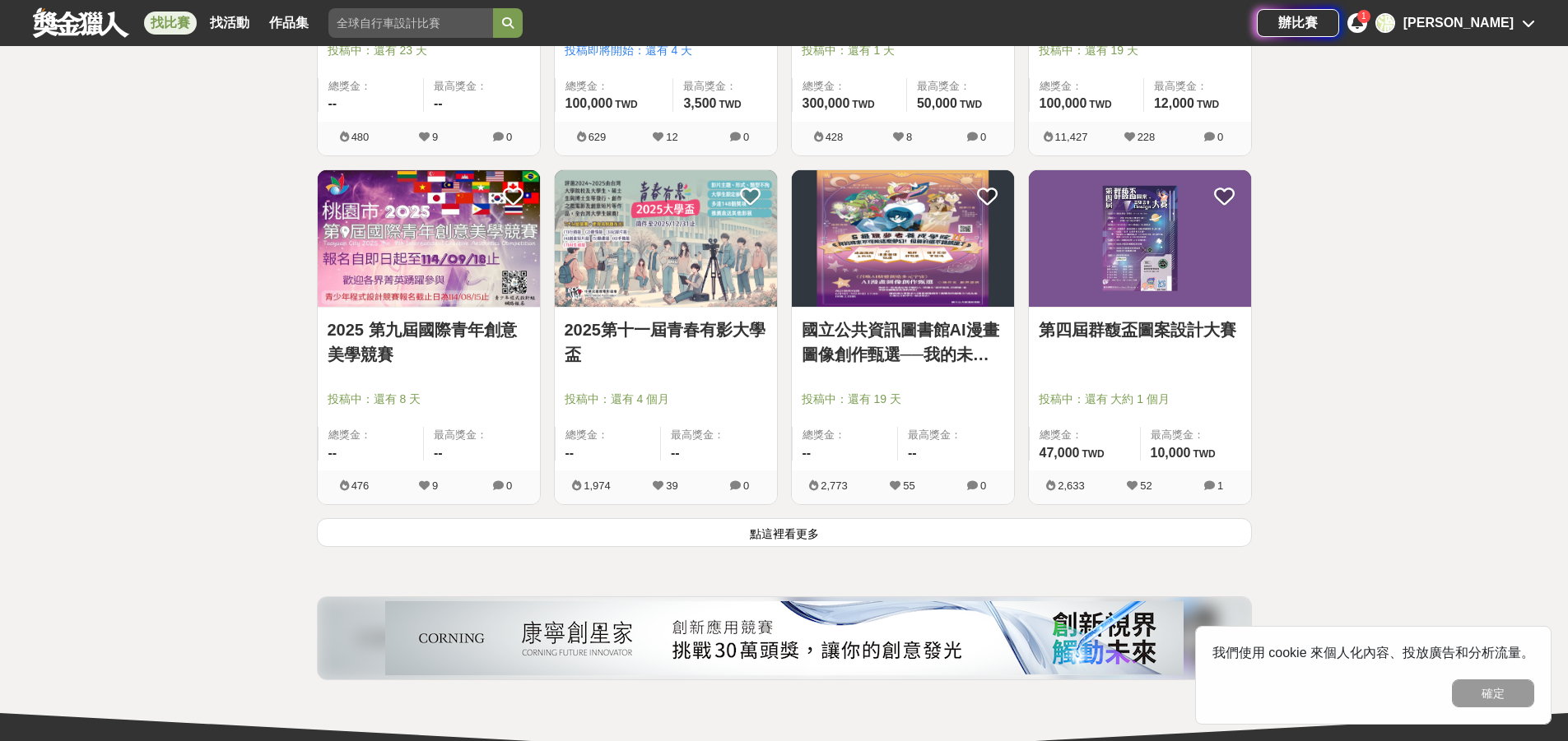
scroll to position [10407, 0]
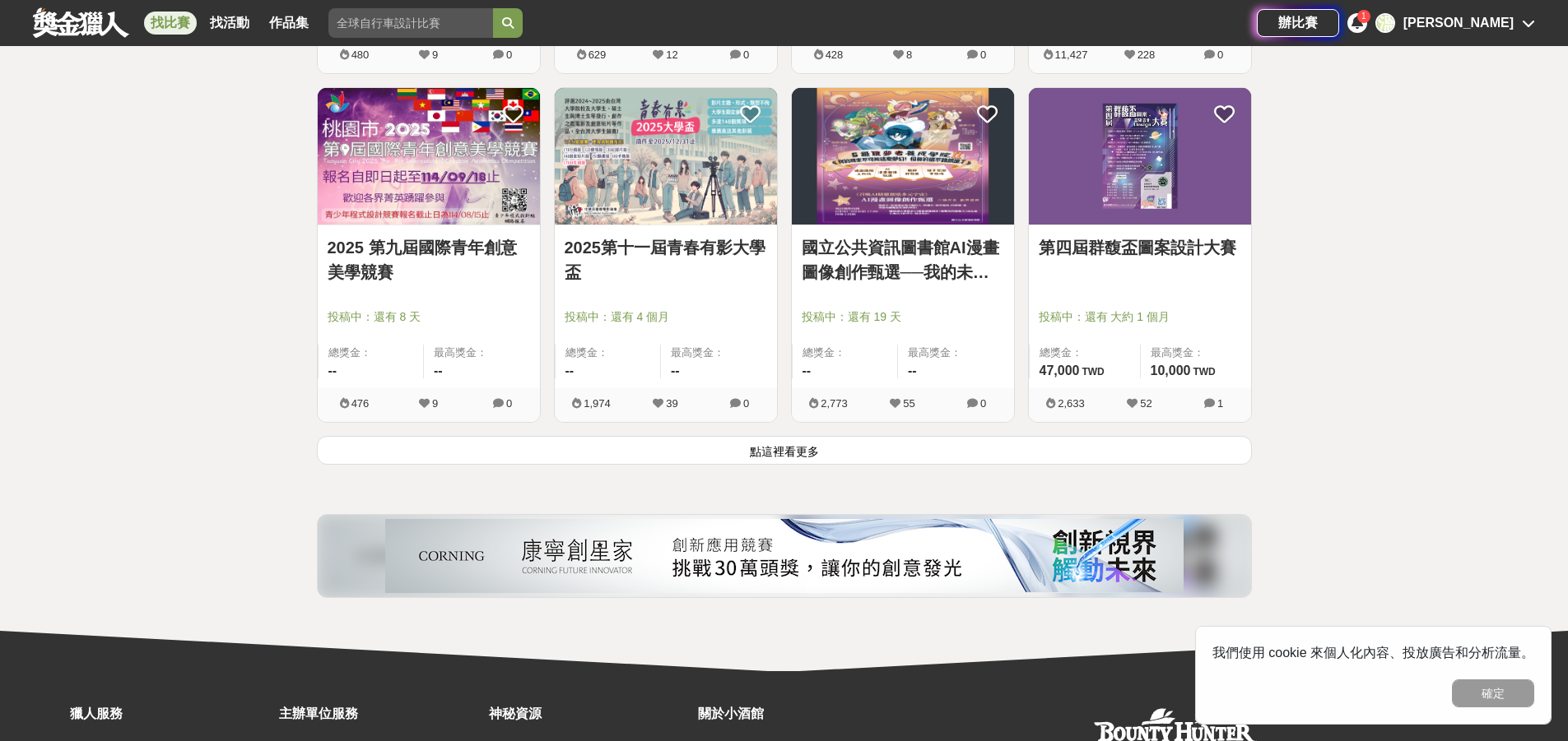
click at [650, 438] on button "點這裡看更多" at bounding box center [784, 450] width 935 height 29
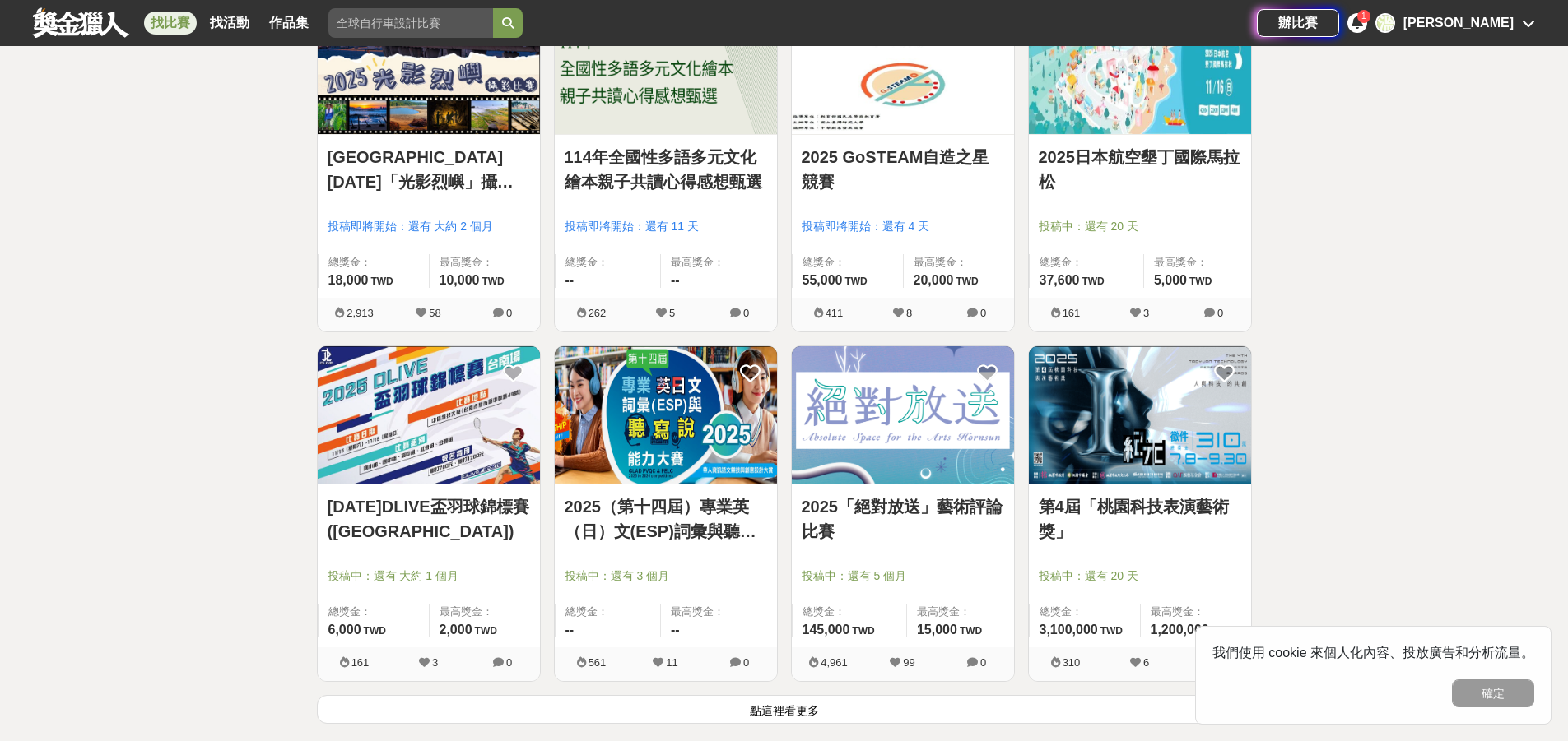
scroll to position [12299, 0]
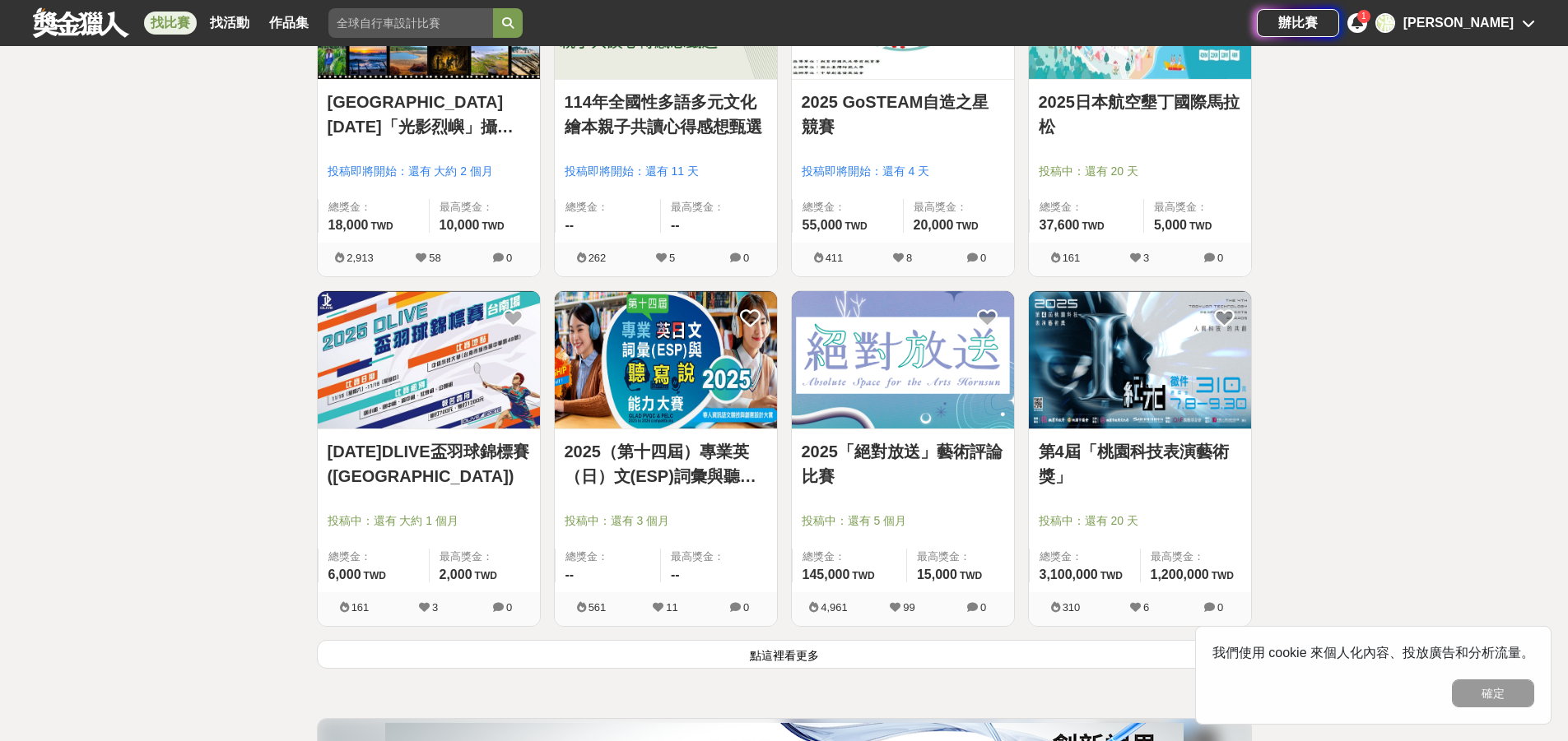
click at [794, 663] on button "點這裡看更多" at bounding box center [784, 654] width 935 height 29
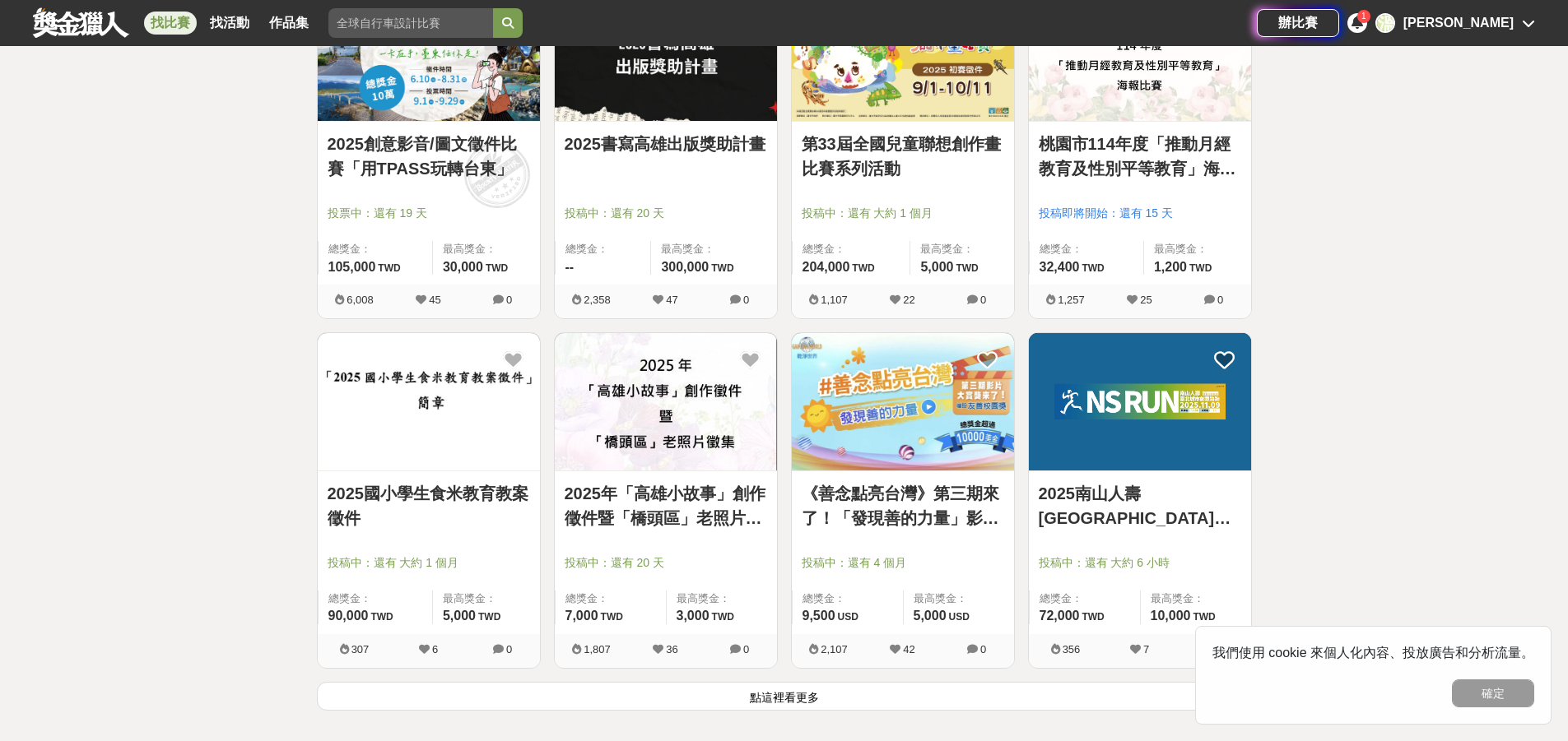
scroll to position [14357, 0]
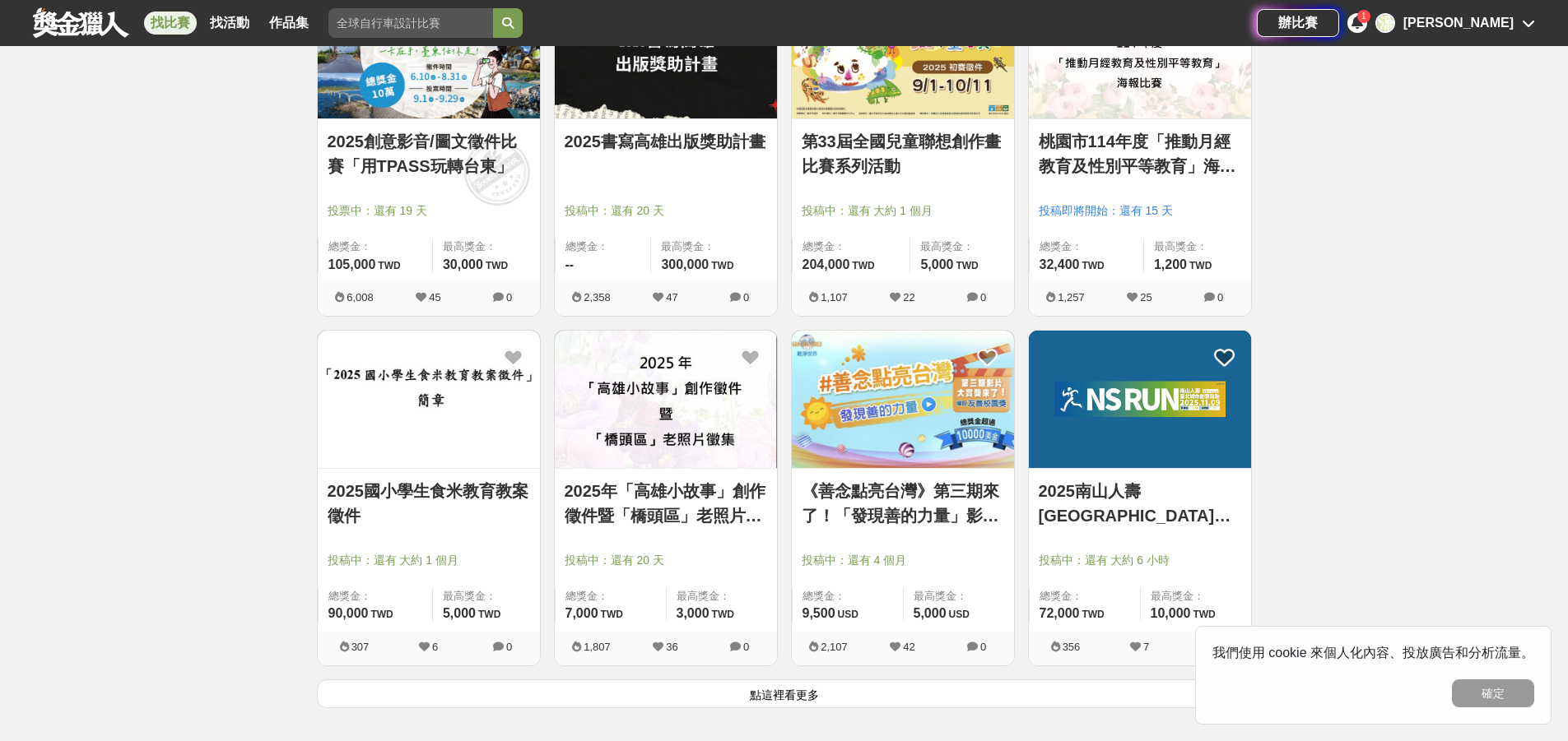
click at [778, 691] on button "點這裡看更多" at bounding box center [784, 694] width 935 height 29
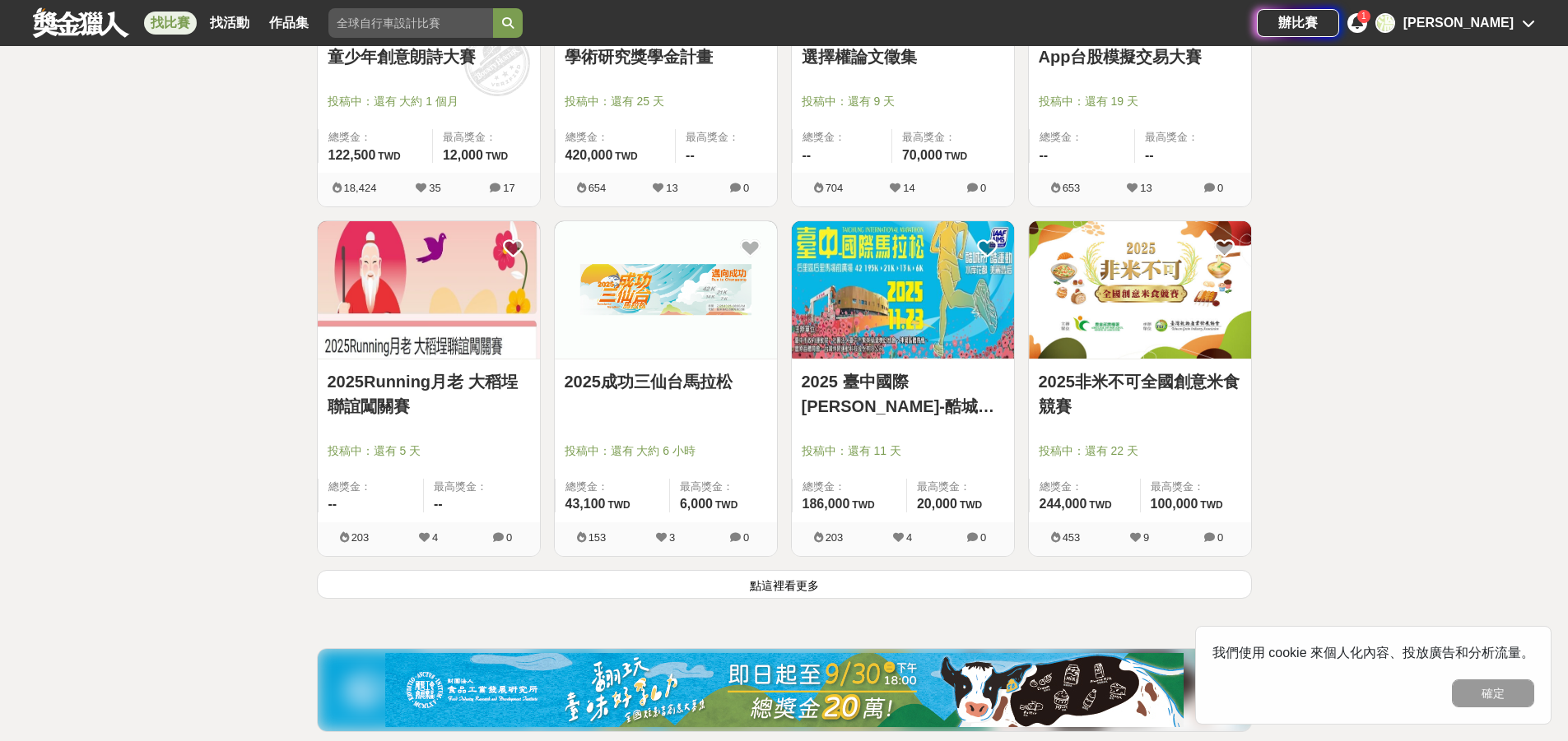
scroll to position [16661, 0]
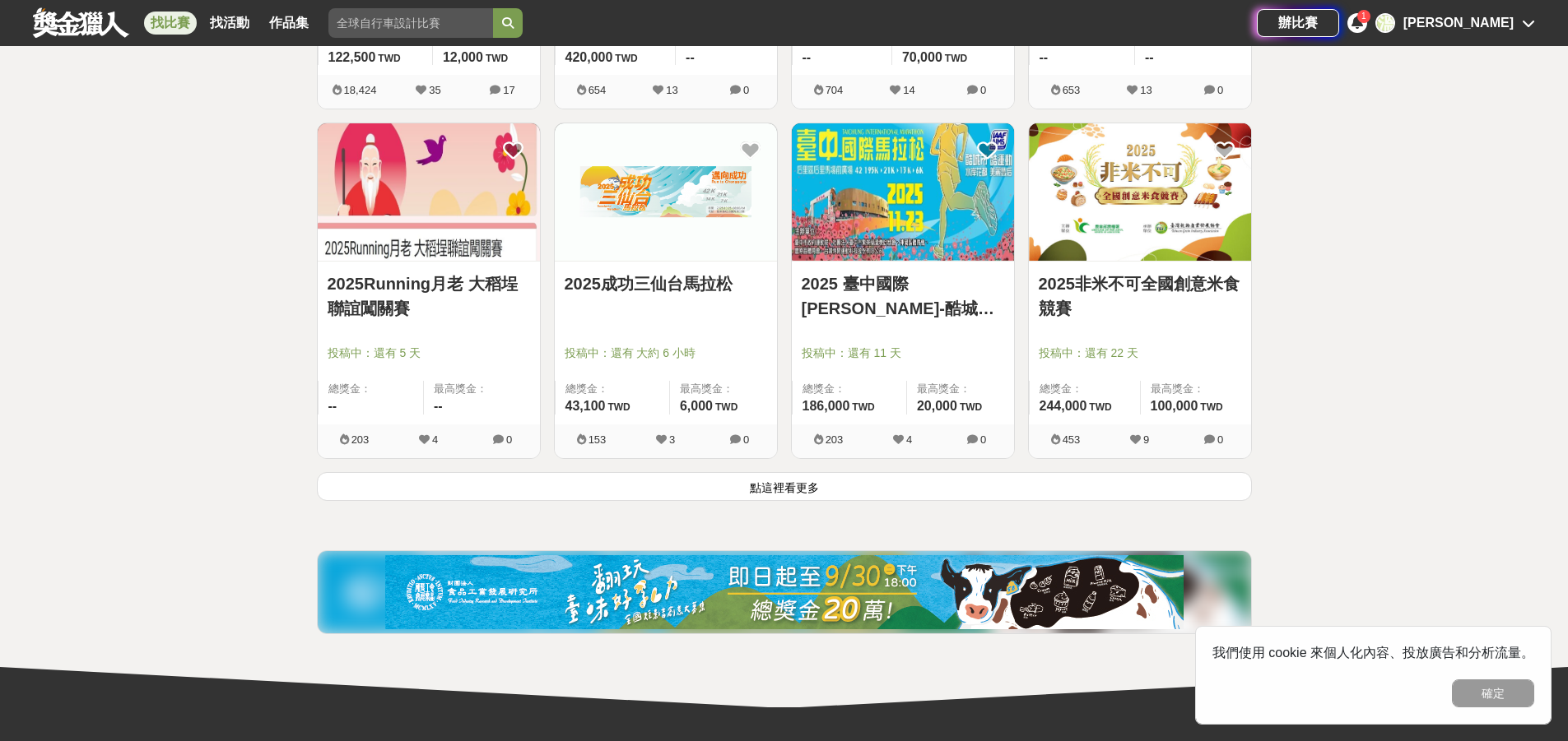
click at [789, 481] on button "點這裡看更多" at bounding box center [784, 486] width 935 height 29
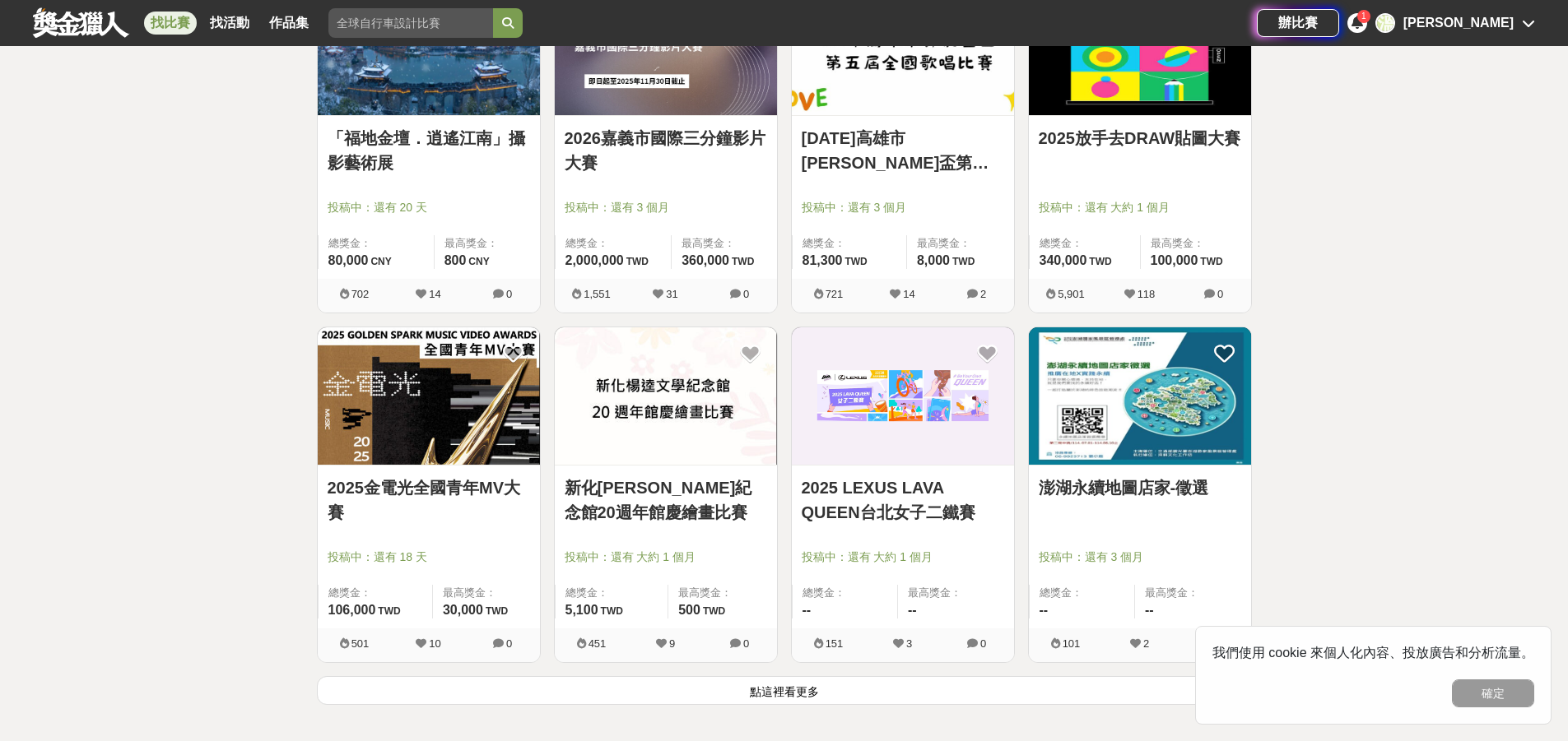
scroll to position [18636, 0]
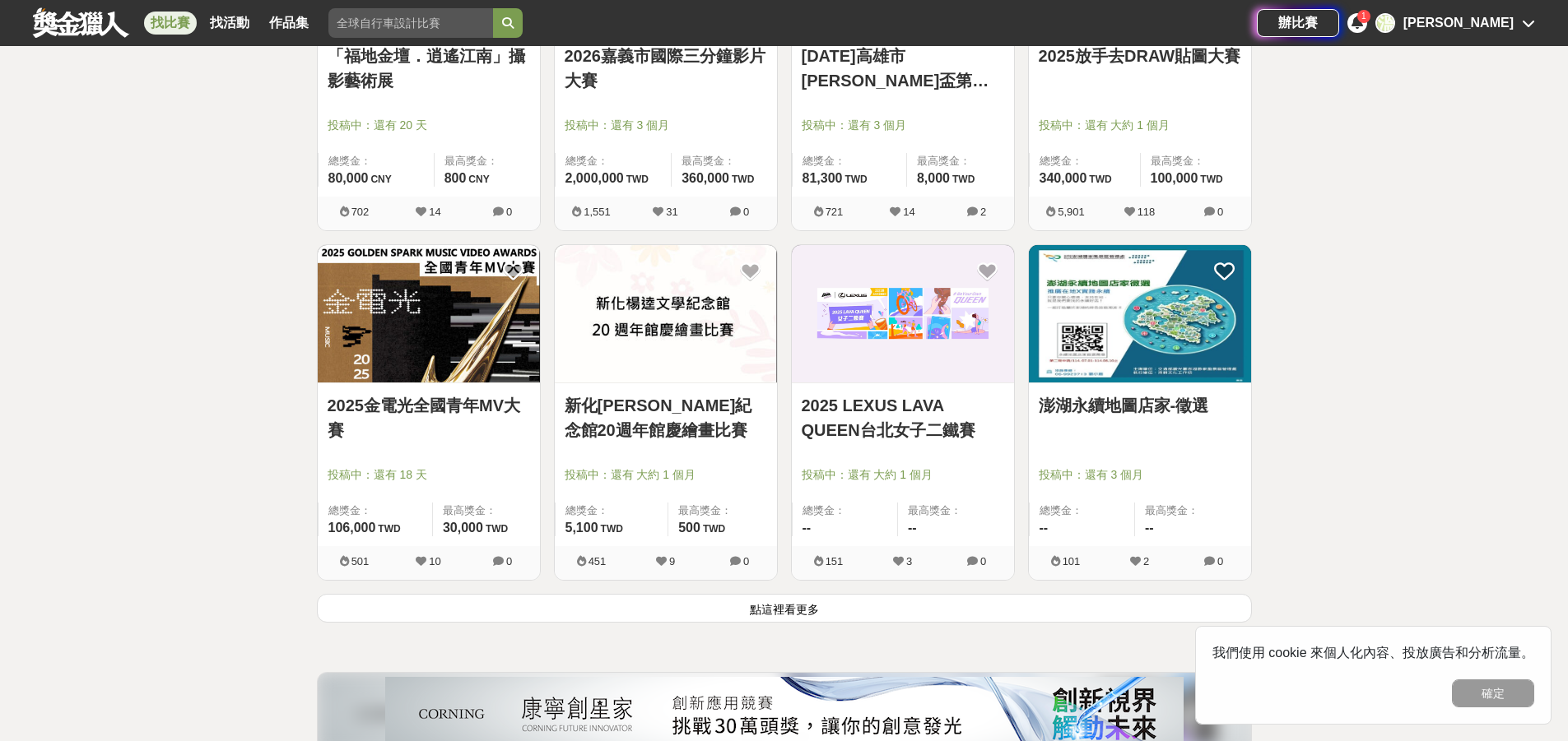
click at [781, 607] on button "點這裡看更多" at bounding box center [784, 608] width 935 height 29
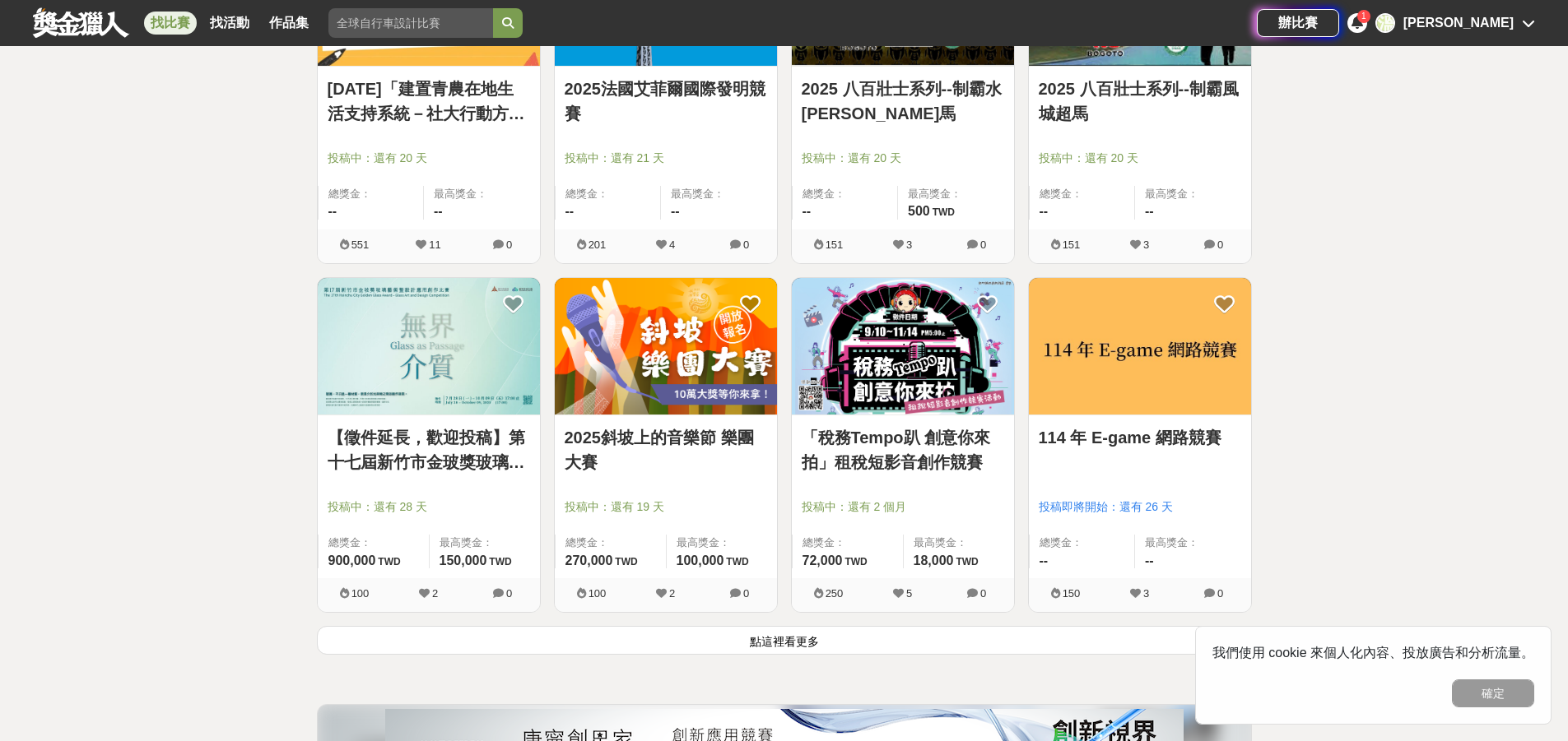
scroll to position [20775, 0]
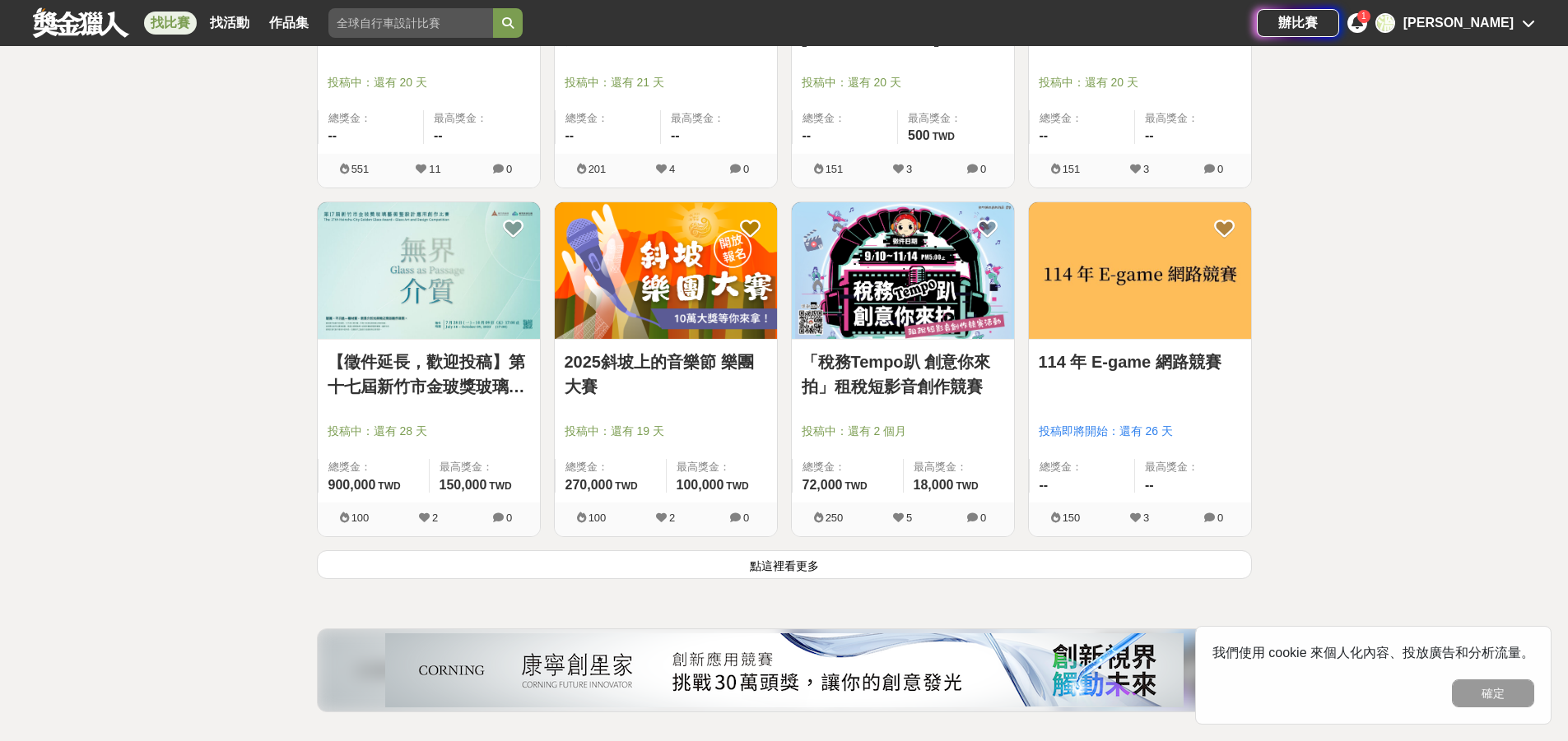
click at [789, 579] on button "點這裡看更多" at bounding box center [784, 565] width 935 height 29
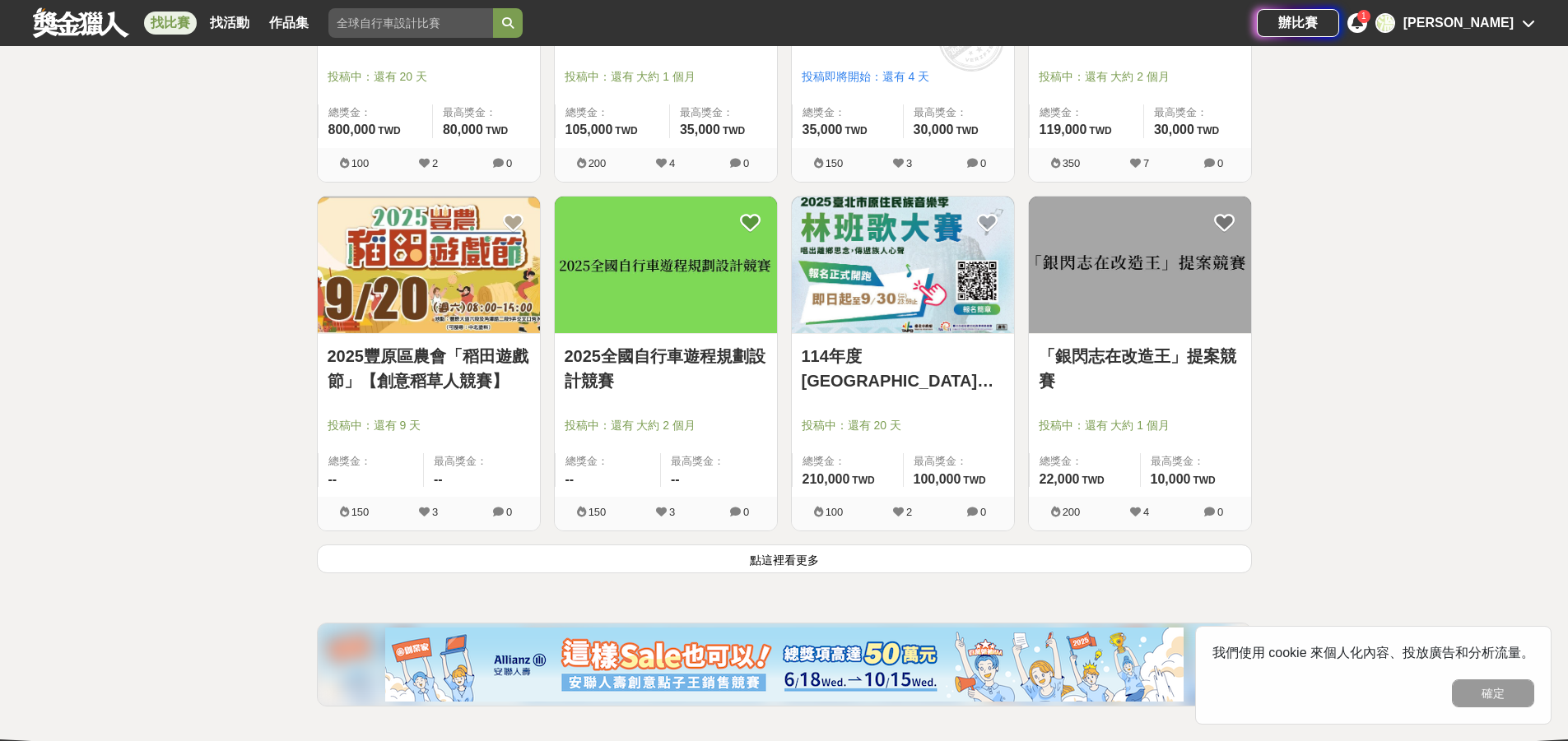
scroll to position [22915, 0]
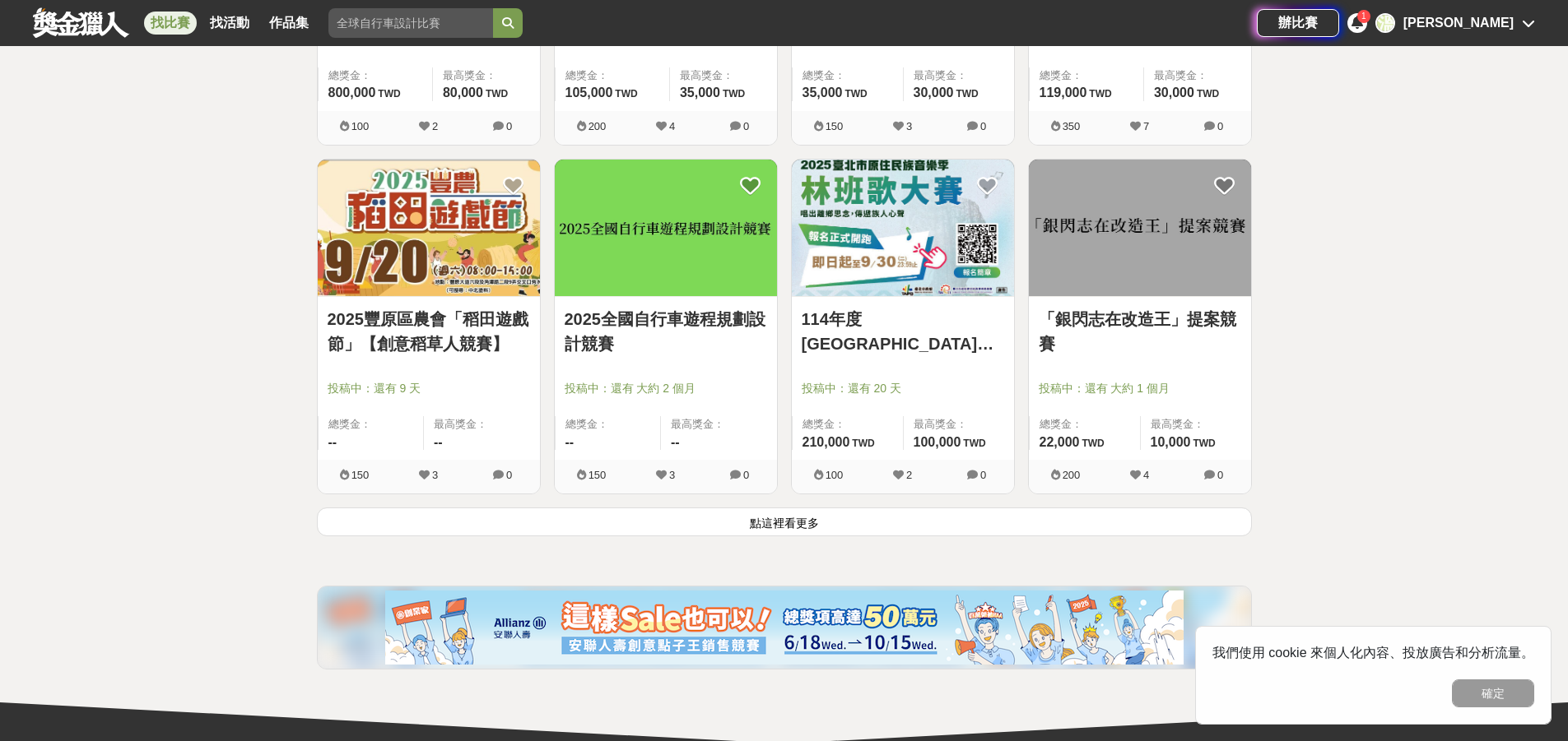
click at [764, 532] on button "點這裡看更多" at bounding box center [784, 522] width 935 height 29
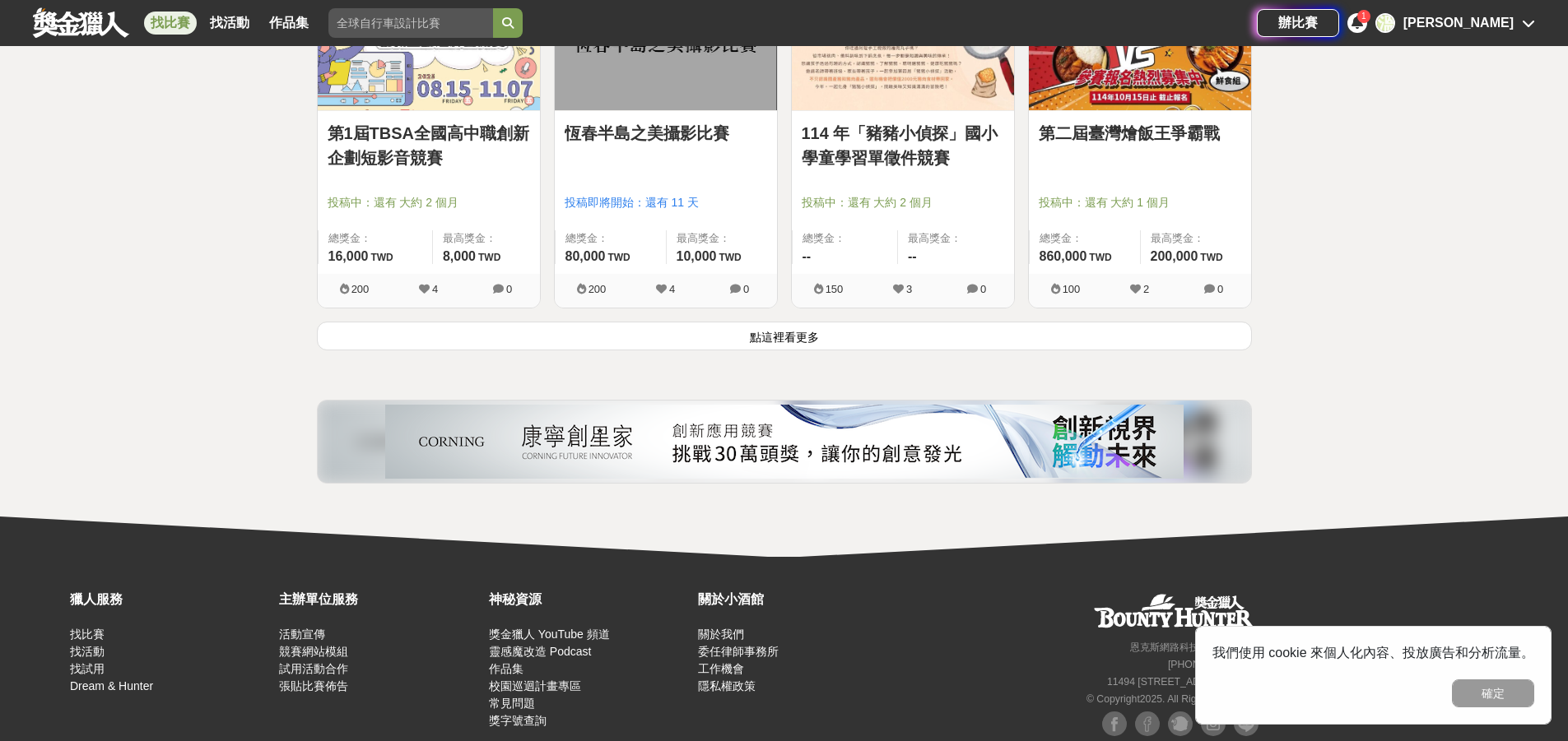
scroll to position [25162, 0]
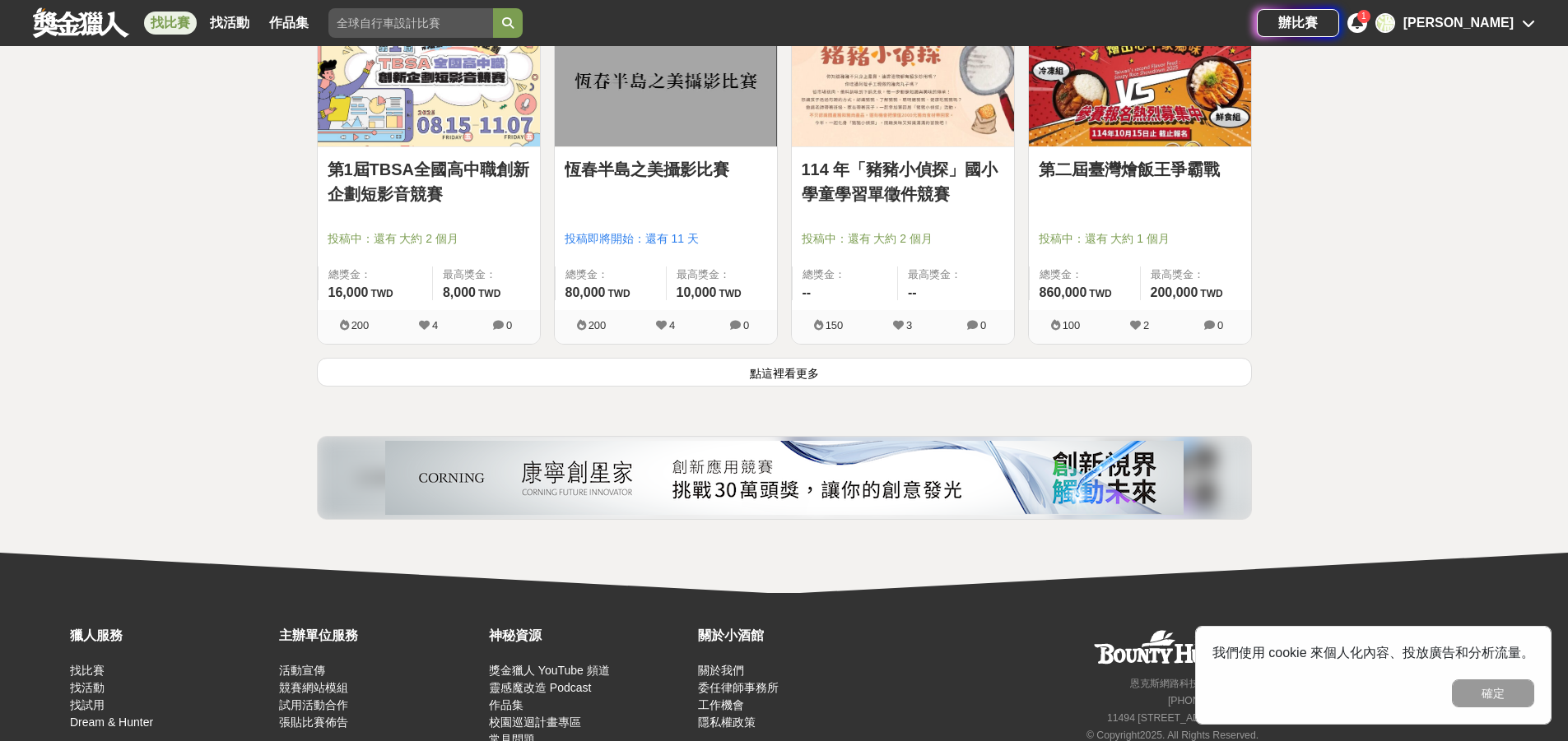
click at [804, 376] on button "點這裡看更多" at bounding box center [784, 372] width 935 height 29
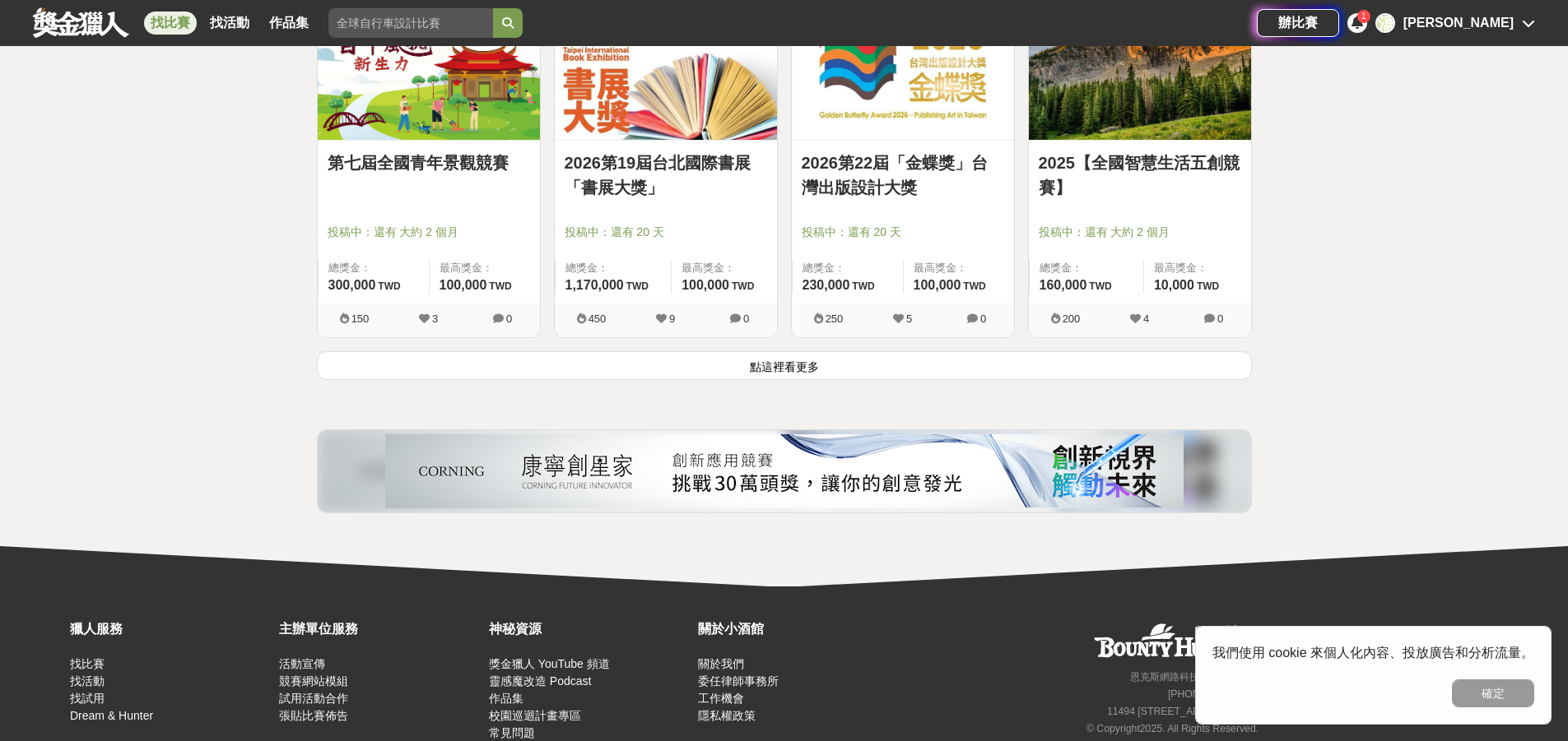
scroll to position [27301, 0]
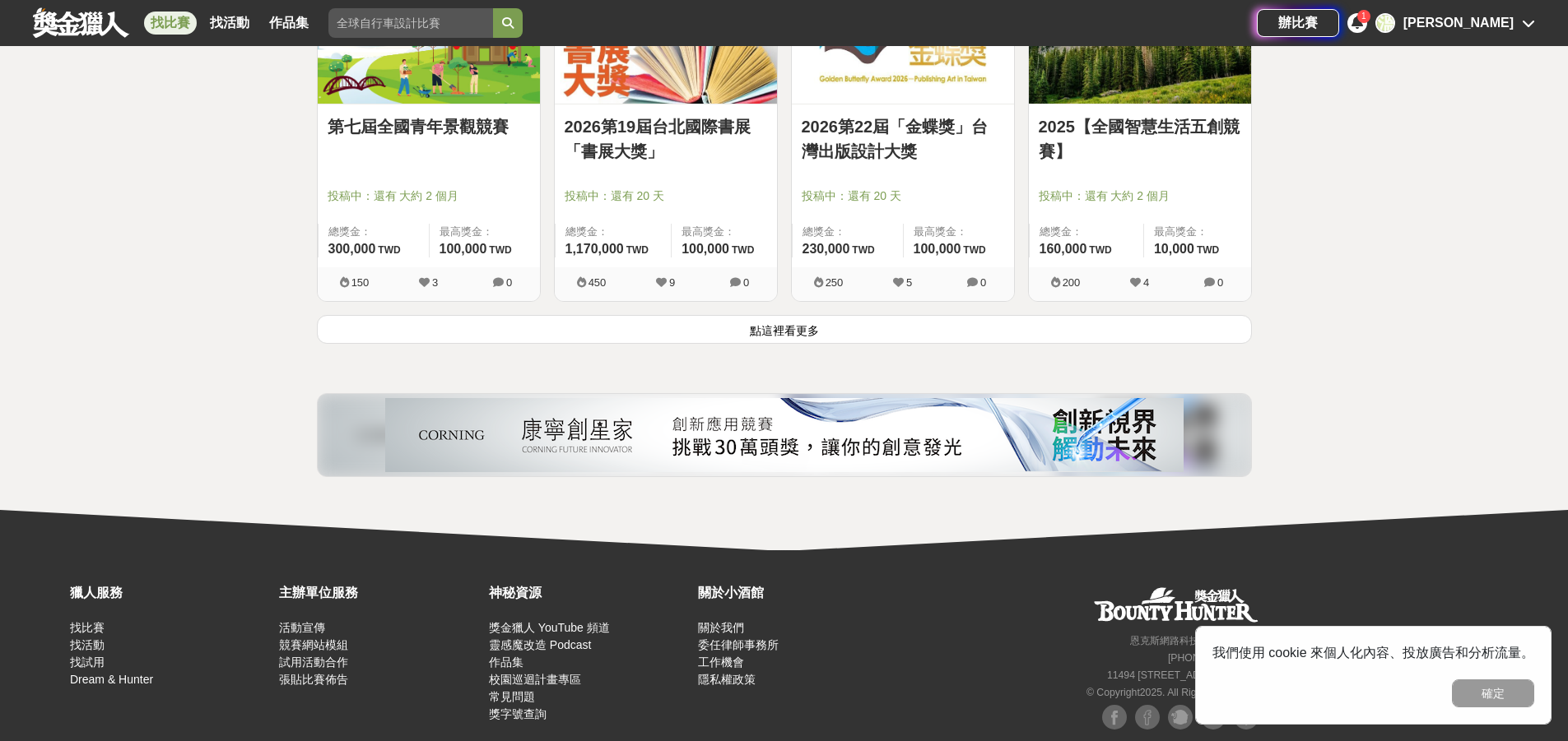
click at [1007, 331] on button "點這裡看更多" at bounding box center [784, 329] width 935 height 29
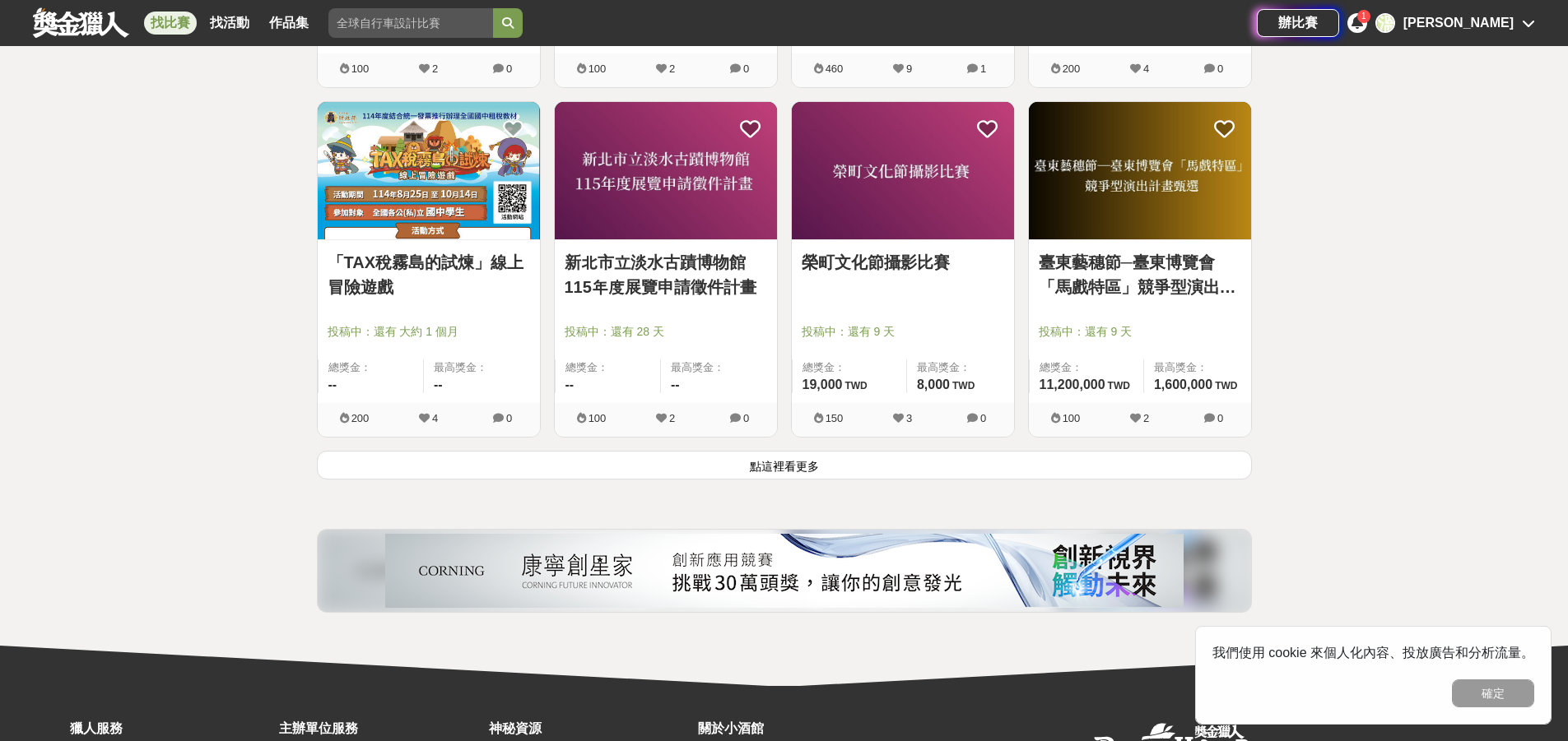
scroll to position [29276, 0]
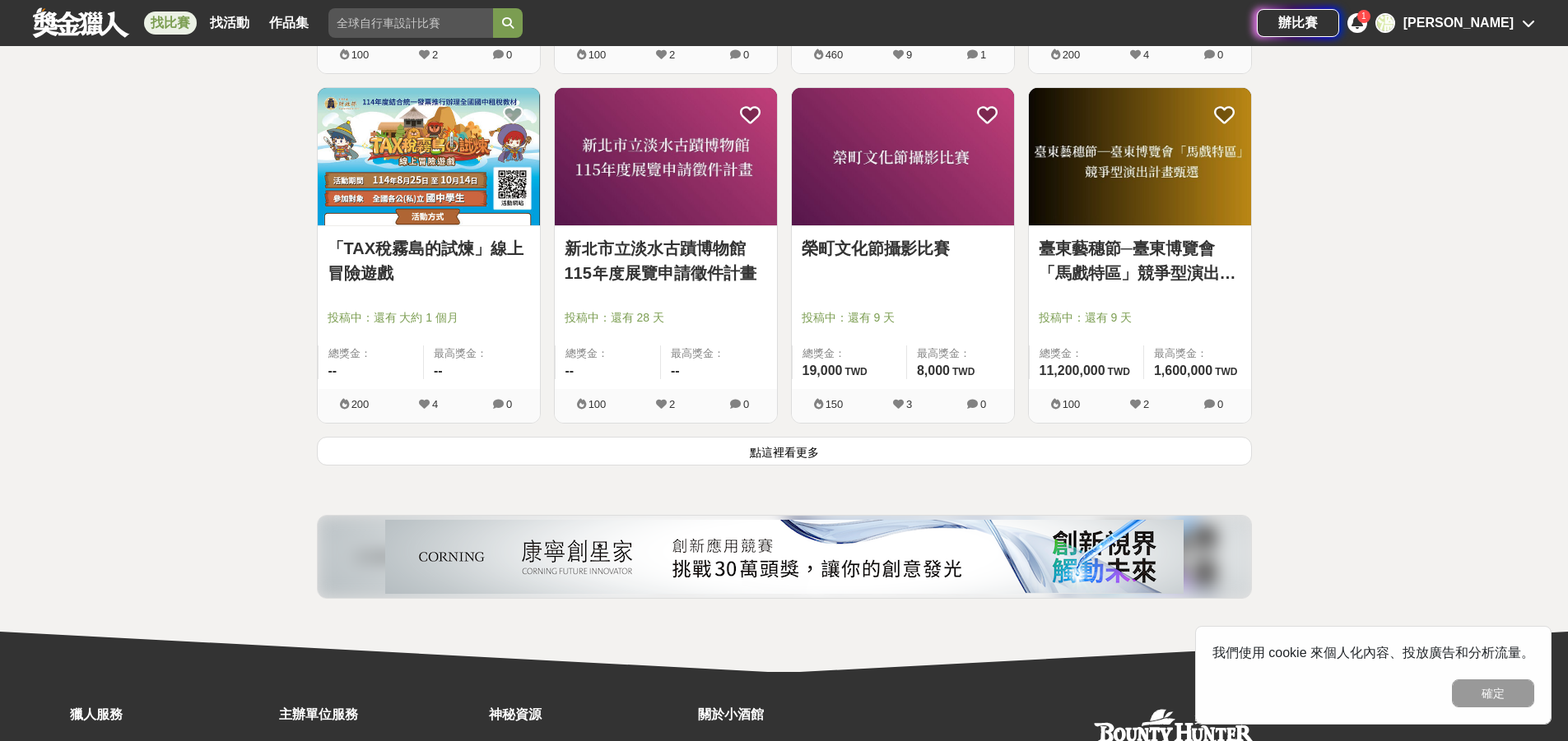
click at [801, 451] on button "點這裡看更多" at bounding box center [784, 451] width 935 height 29
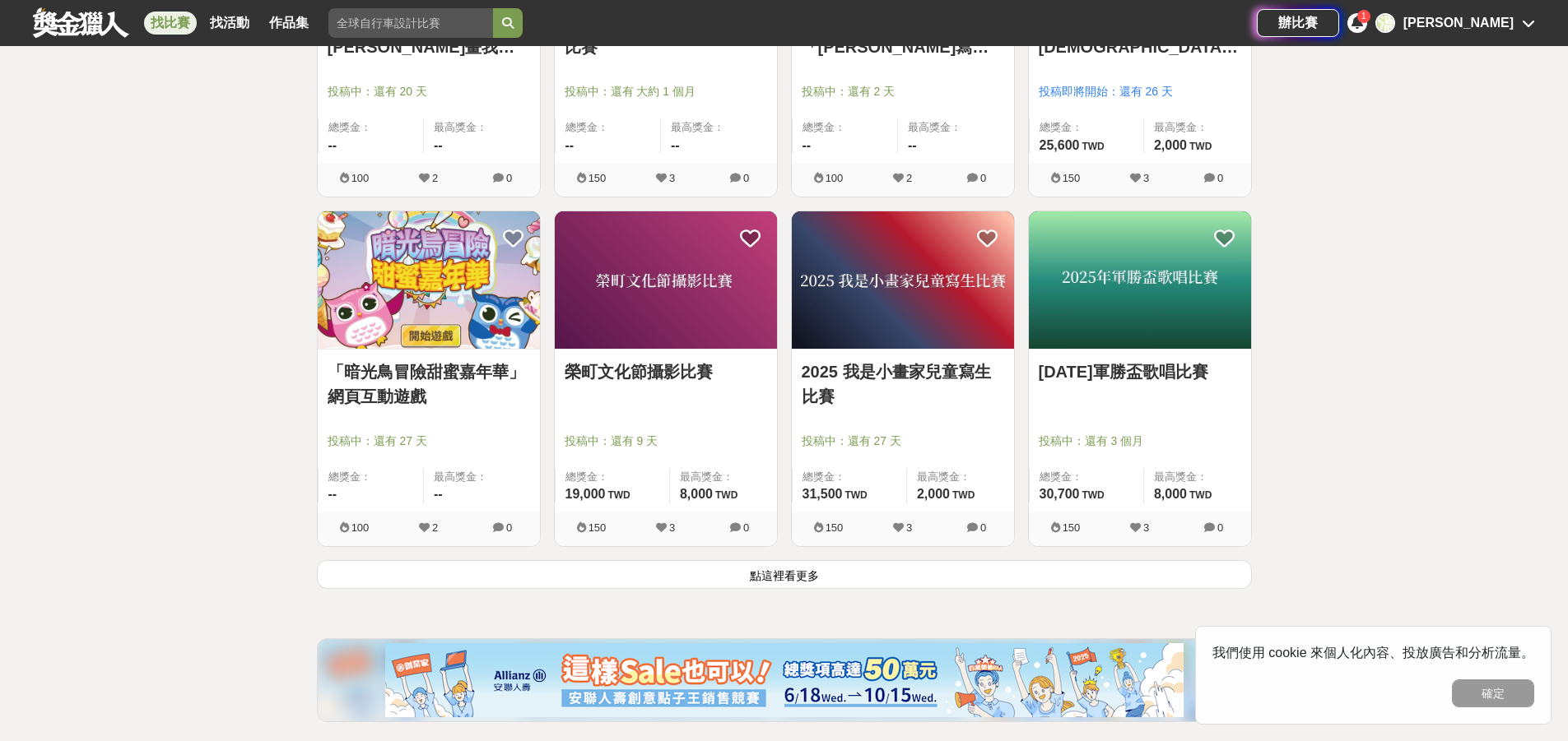
scroll to position [31251, 0]
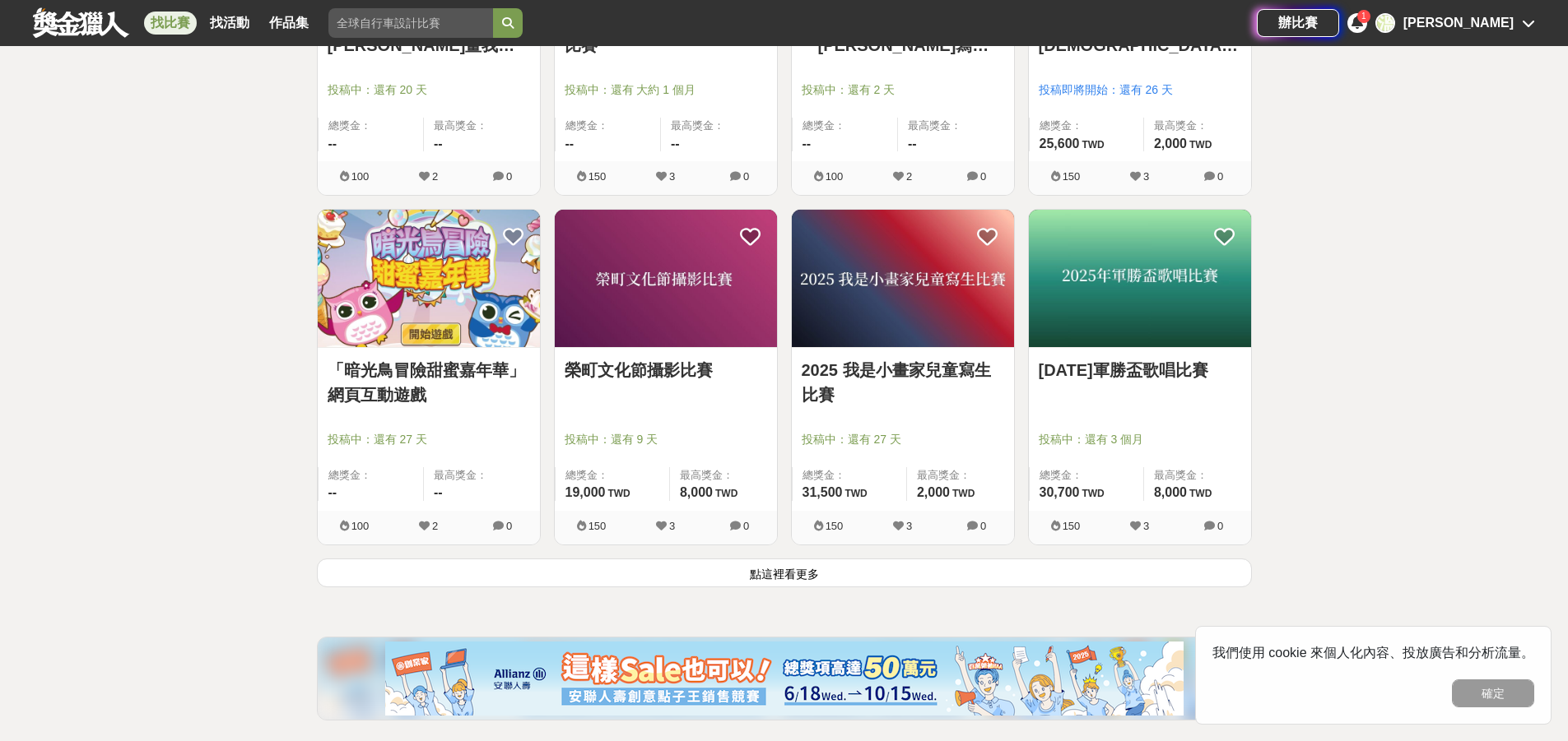
click at [816, 575] on button "點這裡看更多" at bounding box center [784, 573] width 935 height 29
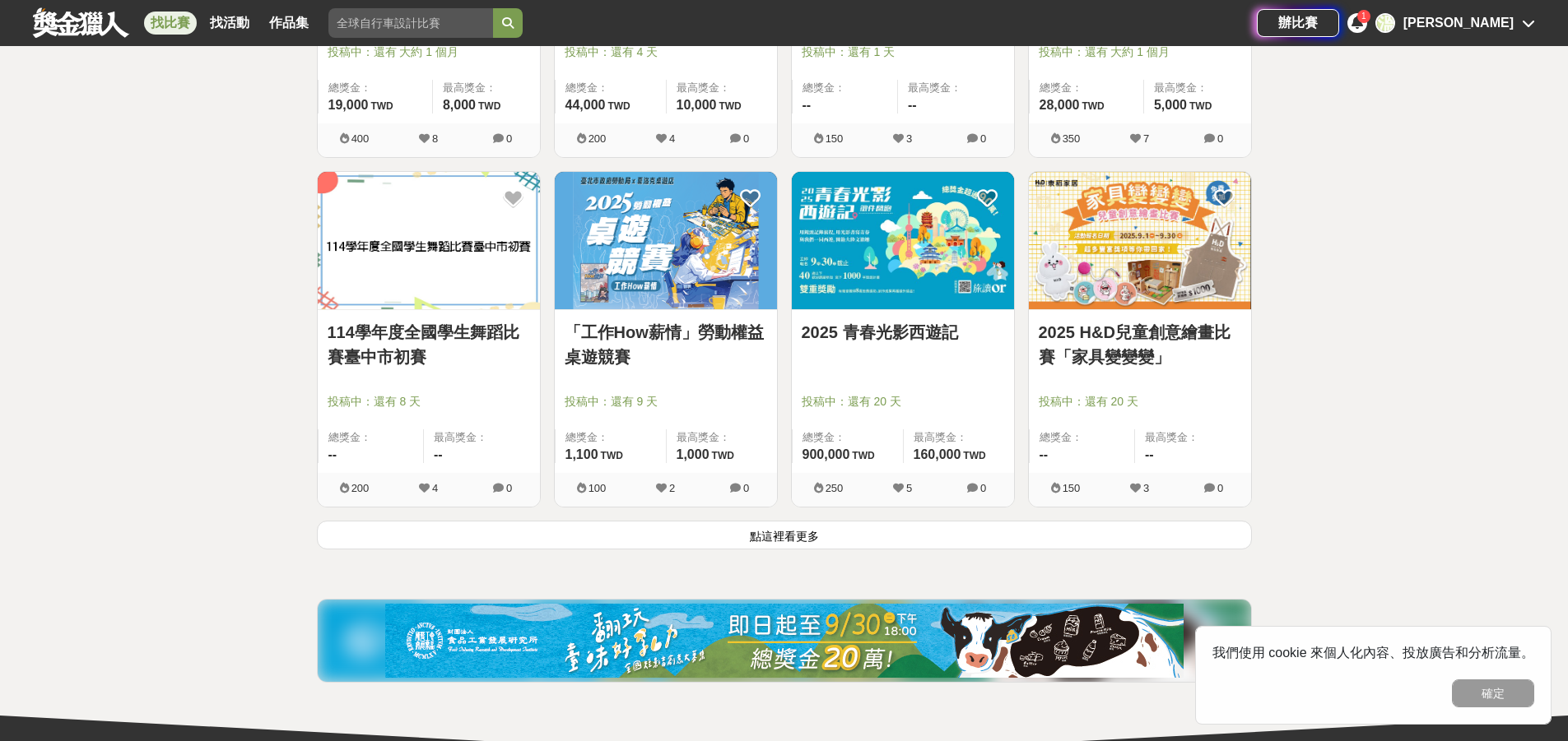
scroll to position [33384, 0]
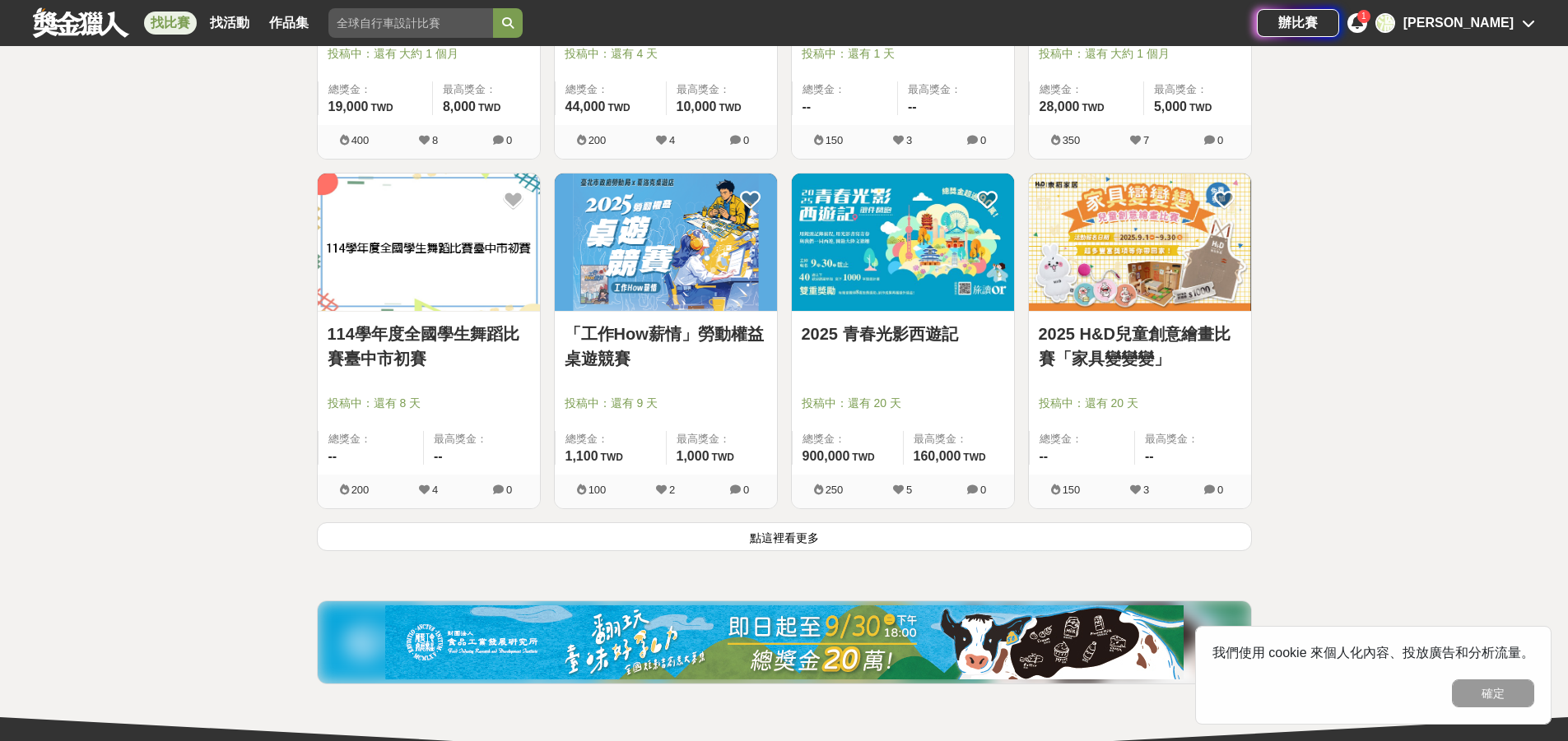
click at [766, 536] on button "點這裡看更多" at bounding box center [784, 537] width 935 height 29
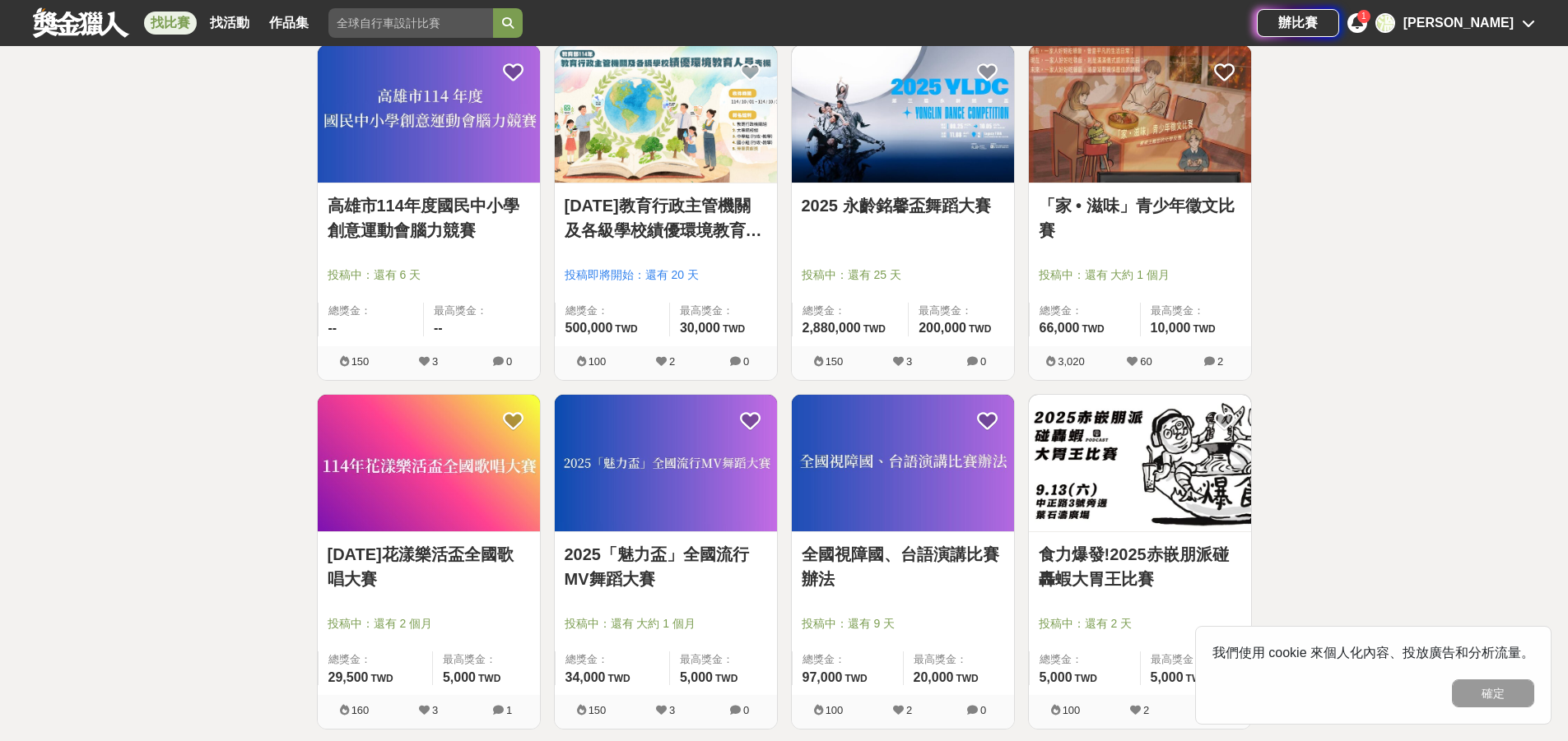
scroll to position [35441, 0]
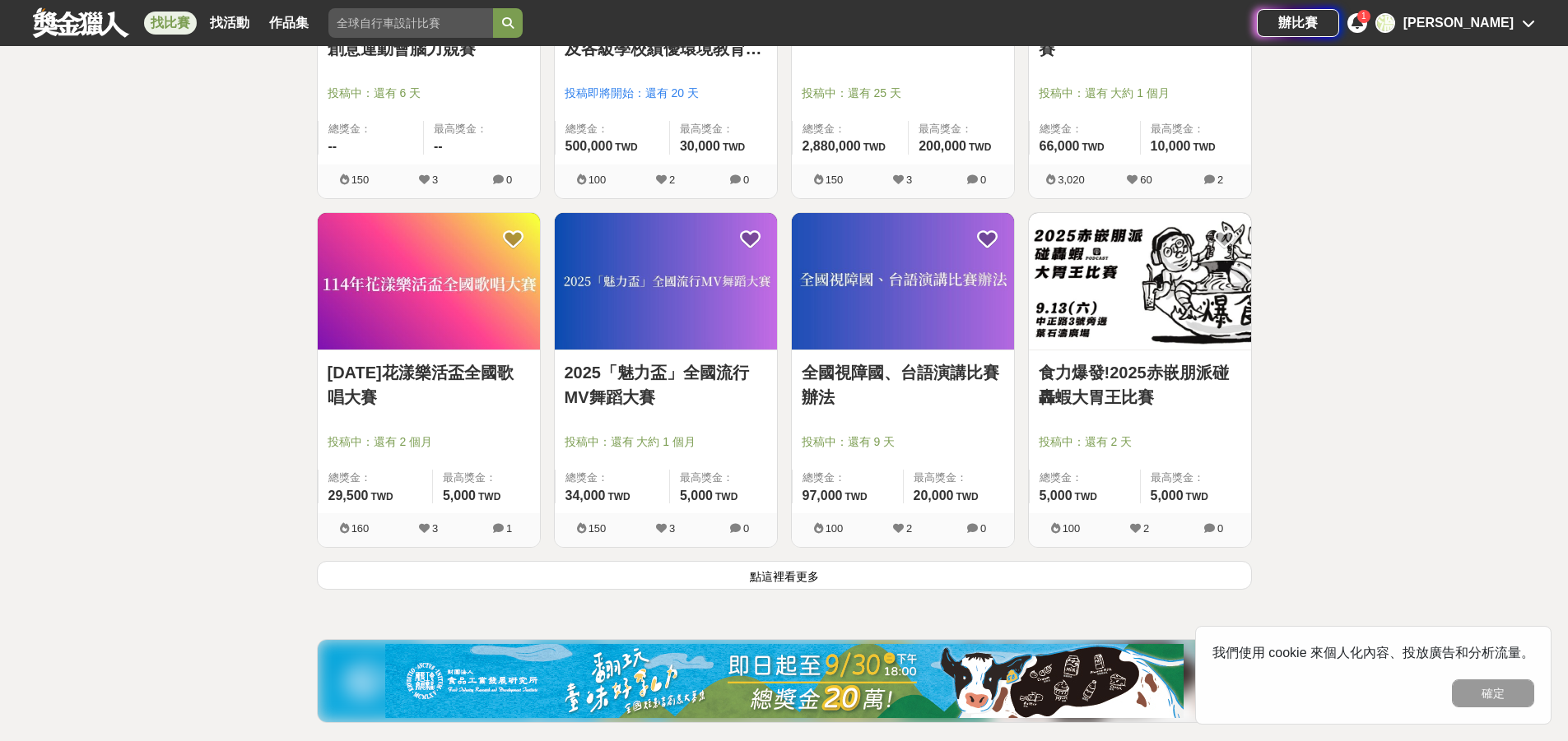
click at [792, 572] on button "點這裡看更多" at bounding box center [784, 575] width 935 height 29
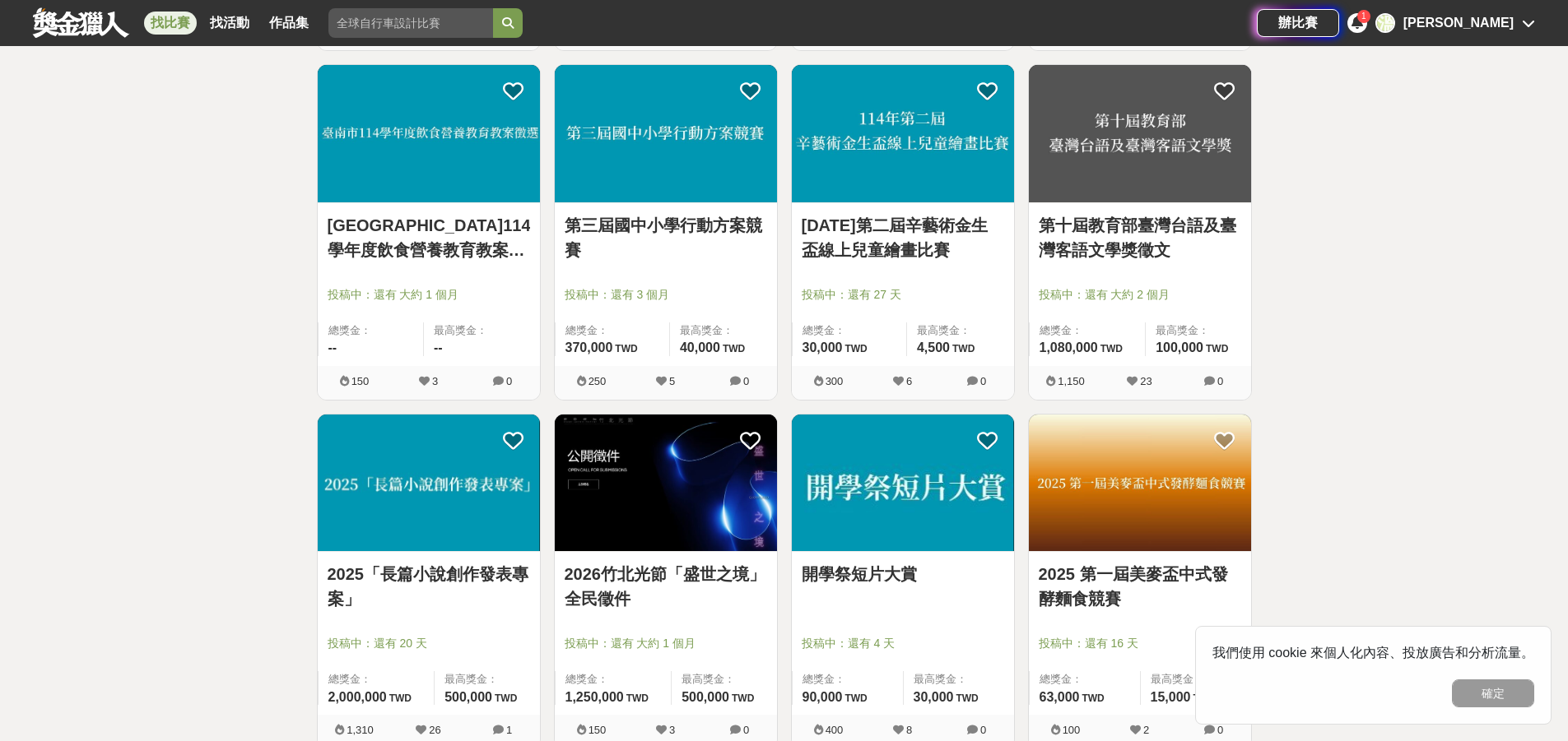
scroll to position [37416, 0]
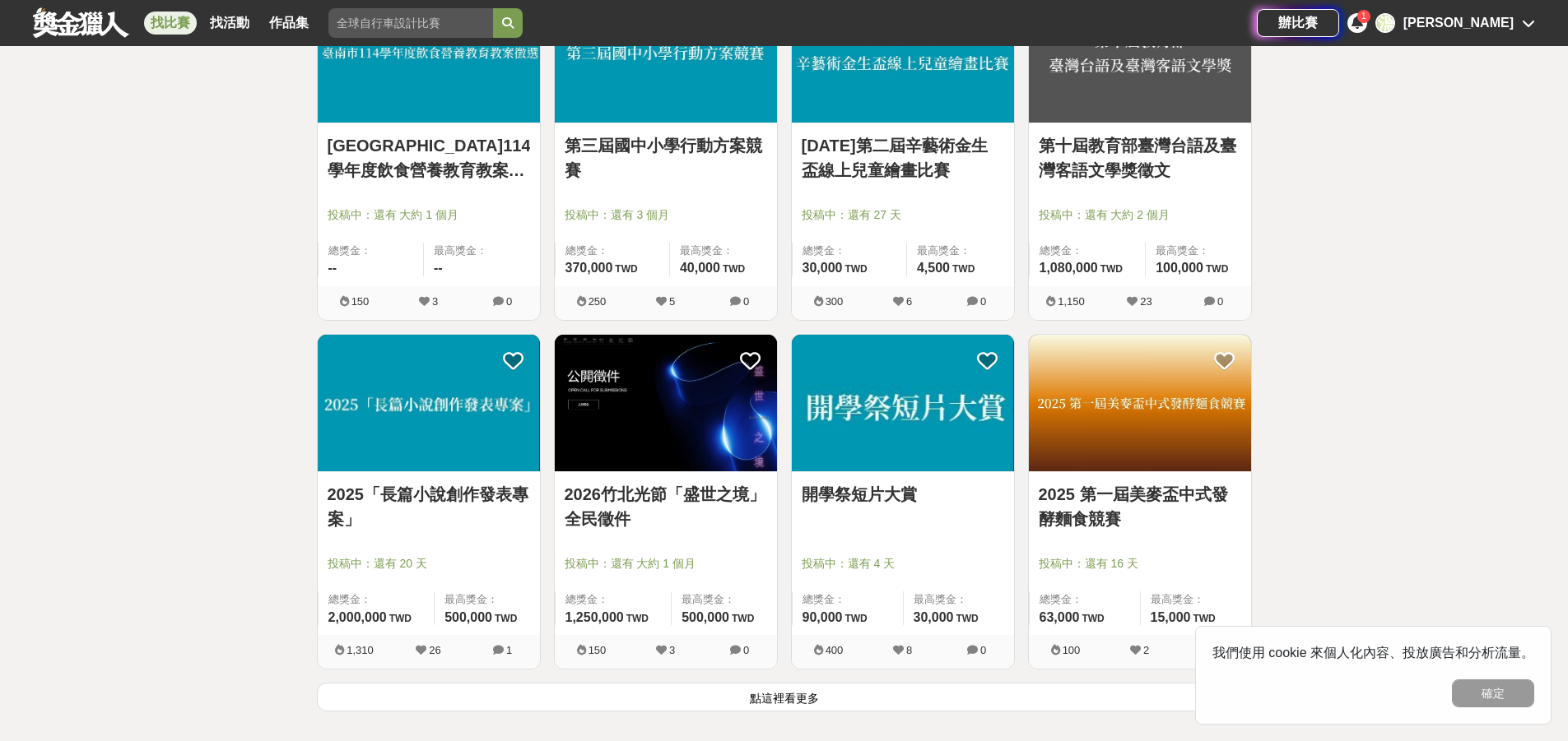
click at [772, 695] on button "點這裡看更多" at bounding box center [784, 697] width 935 height 29
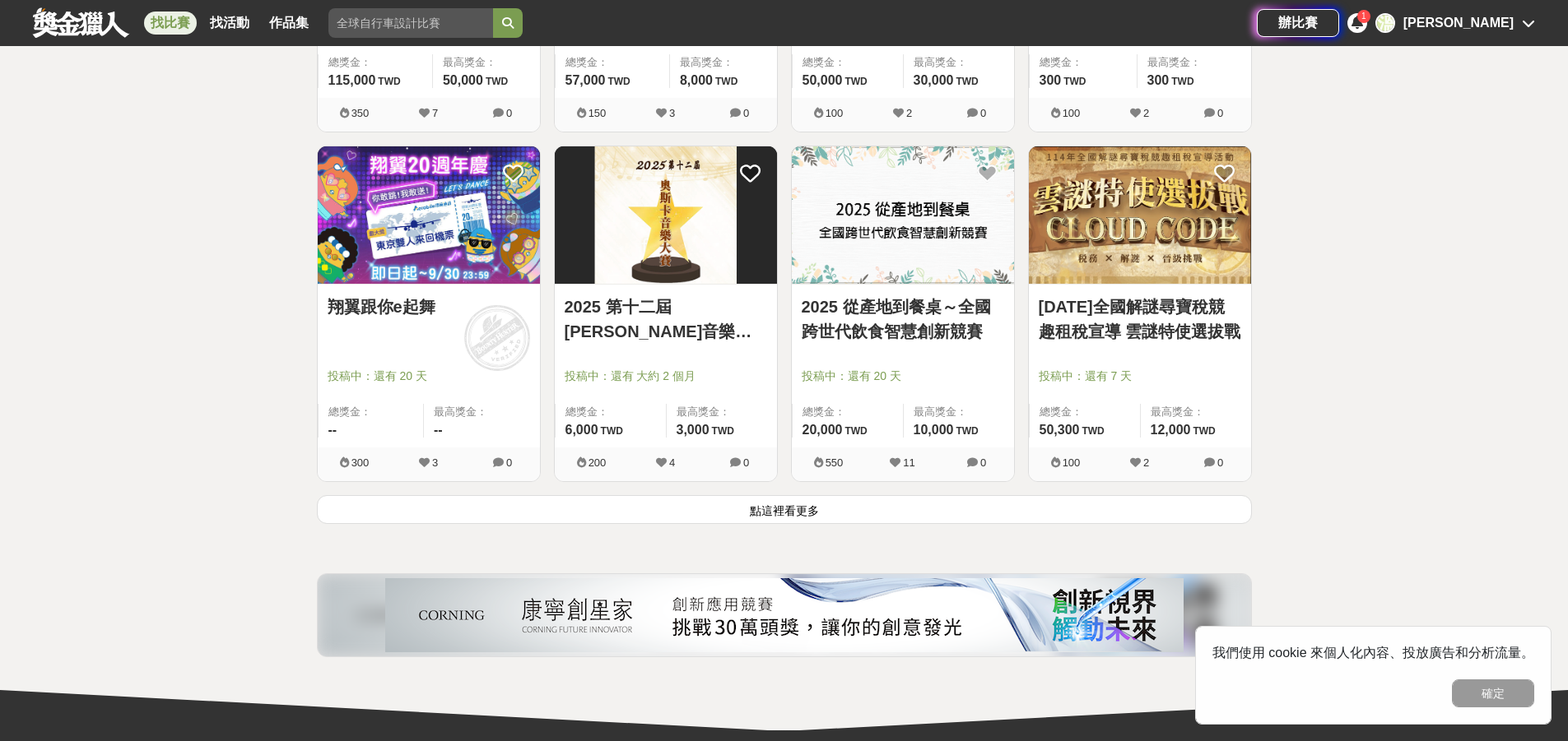
scroll to position [39721, 0]
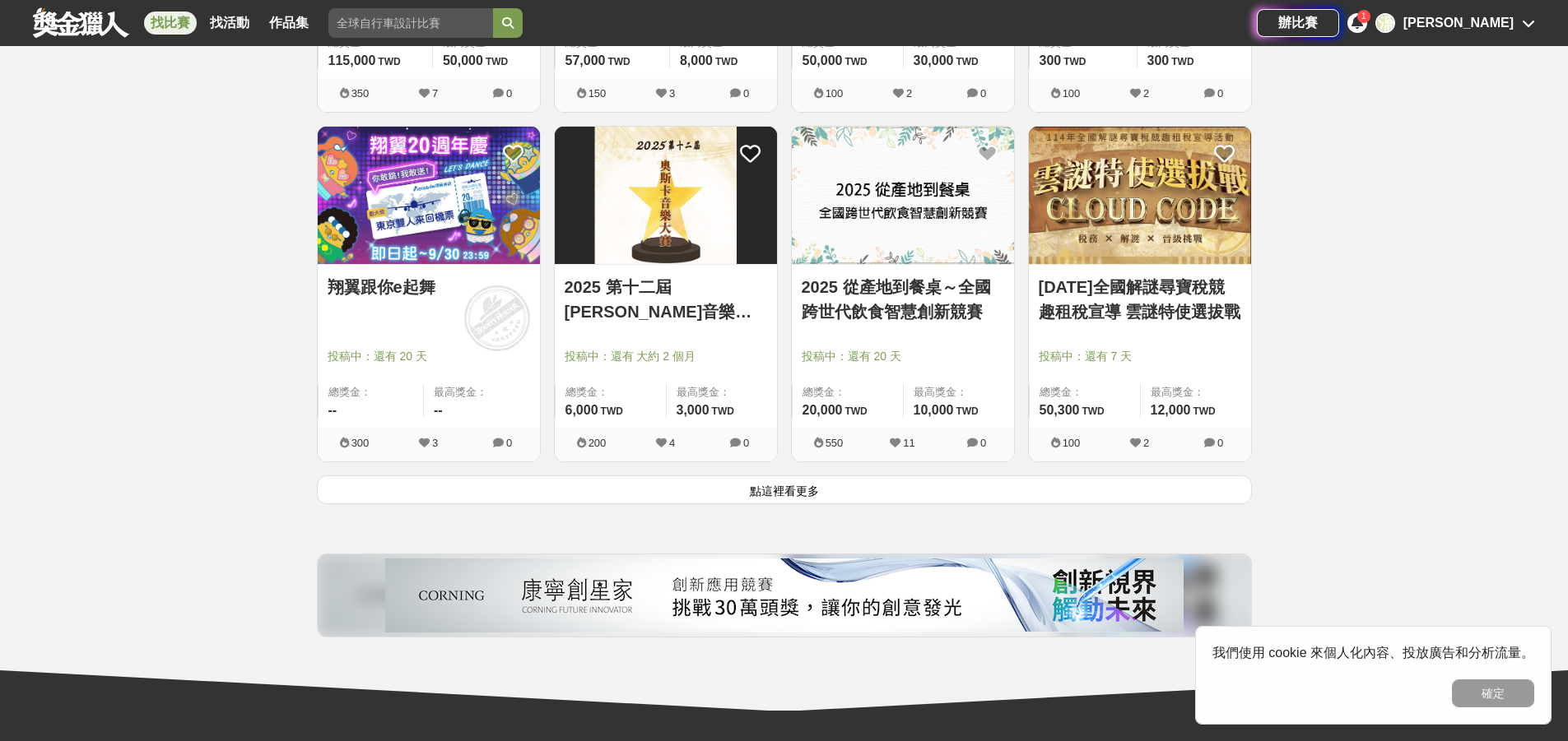
click at [779, 497] on button "點這裡看更多" at bounding box center [784, 490] width 935 height 29
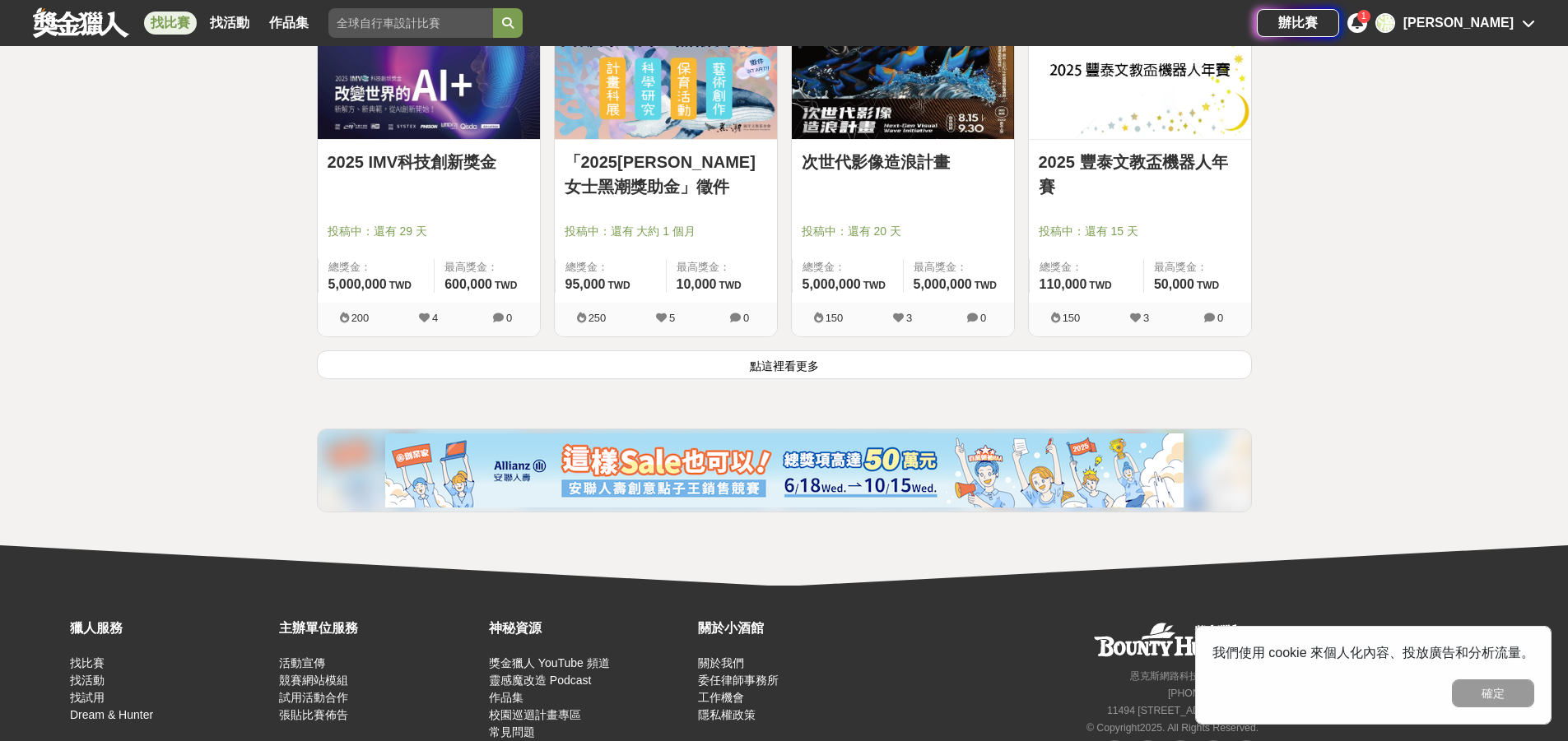
scroll to position [41860, 0]
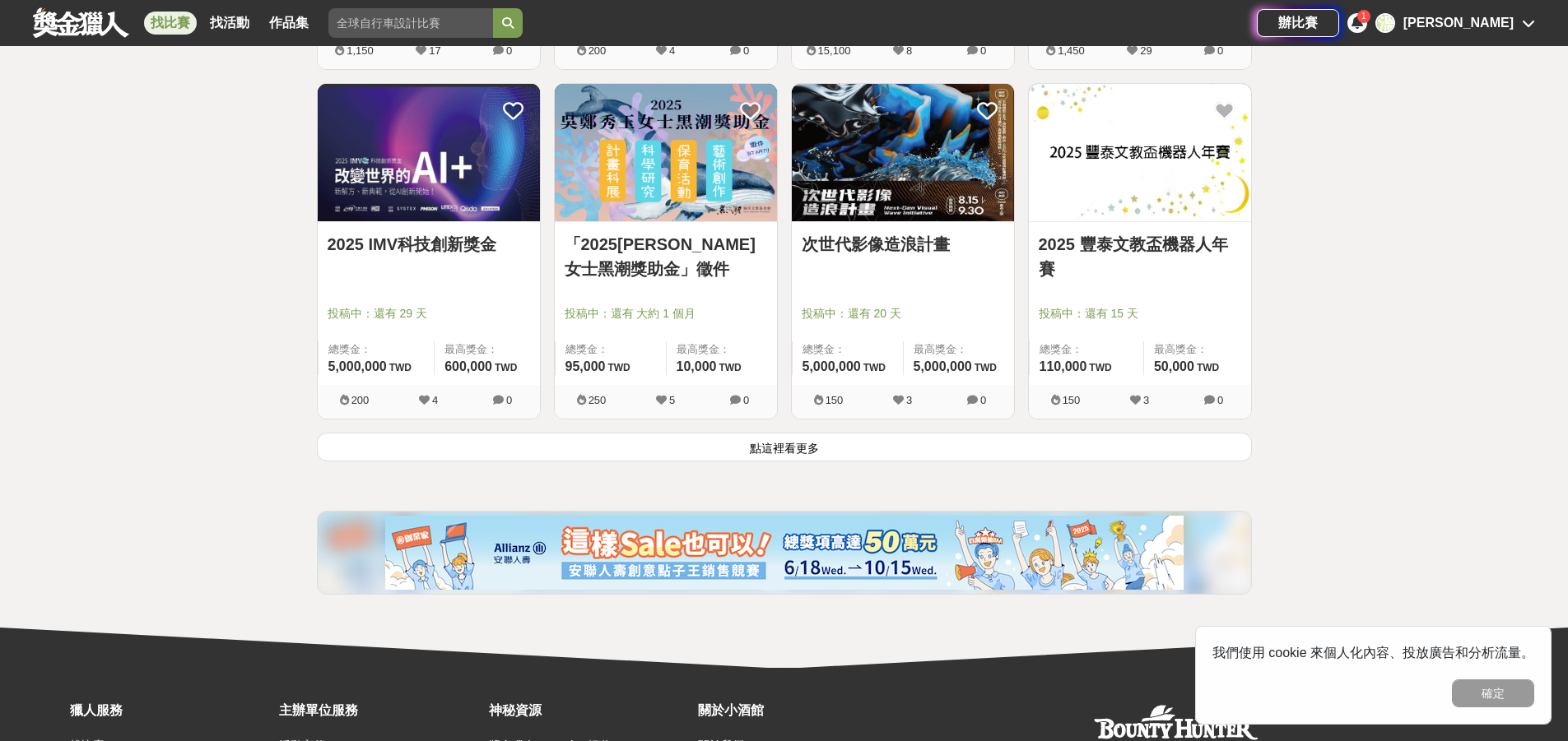
click at [789, 444] on button "點這裡看更多" at bounding box center [784, 447] width 935 height 29
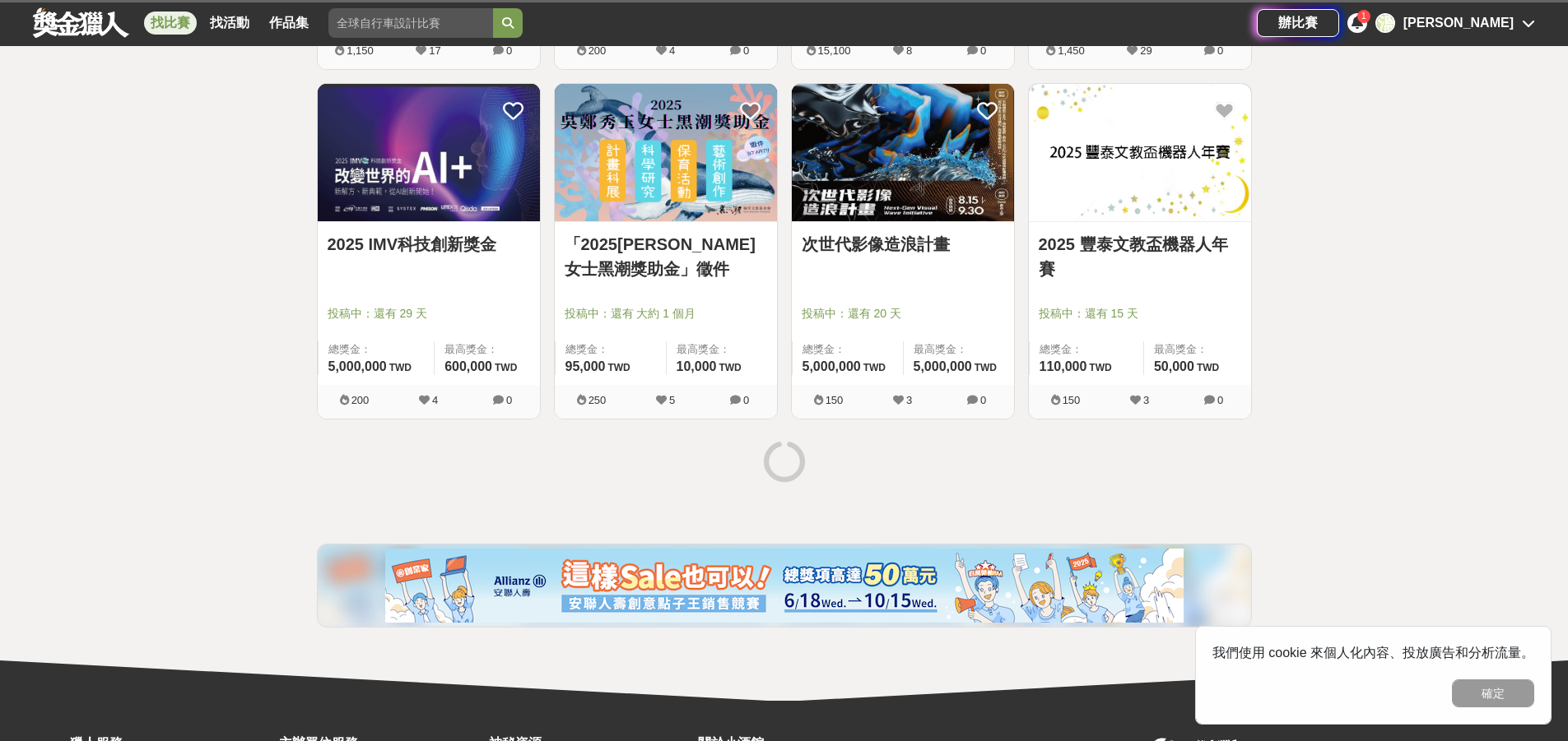
click at [789, 452] on icon at bounding box center [784, 461] width 41 height 41
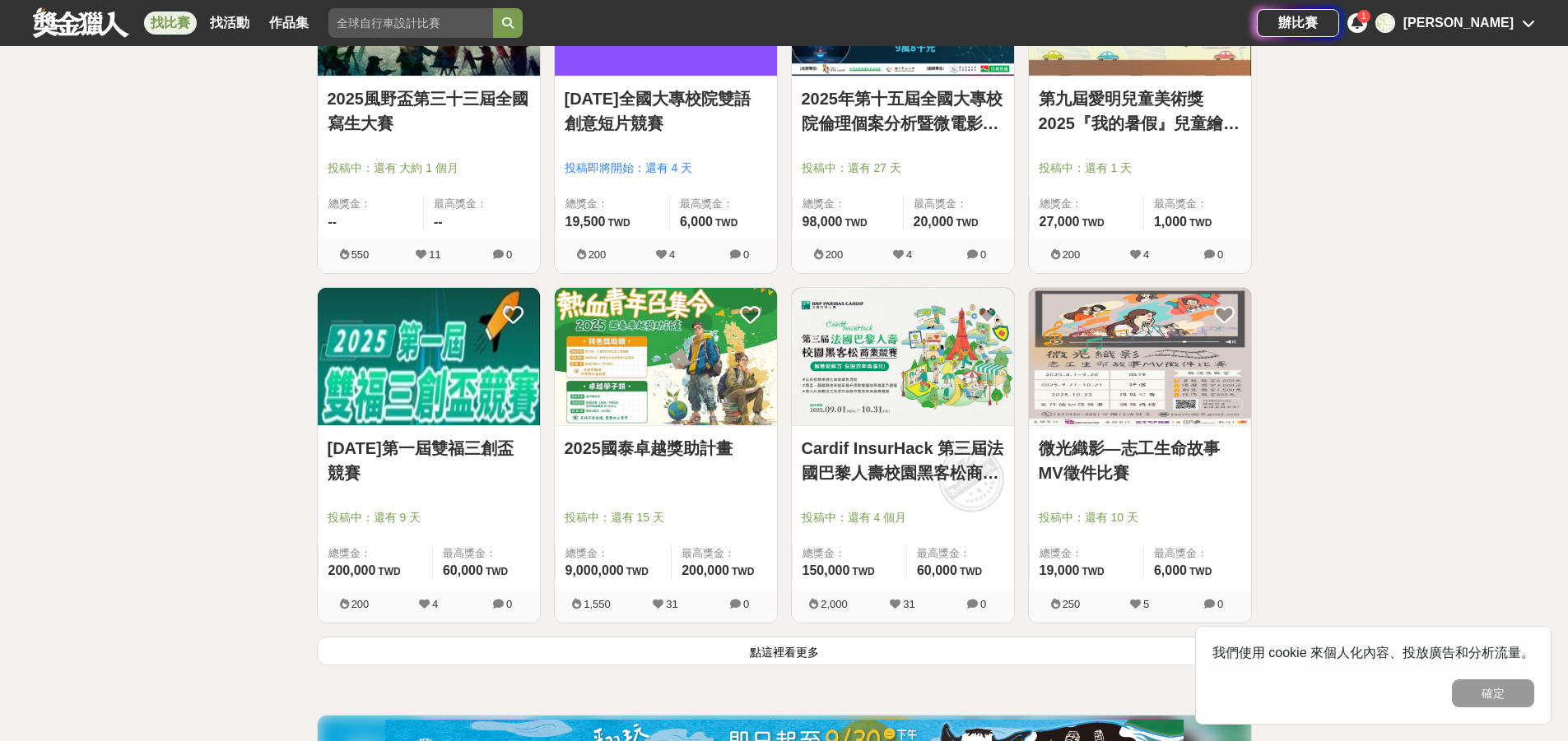
scroll to position [43835, 0]
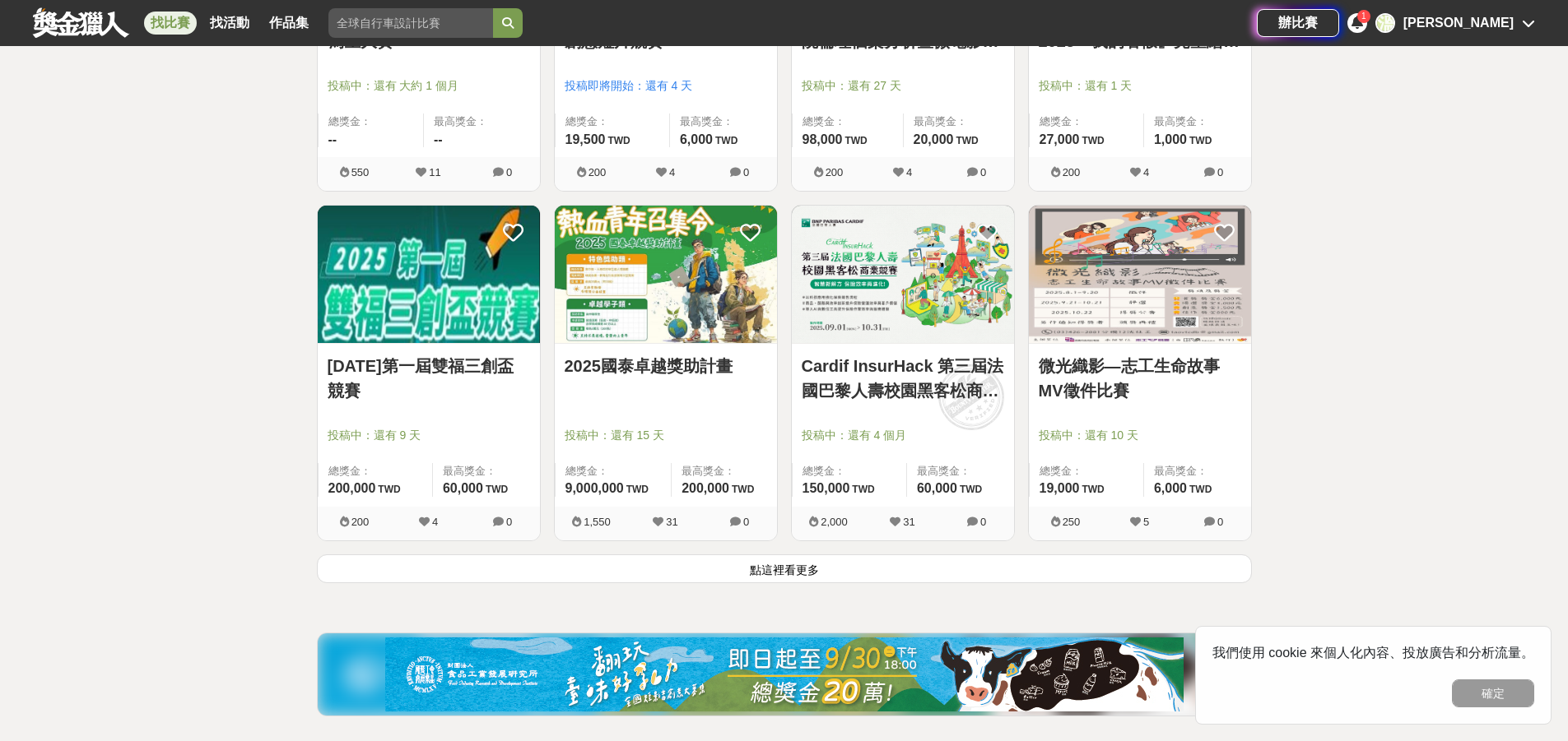
click at [748, 579] on button "點這裡看更多" at bounding box center [784, 569] width 935 height 29
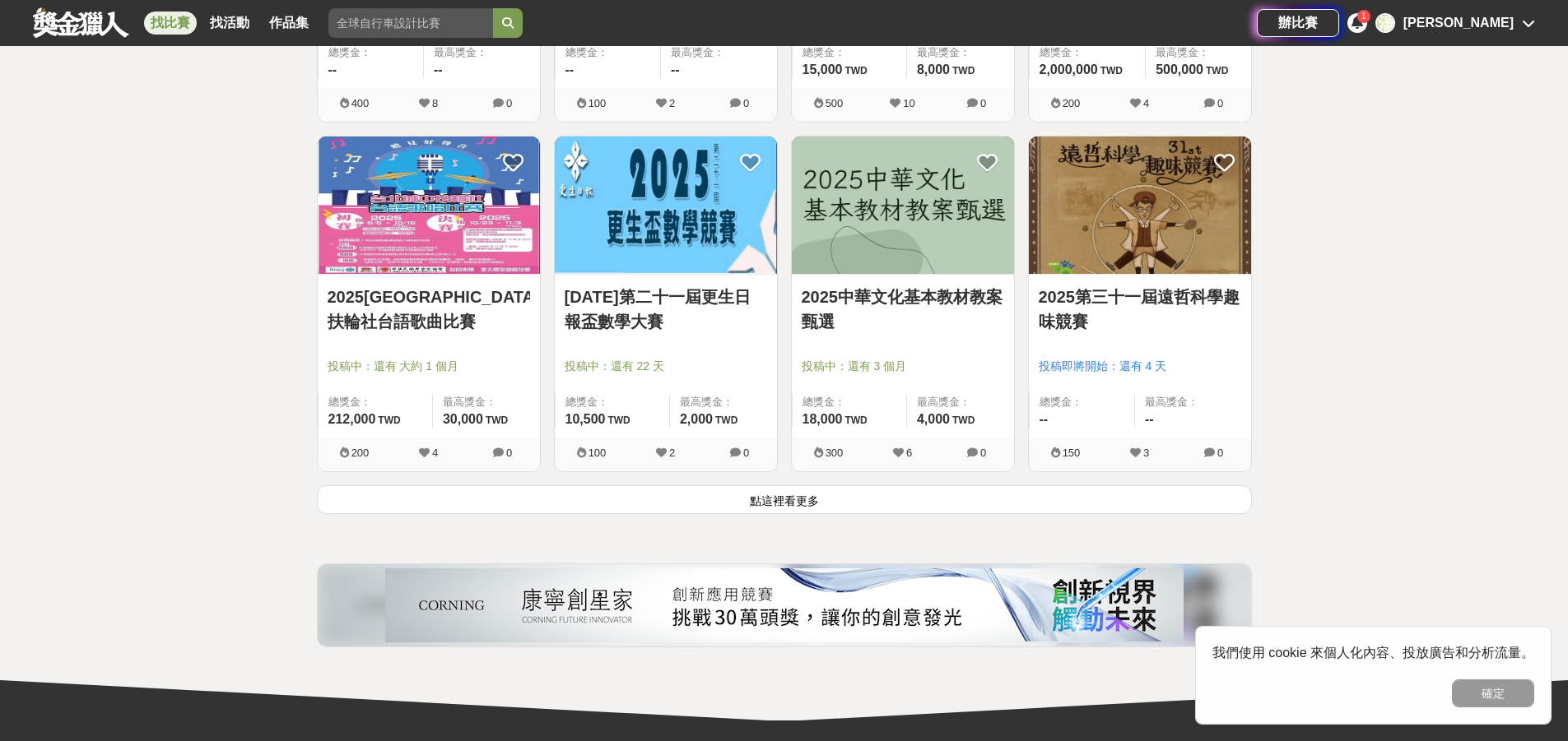
scroll to position [45964, 0]
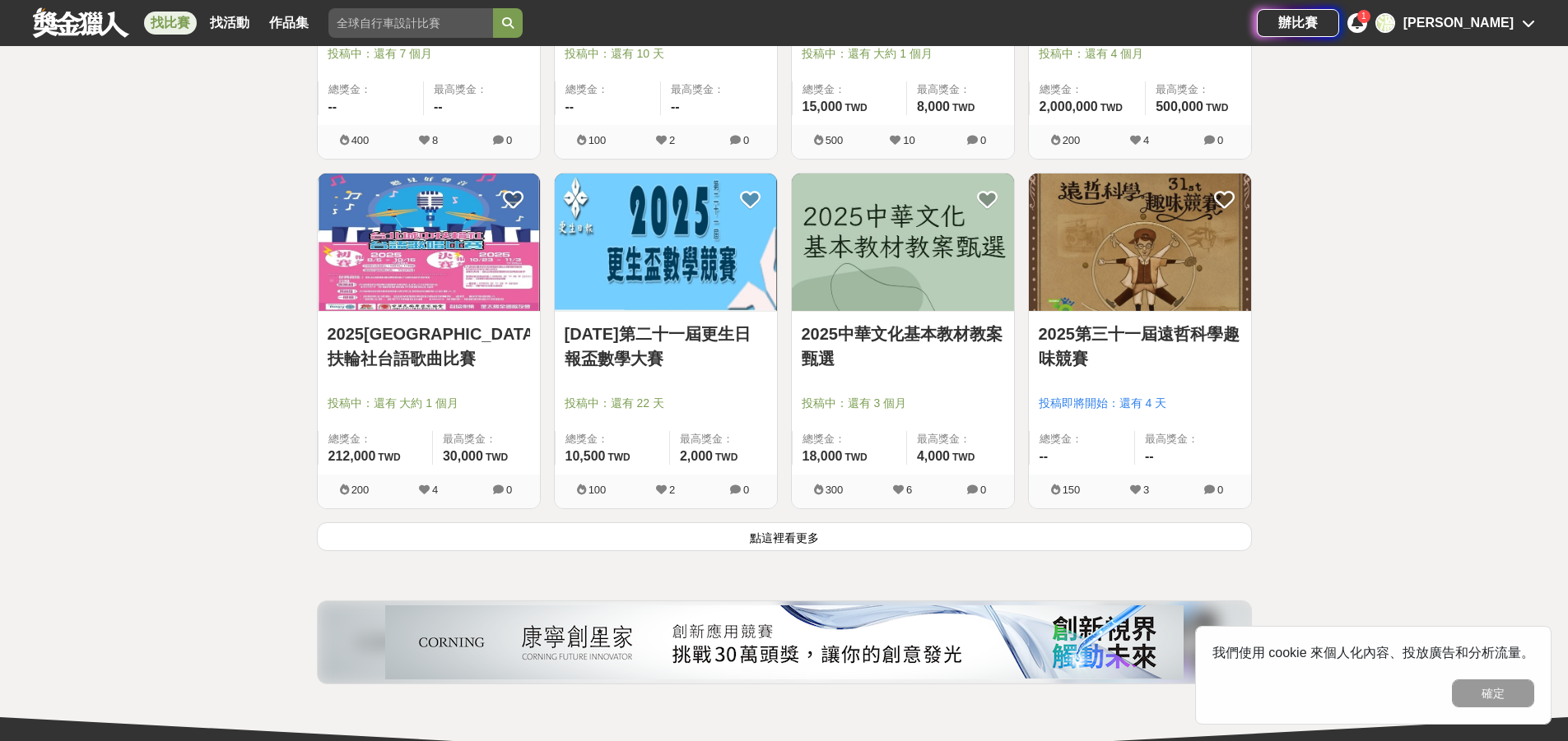
click at [791, 529] on button "點這裡看更多" at bounding box center [784, 537] width 935 height 29
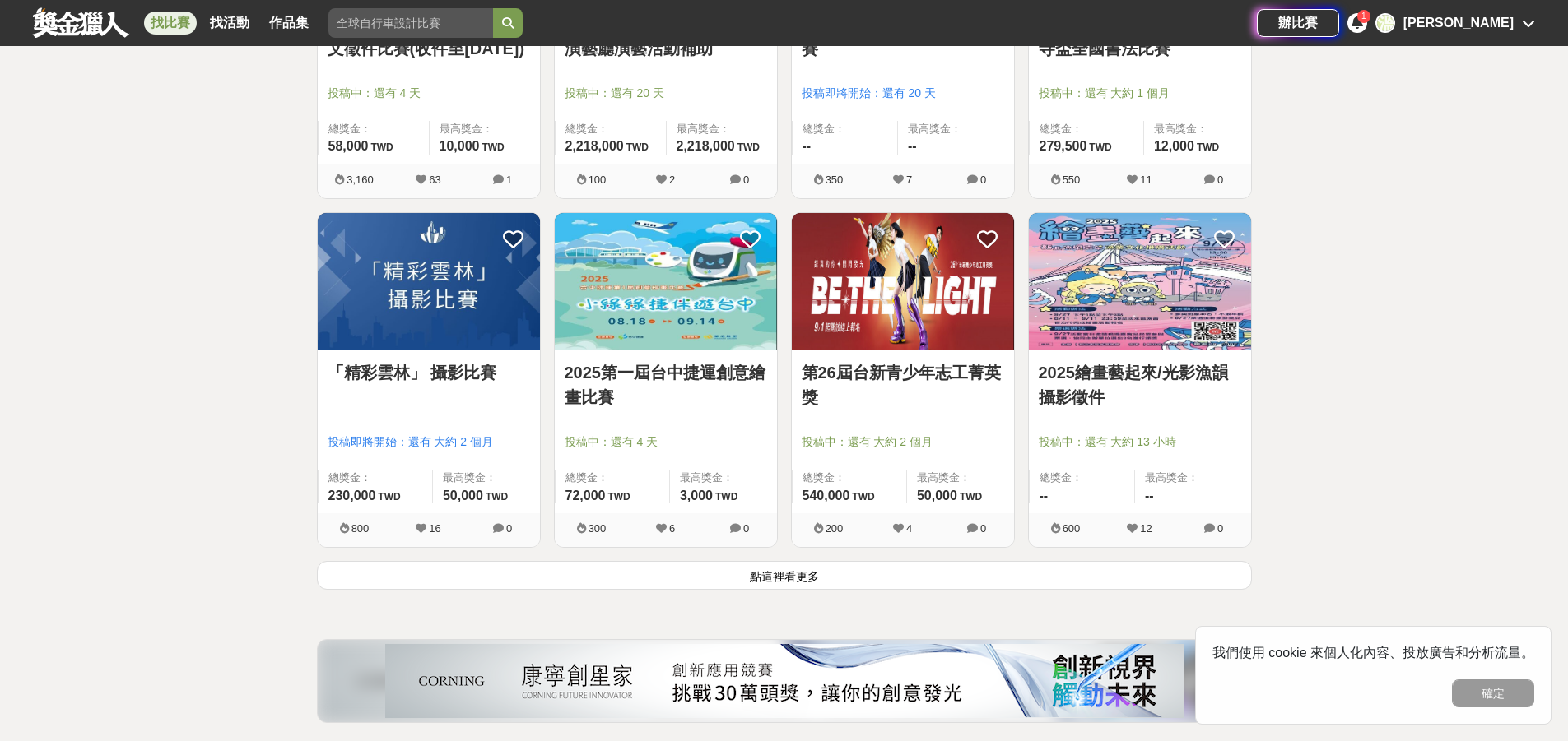
scroll to position [48104, 0]
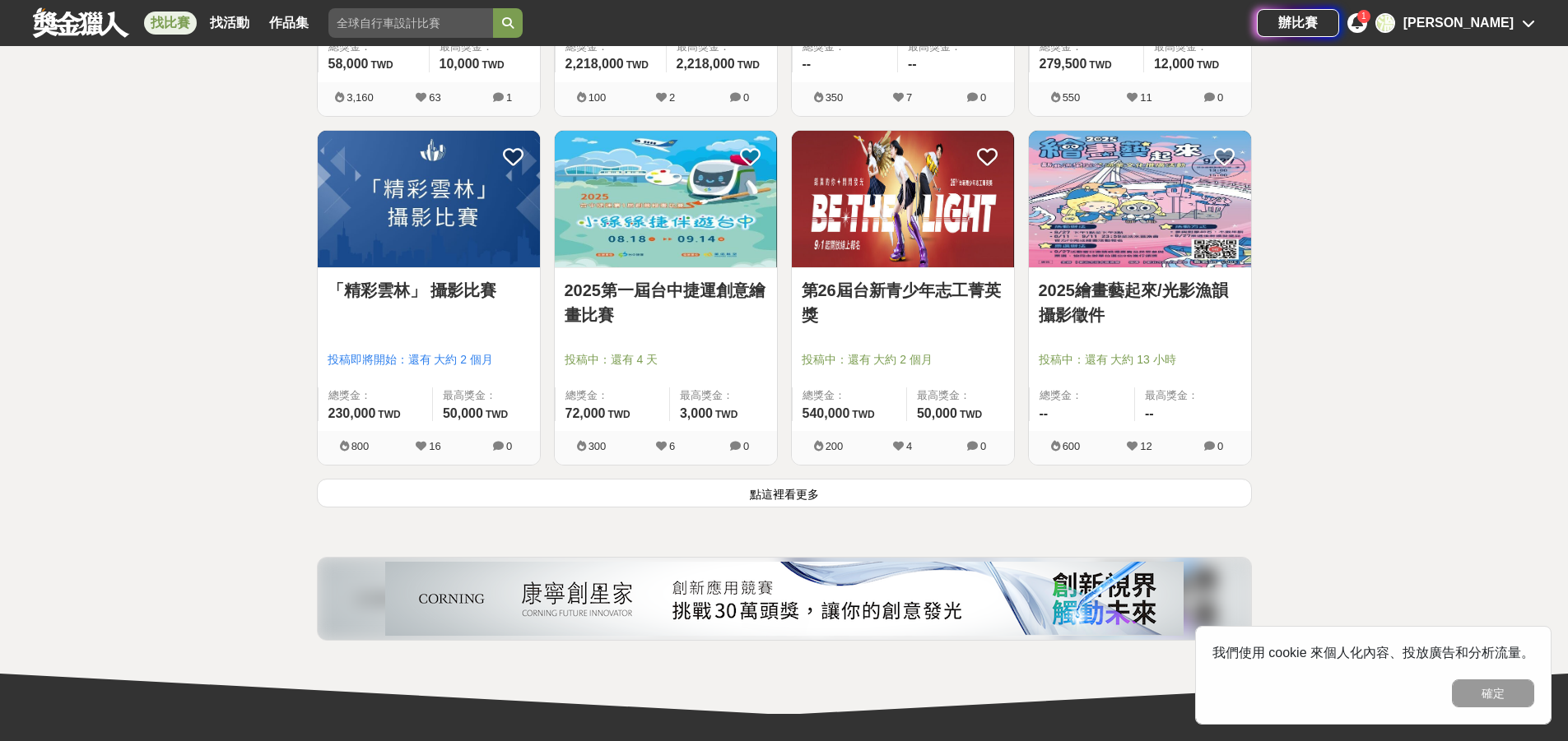
click at [780, 507] on button "點這裡看更多" at bounding box center [784, 493] width 935 height 29
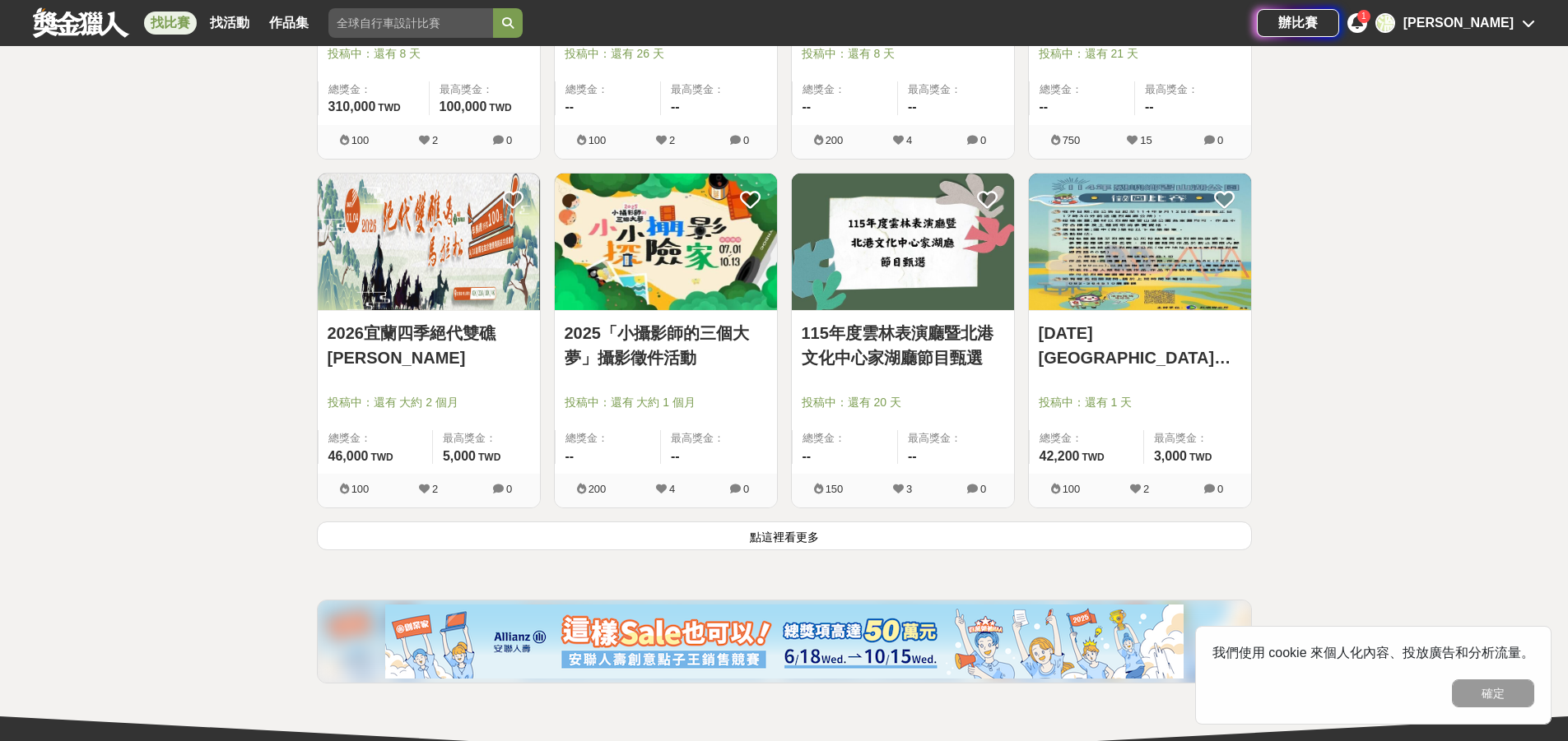
scroll to position [50157, 0]
click at [782, 537] on button "點這裡看更多" at bounding box center [784, 537] width 935 height 29
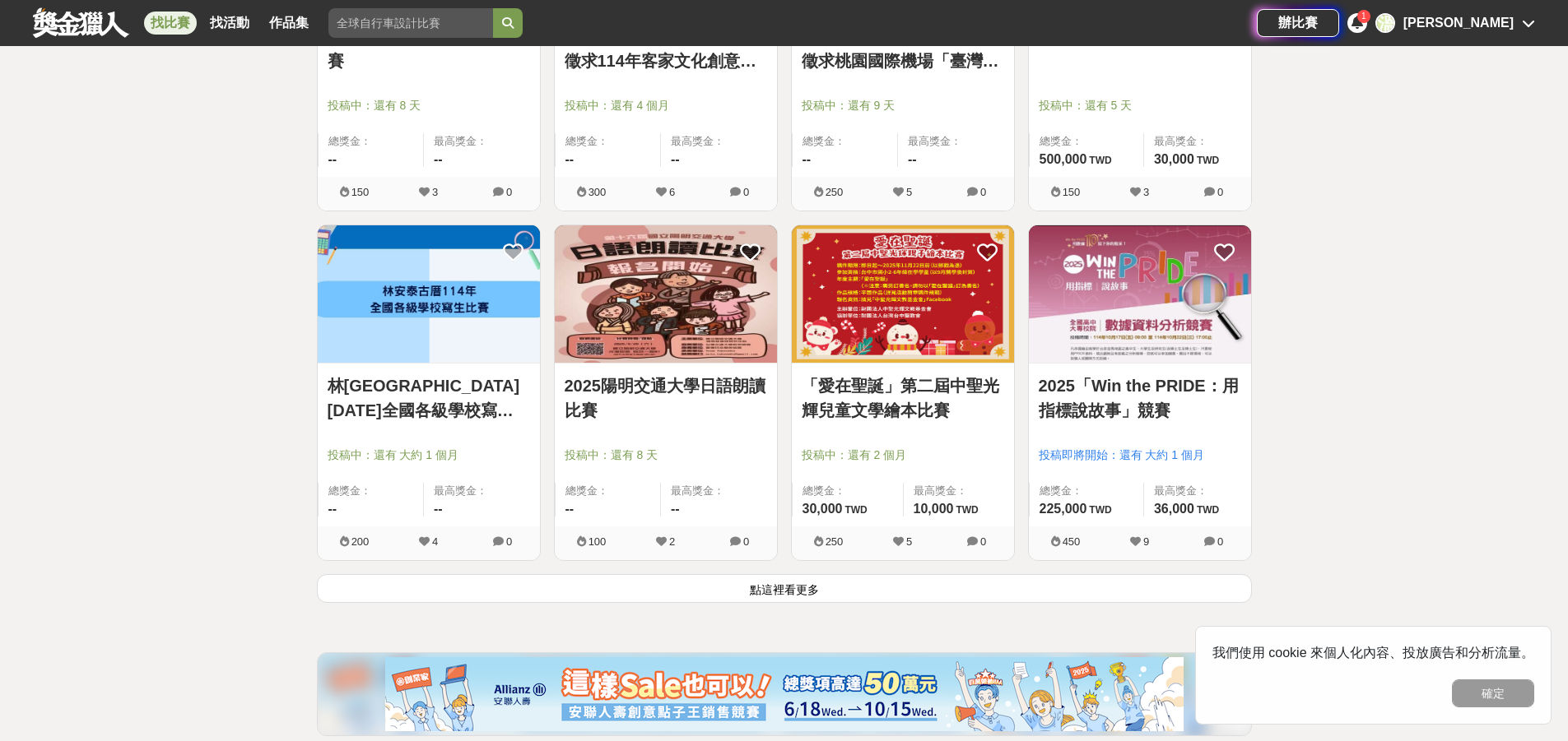
scroll to position [52501, 0]
